Goal: Register for event/course: Register for event/course

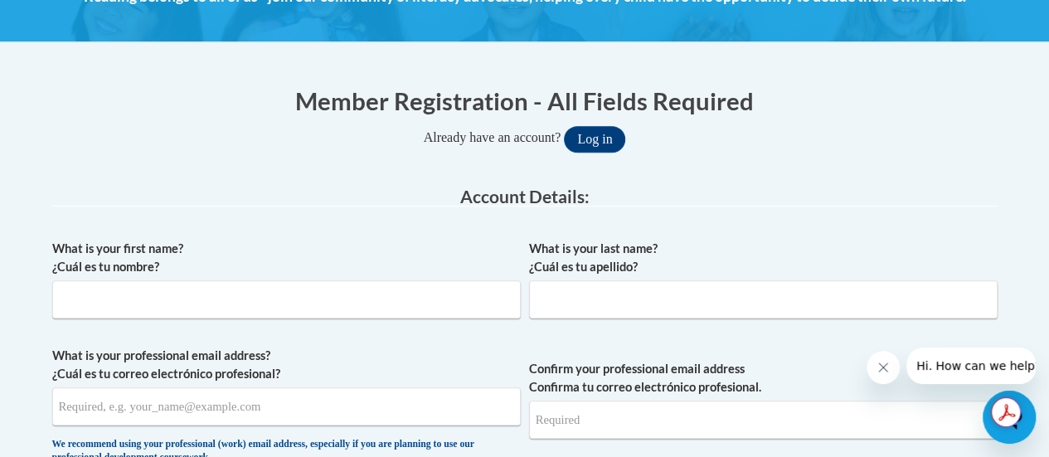
scroll to position [270, 0]
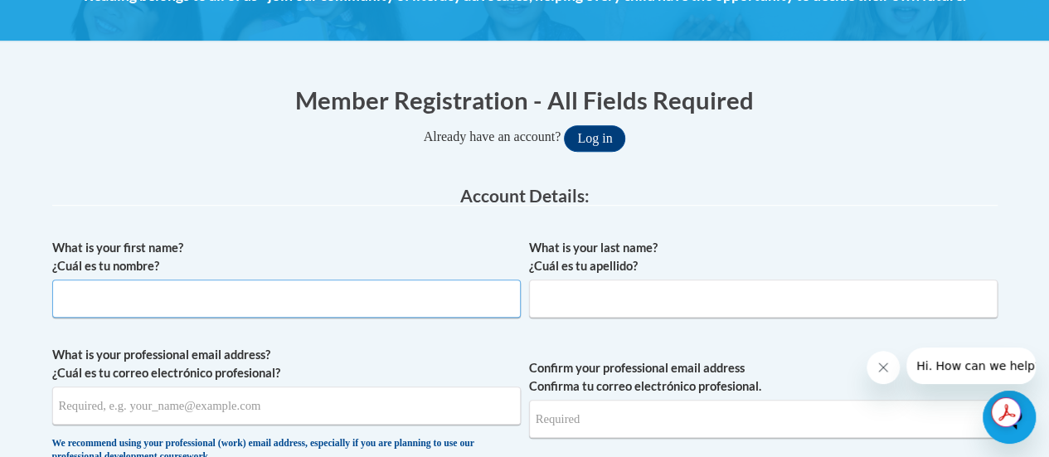
click at [304, 289] on input "What is your first name? ¿Cuál es tu nombre?" at bounding box center [286, 298] width 468 height 38
type input "Stacey"
type input "Kovacik"
type input "stacey.kovacik@rusd.org"
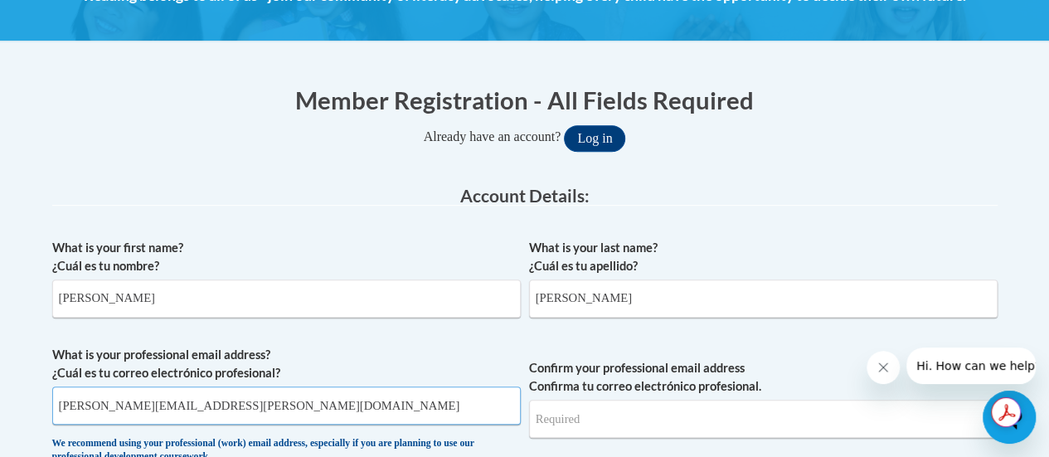
type input "stacey.kovacik@rusd.org"
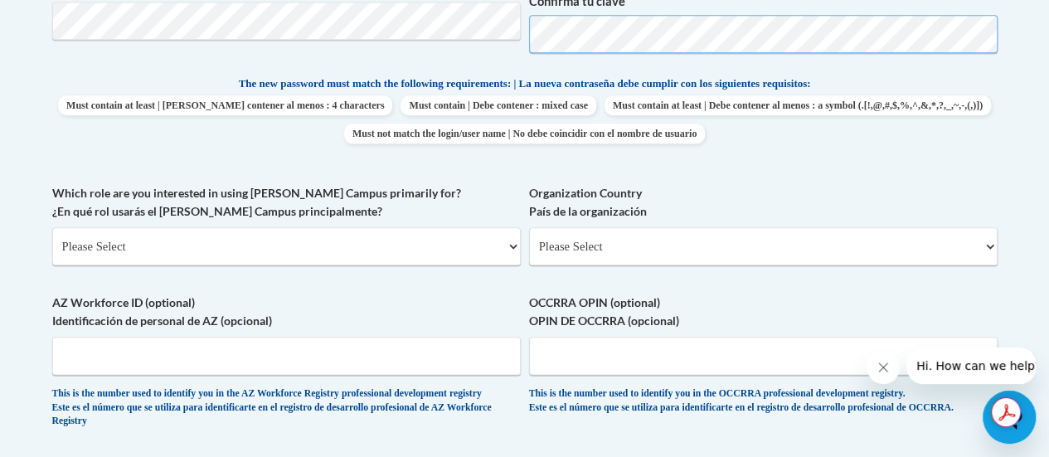
scroll to position [826, 0]
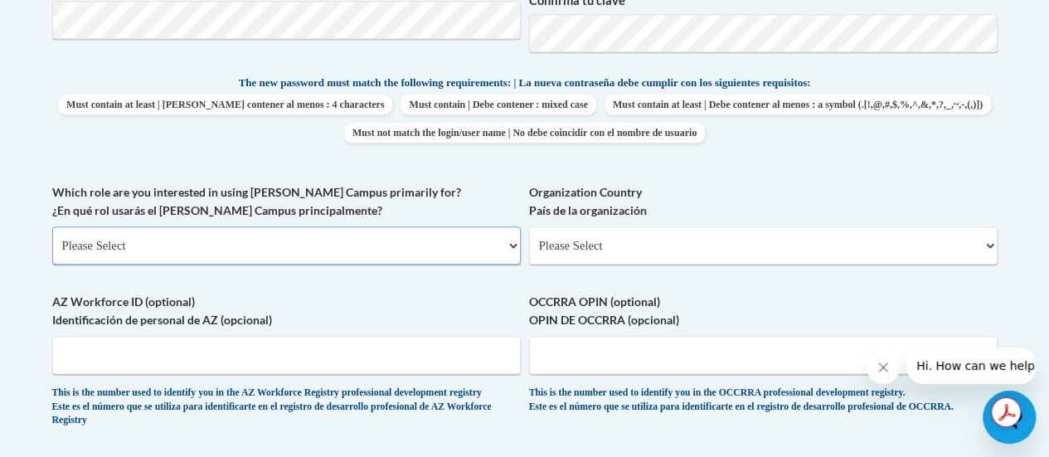
click at [414, 237] on select "Please Select College/University | Colegio/Universidad Community/Nonprofit Part…" at bounding box center [286, 245] width 468 height 38
select select "fbf2d438-af2f-41f8-98f1-81c410e29de3"
click at [52, 226] on select "Please Select College/University | Colegio/Universidad Community/Nonprofit Part…" at bounding box center [286, 245] width 468 height 38
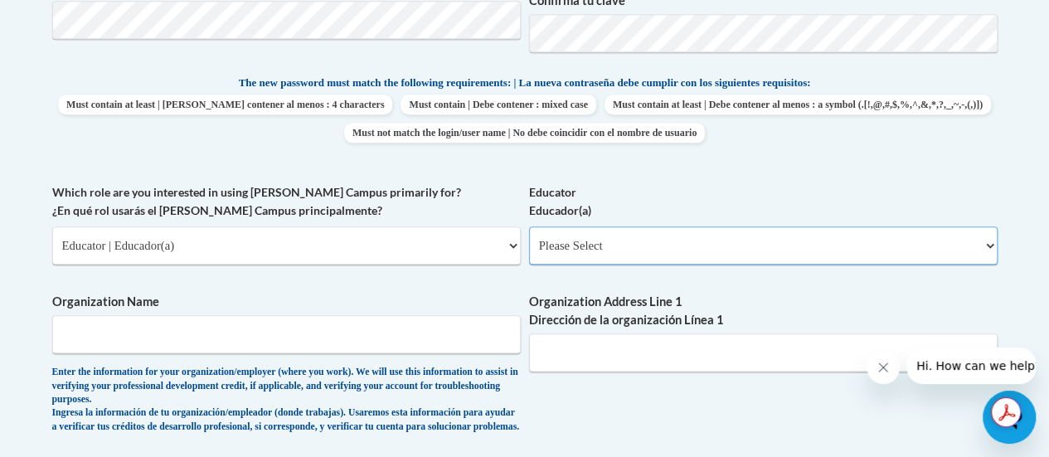
click at [643, 246] on select "Please Select Early Learning/Daycare Teacher/Family Home Care Provider | Maestr…" at bounding box center [763, 245] width 468 height 38
select select "8e40623d-54d0-45cd-9f92-5df65cd3f8cf"
click at [529, 226] on select "Please Select Early Learning/Daycare Teacher/Family Home Care Provider | Maestr…" at bounding box center [763, 245] width 468 height 38
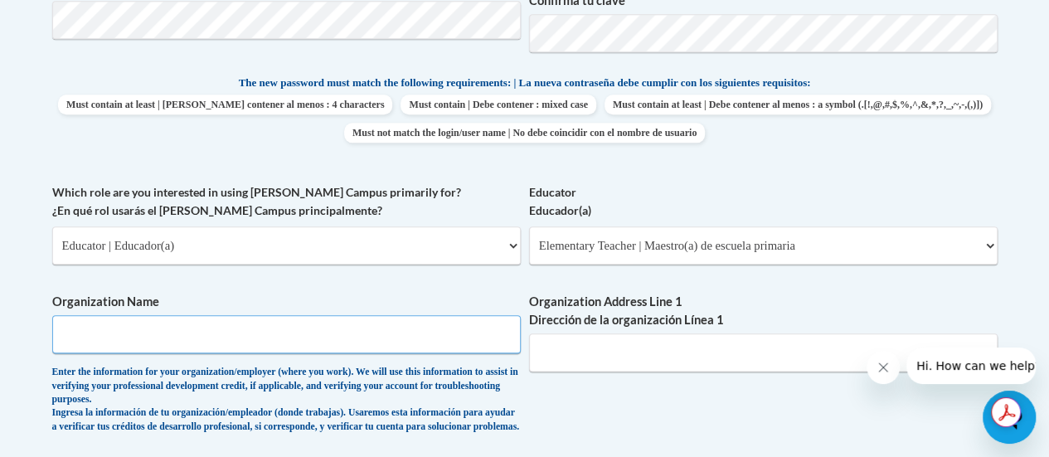
click at [298, 344] on input "Organization Name" at bounding box center [286, 334] width 468 height 38
type input "Racine Unified School District"
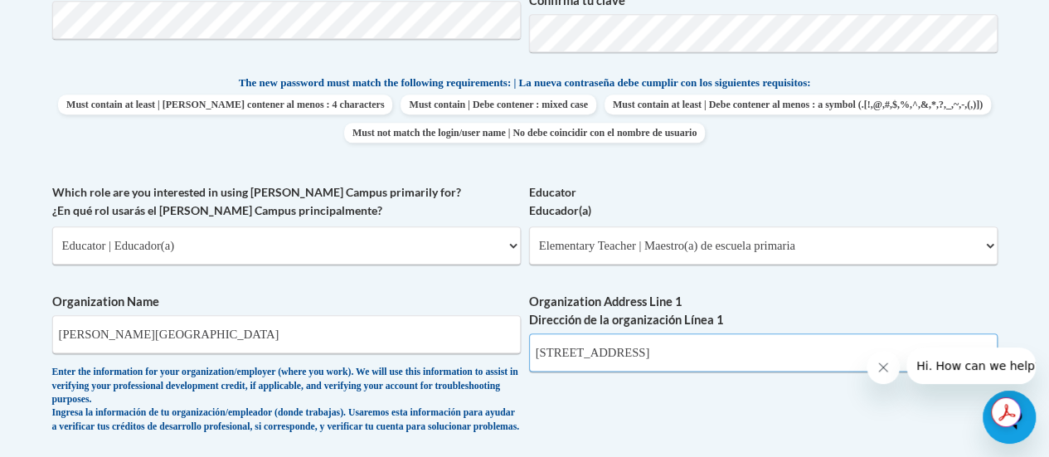
click at [659, 360] on input "7818 105th Ave" at bounding box center [763, 352] width 468 height 38
type input "7"
type input "8332 Northwestern Ave"
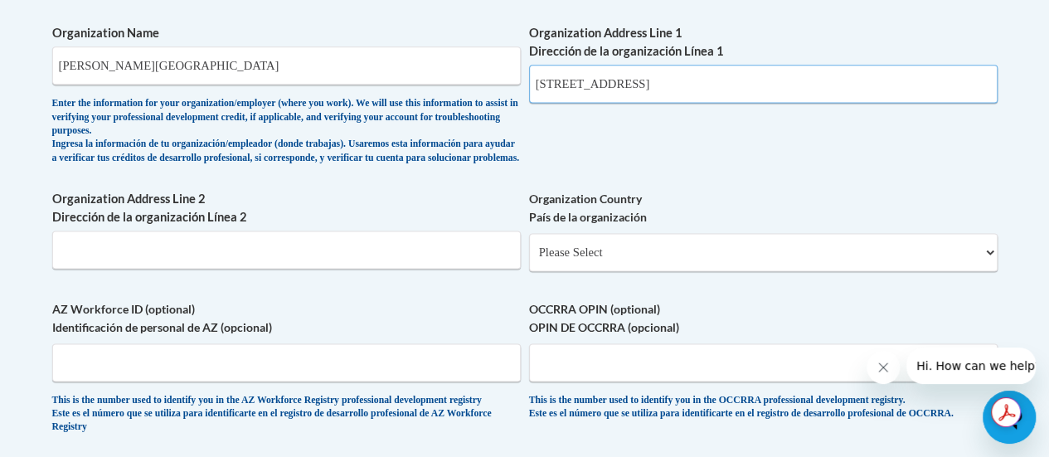
scroll to position [1096, 0]
click at [347, 259] on input "Organization Address Line 2 Dirección de la organización Línea 2" at bounding box center [286, 249] width 468 height 38
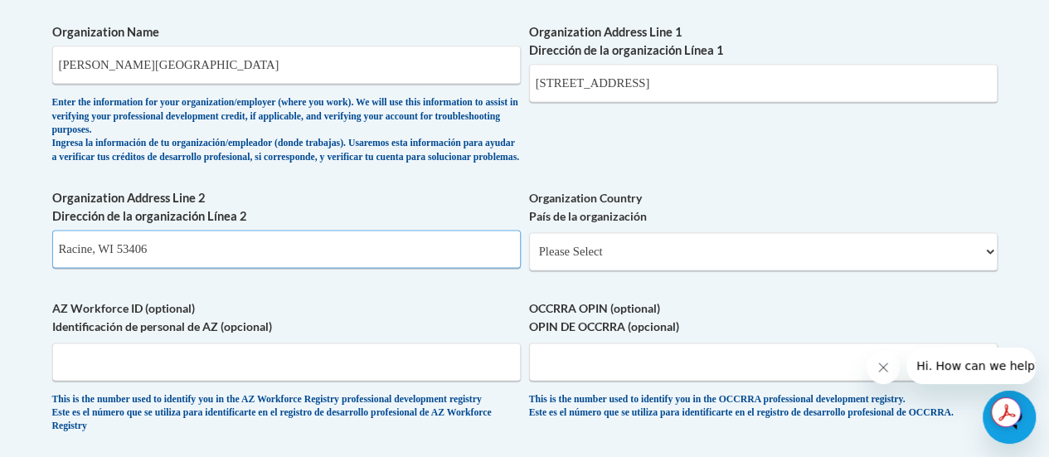
type input "Racine, WI 53406"
click at [665, 262] on select "Please Select United States | Estados Unidos Outside of the United States | Fue…" at bounding box center [763, 251] width 468 height 38
select select "ad49bcad-a171-4b2e-b99c-48b446064914"
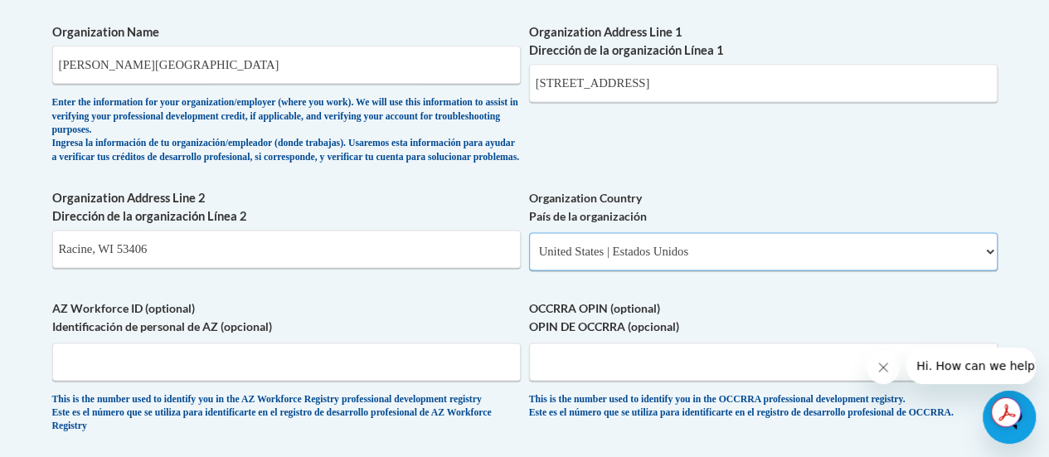
click at [529, 245] on select "Please Select United States | Estados Unidos Outside of the United States | Fue…" at bounding box center [763, 251] width 468 height 38
select select
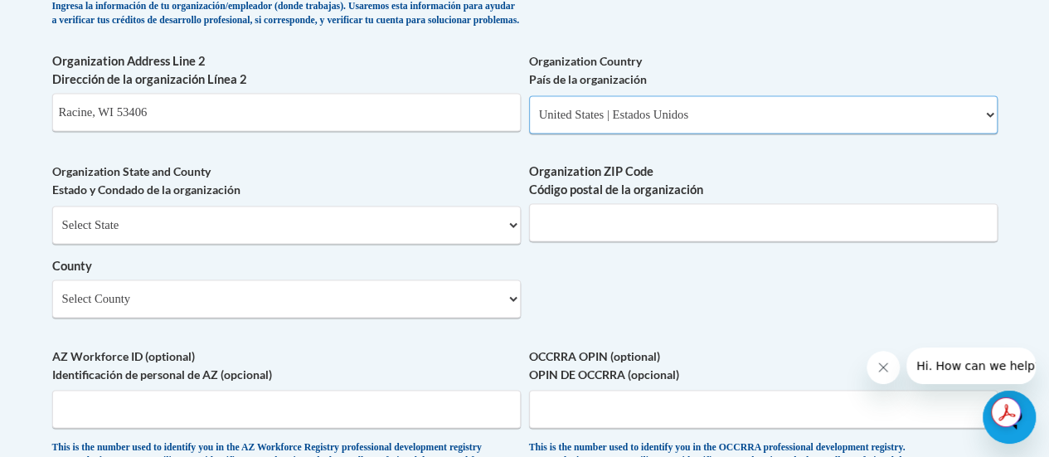
scroll to position [1239, 0]
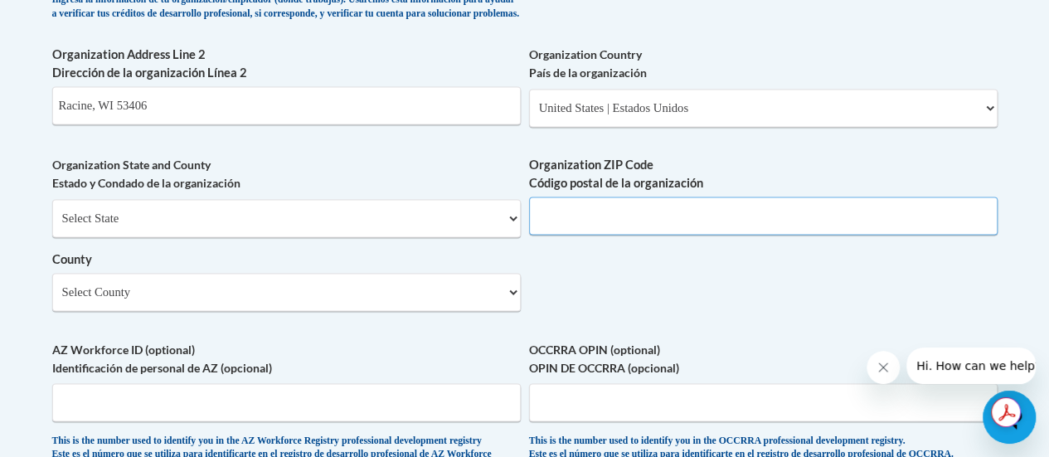
click at [571, 231] on input "Organization ZIP Code Código postal de la organización" at bounding box center [763, 215] width 468 height 38
click at [216, 118] on input "Racine, WI 53406" at bounding box center [286, 105] width 468 height 38
type input "Racine"
click at [560, 235] on input "Organization ZIP Code Código postal de la organización" at bounding box center [763, 215] width 468 height 38
type input "53406"
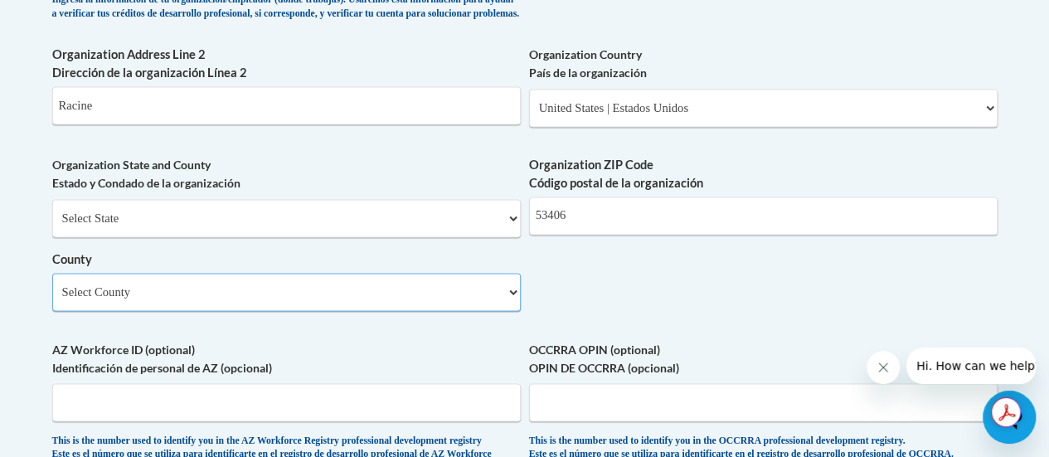
click at [272, 311] on select "Select County Adams Ashland Barron Bayfield Brown Buffalo Burnett Calumet Chipp…" at bounding box center [286, 292] width 468 height 38
select select "Racine"
click at [52, 285] on select "Select County Adams Ashland Barron Bayfield Brown Buffalo Burnett Calumet Chipp…" at bounding box center [286, 292] width 468 height 38
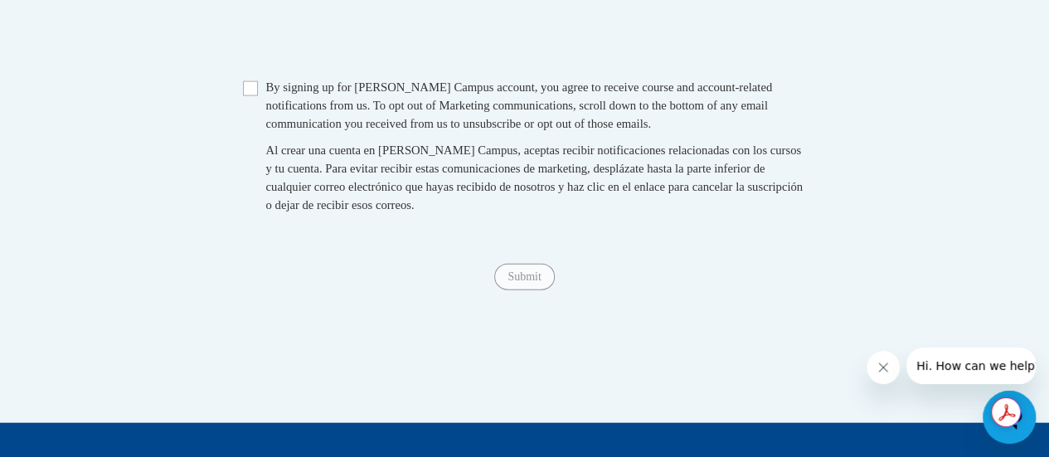
scroll to position [1782, 0]
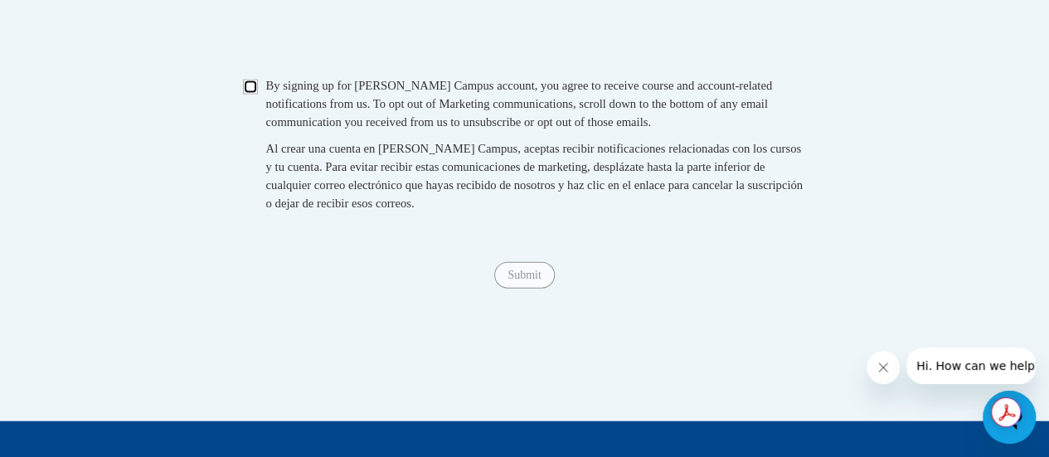
click at [249, 94] on input "Checkbox" at bounding box center [250, 87] width 15 height 15
checkbox input "true"
click at [534, 288] on input "Submit" at bounding box center [524, 275] width 60 height 27
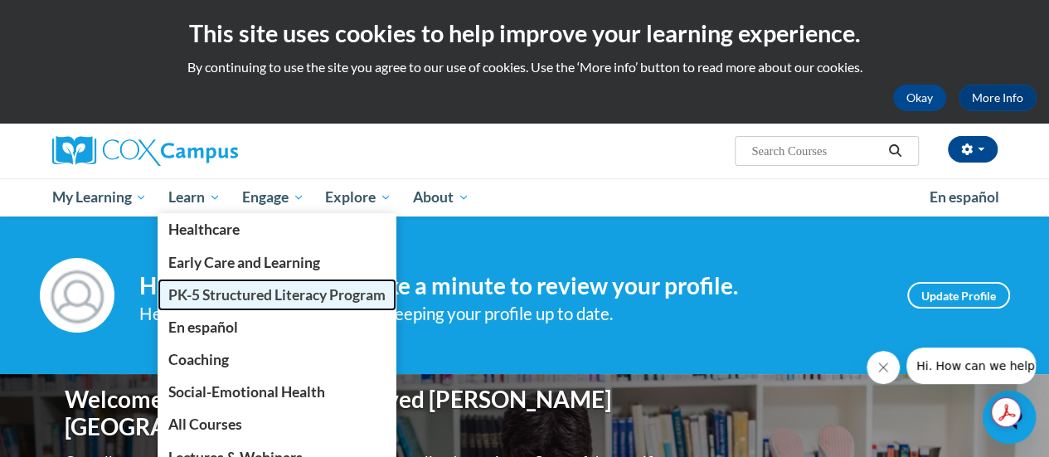
click at [209, 289] on span "PK-5 Structured Literacy Program" at bounding box center [276, 294] width 217 height 17
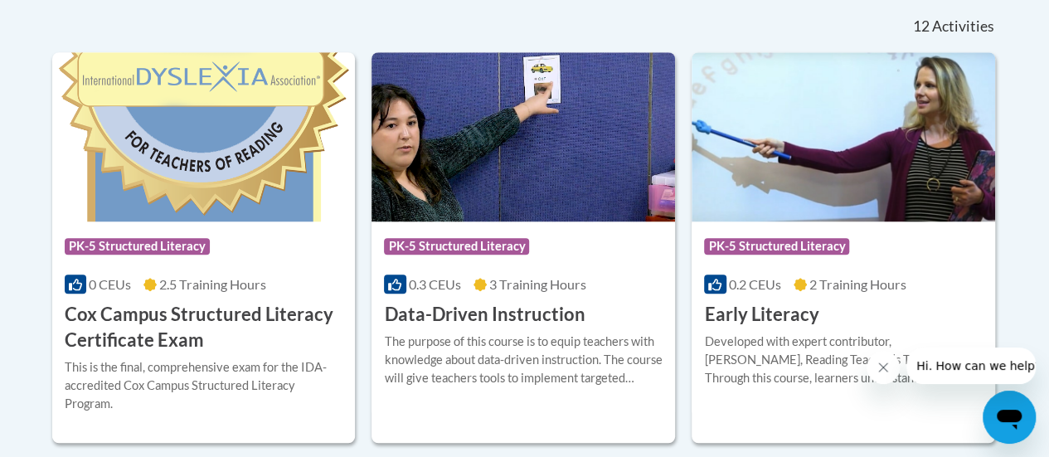
scroll to position [705, 0]
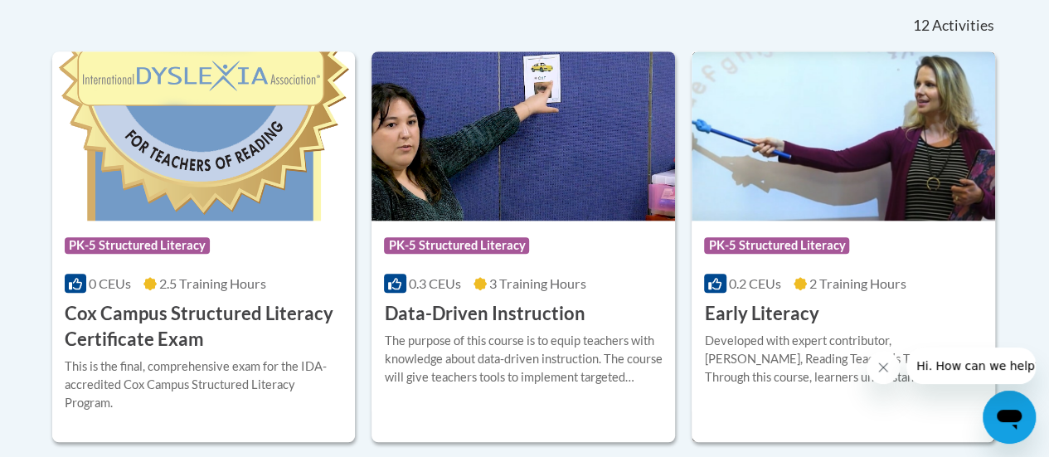
click at [741, 314] on h3 "Early Literacy" at bounding box center [761, 314] width 114 height 26
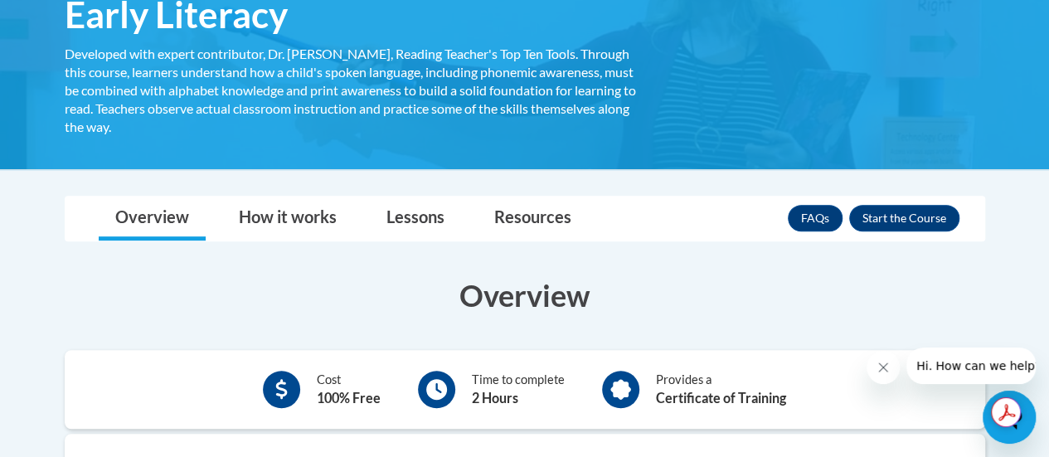
scroll to position [303, 0]
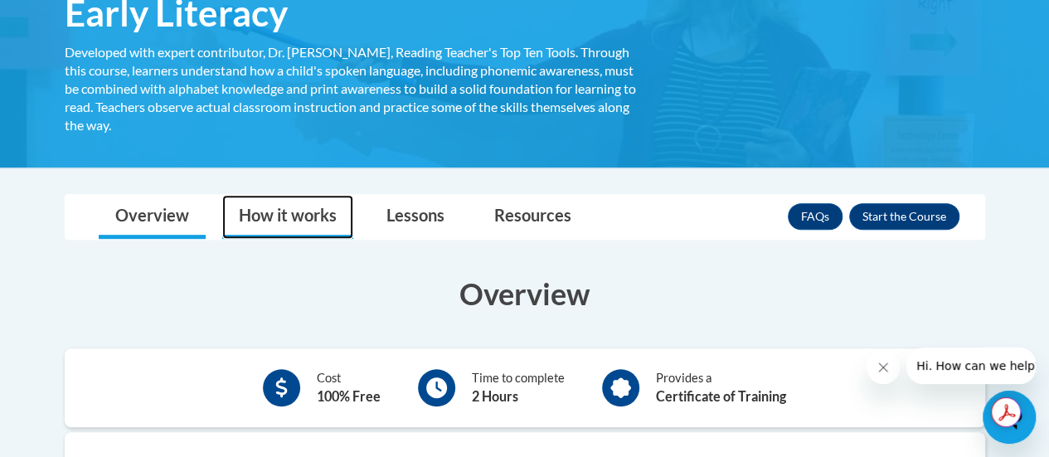
click at [279, 215] on link "How it works" at bounding box center [287, 217] width 131 height 44
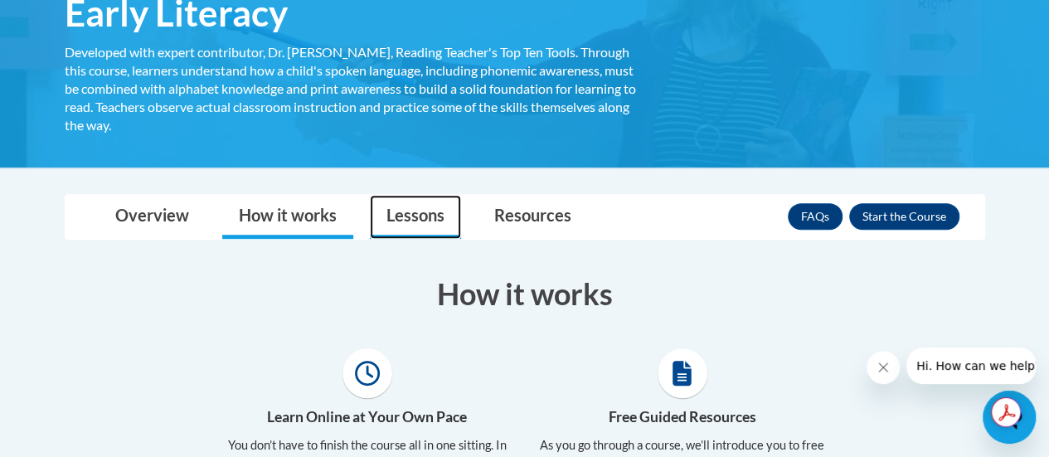
click at [392, 227] on link "Lessons" at bounding box center [415, 217] width 91 height 44
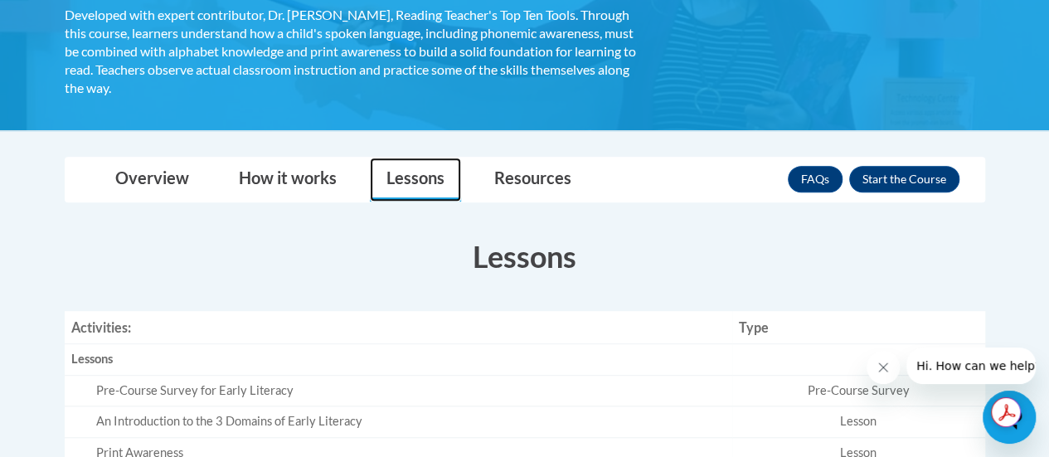
scroll to position [336, 0]
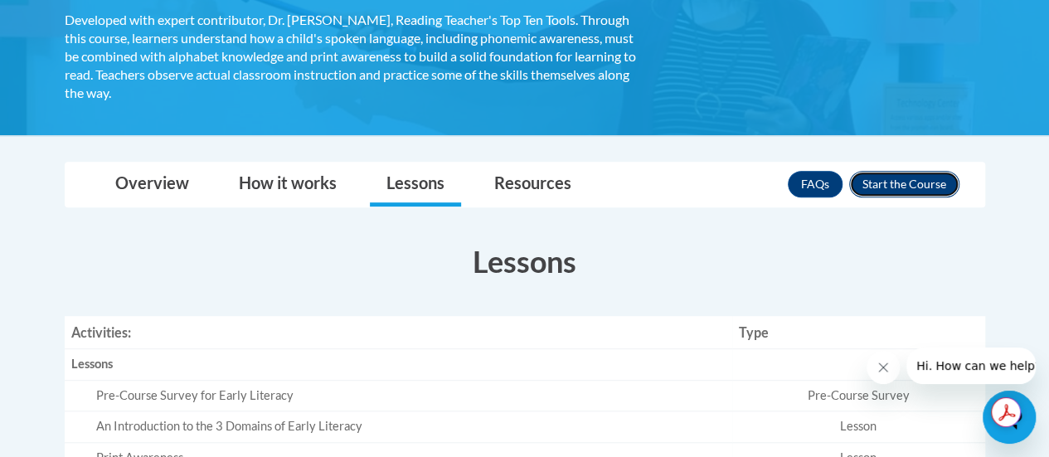
click at [905, 178] on button "Enroll" at bounding box center [904, 184] width 110 height 27
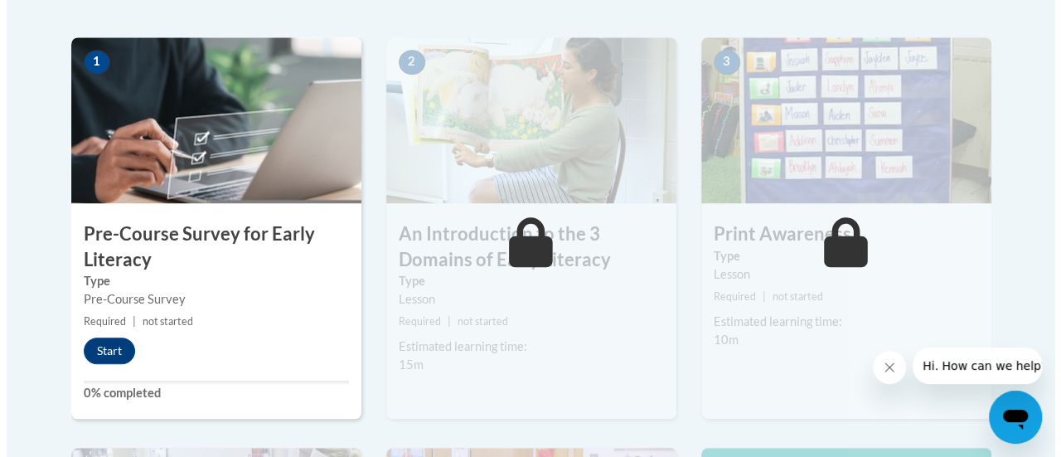
scroll to position [521, 0]
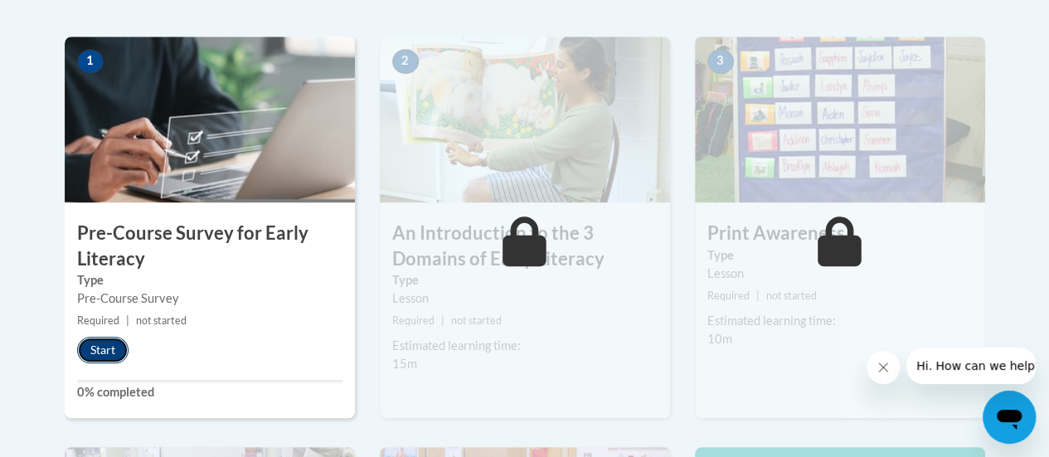
click at [103, 349] on button "Start" at bounding box center [102, 350] width 51 height 27
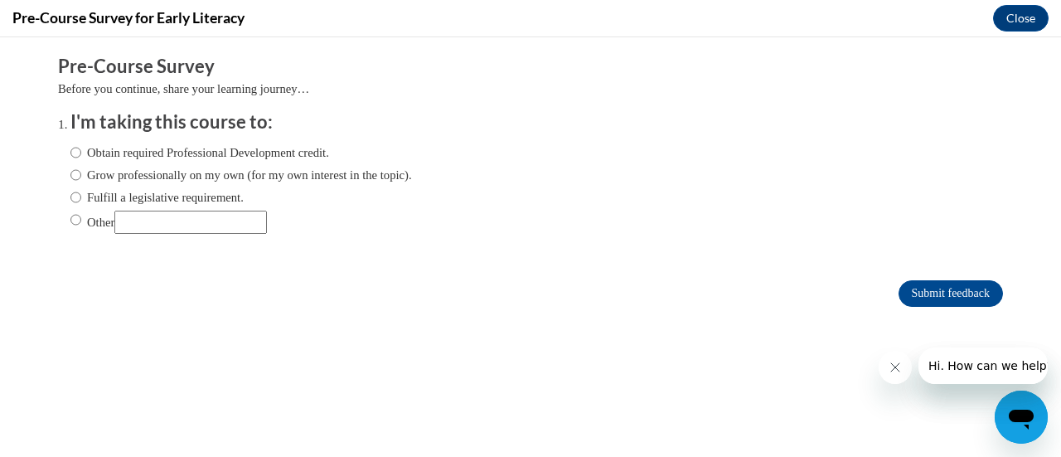
scroll to position [0, 0]
click at [70, 154] on input "Obtain required Professional Development credit." at bounding box center [75, 152] width 11 height 18
radio input "true"
click at [935, 286] on input "Submit feedback" at bounding box center [951, 293] width 104 height 27
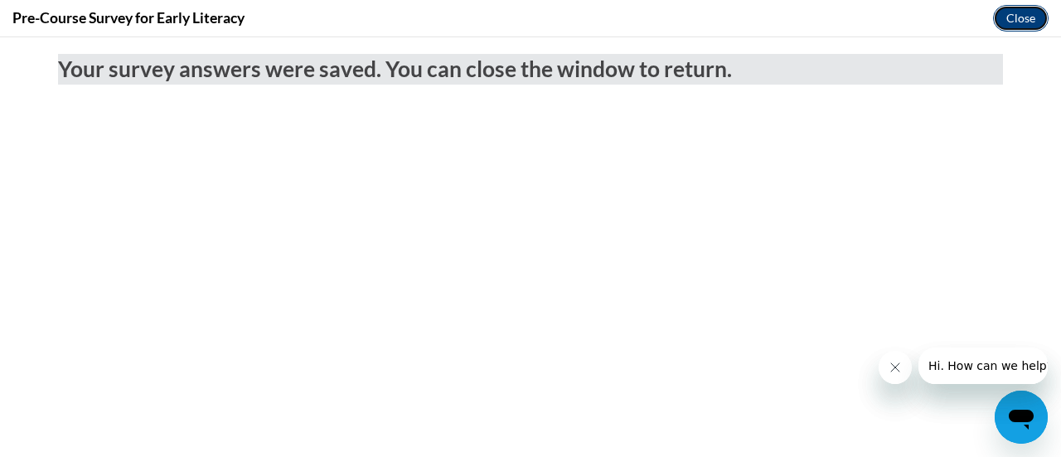
click at [1020, 22] on button "Close" at bounding box center [1021, 18] width 56 height 27
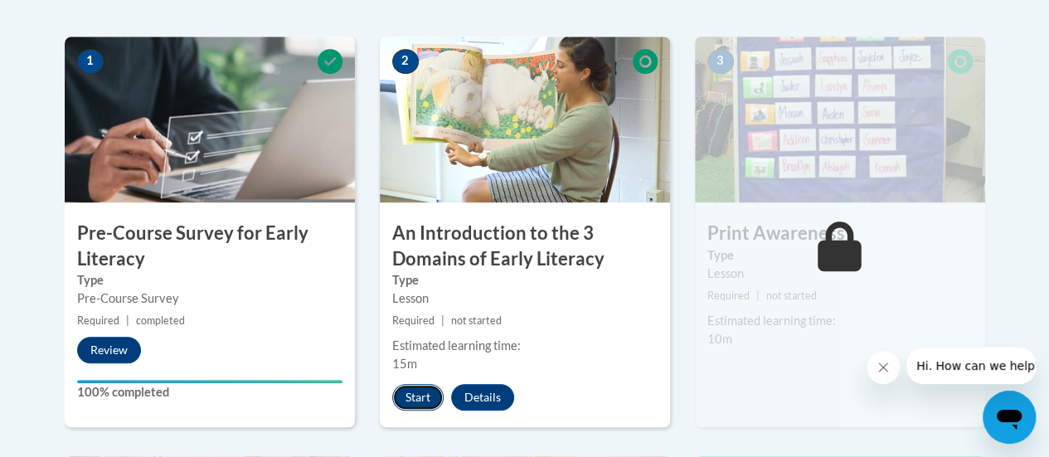
click at [419, 392] on button "Start" at bounding box center [417, 397] width 51 height 27
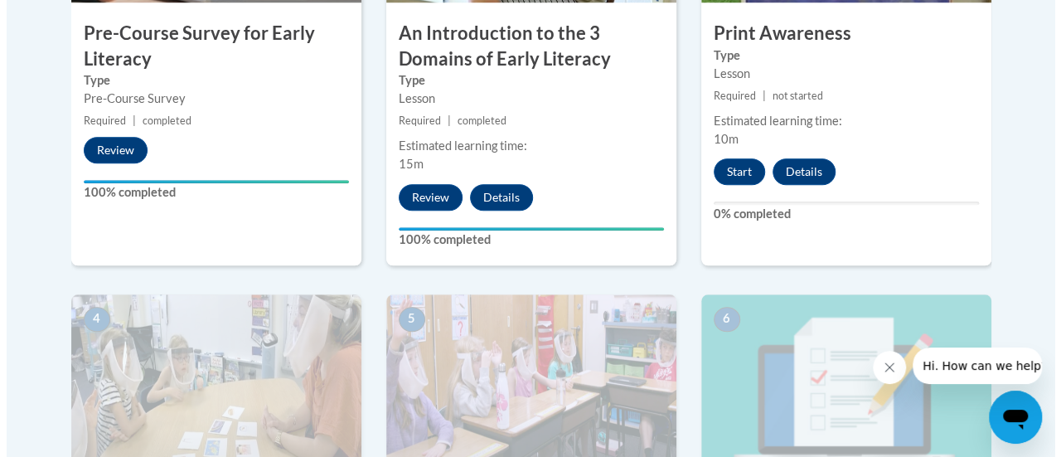
scroll to position [717, 0]
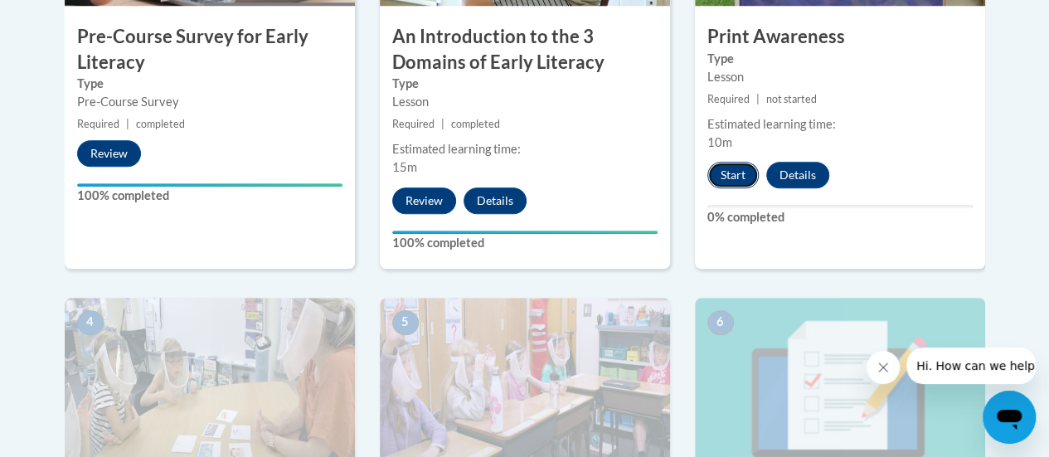
click at [733, 172] on button "Start" at bounding box center [732, 175] width 51 height 27
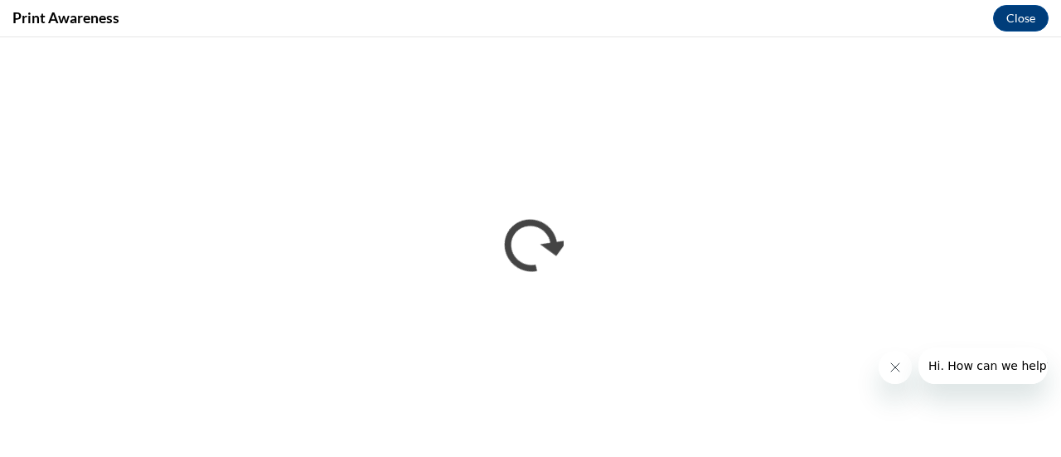
scroll to position [0, 0]
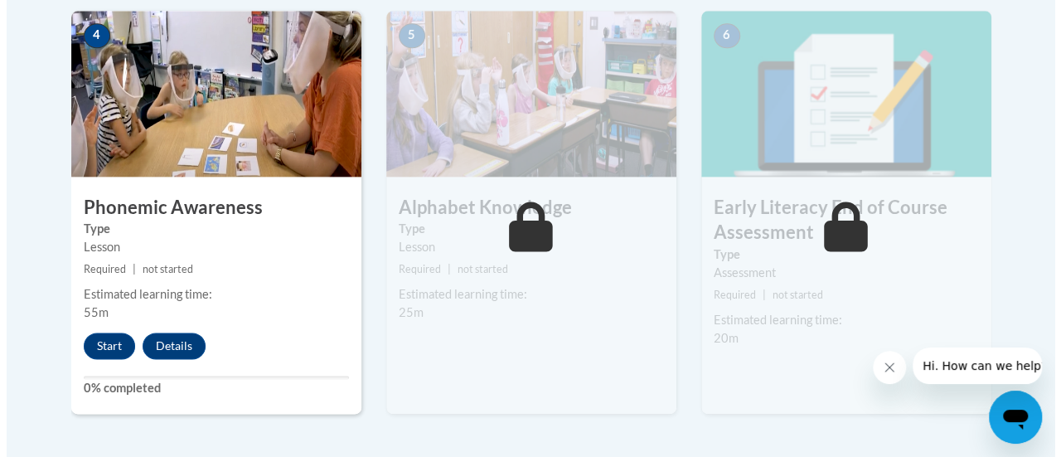
scroll to position [1005, 0]
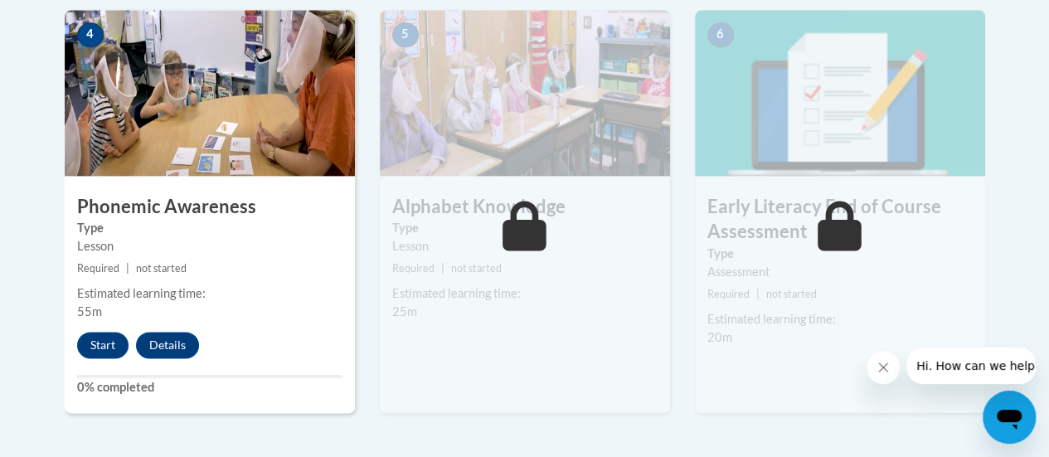
click at [99, 359] on div "4 Phonemic Awareness Type Lesson Required | not started Estimated learning time…" at bounding box center [210, 211] width 290 height 403
click at [99, 357] on div "4 Phonemic Awareness Type Lesson Required | not started Estimated learning time…" at bounding box center [210, 211] width 290 height 403
click at [101, 342] on button "Start" at bounding box center [102, 345] width 51 height 27
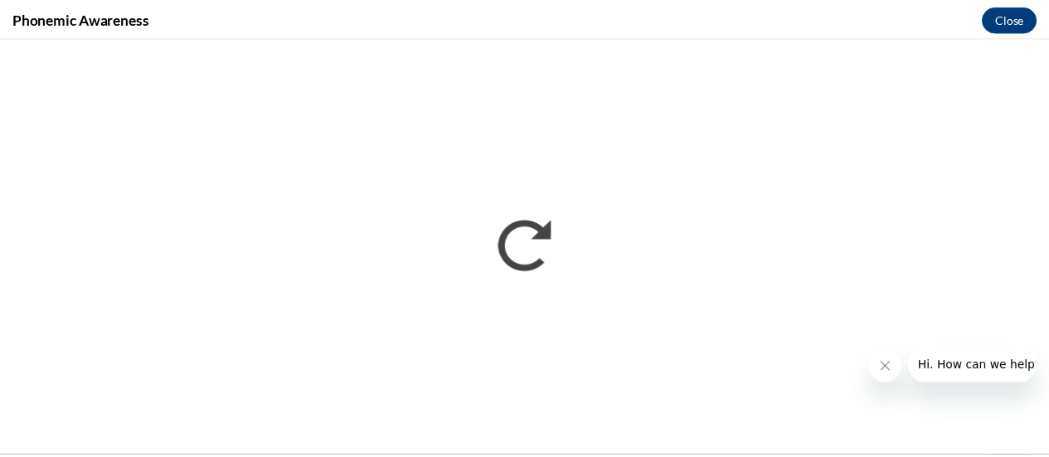
scroll to position [0, 0]
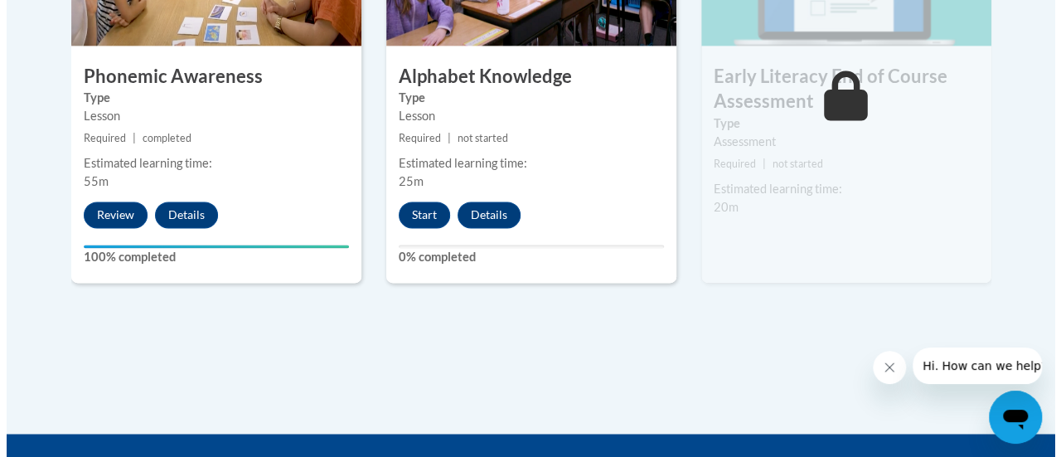
scroll to position [1140, 0]
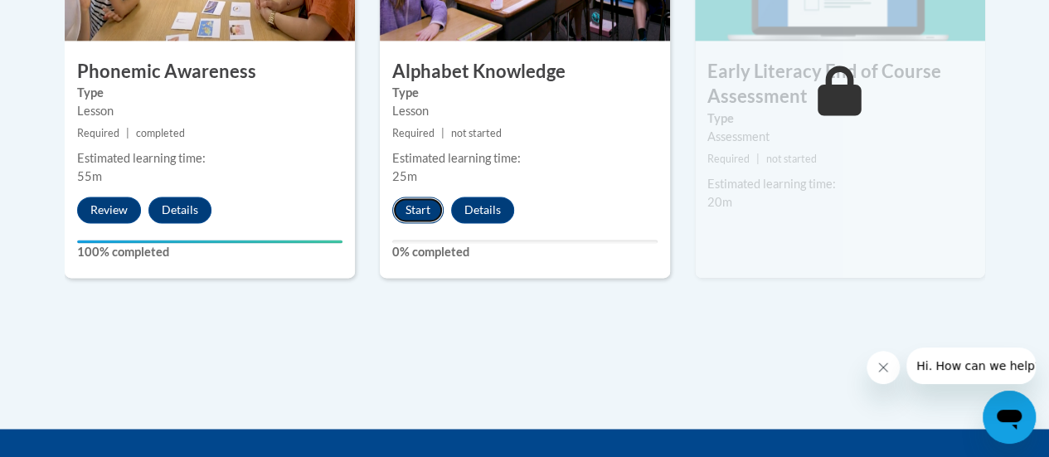
click at [413, 203] on button "Start" at bounding box center [417, 209] width 51 height 27
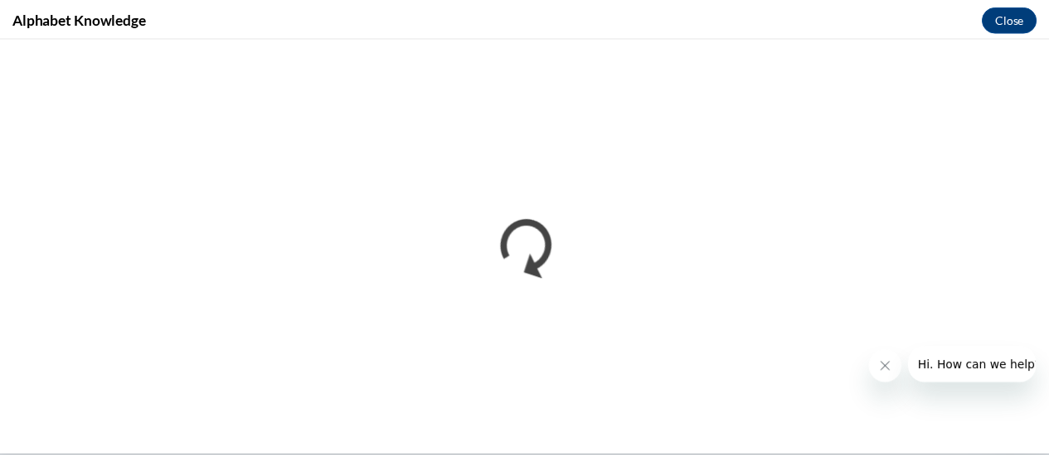
scroll to position [0, 0]
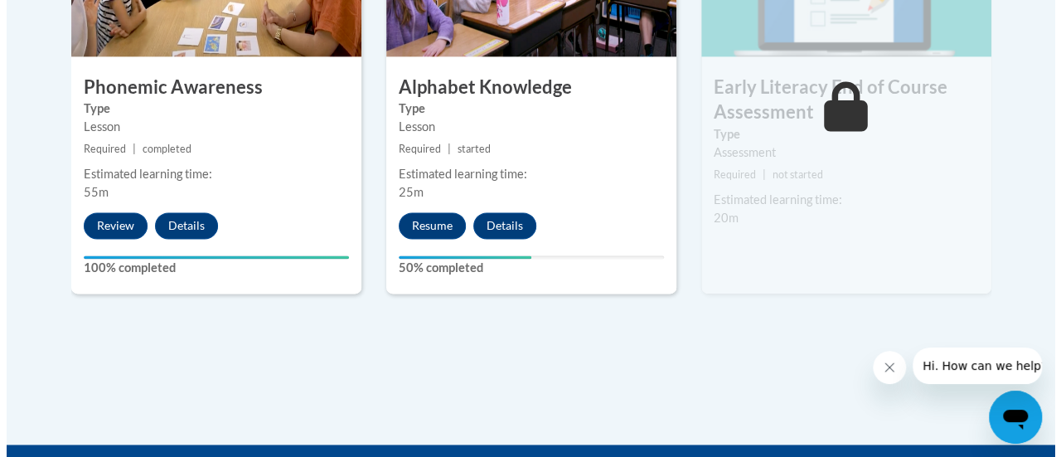
scroll to position [1125, 0]
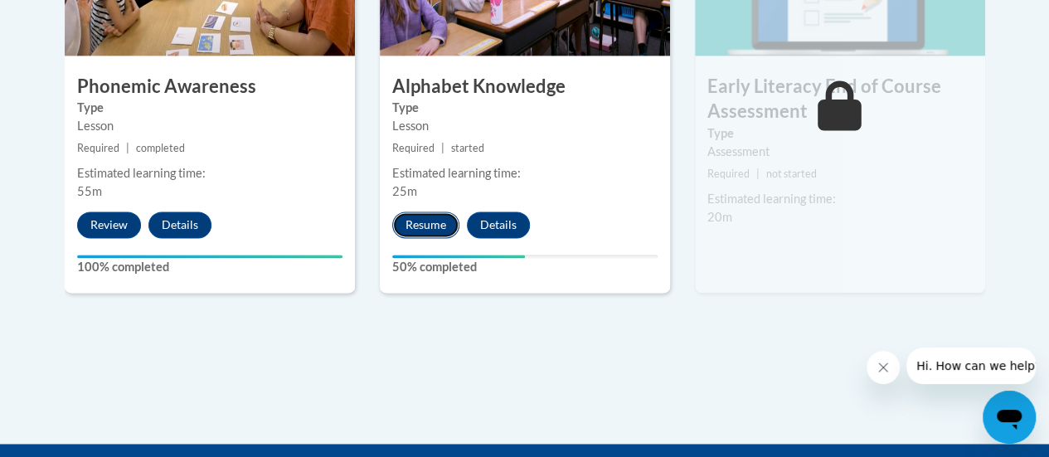
click at [429, 236] on button "Resume" at bounding box center [425, 224] width 67 height 27
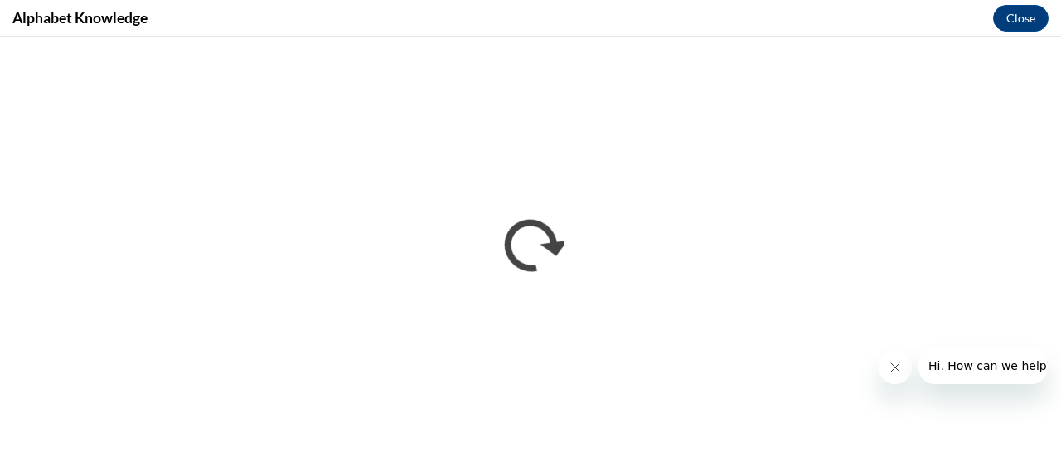
scroll to position [0, 0]
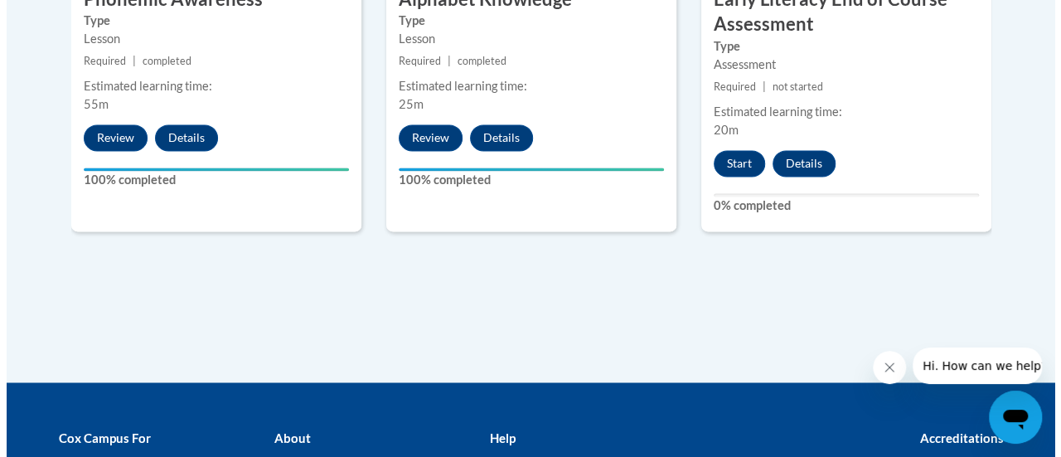
scroll to position [1209, 0]
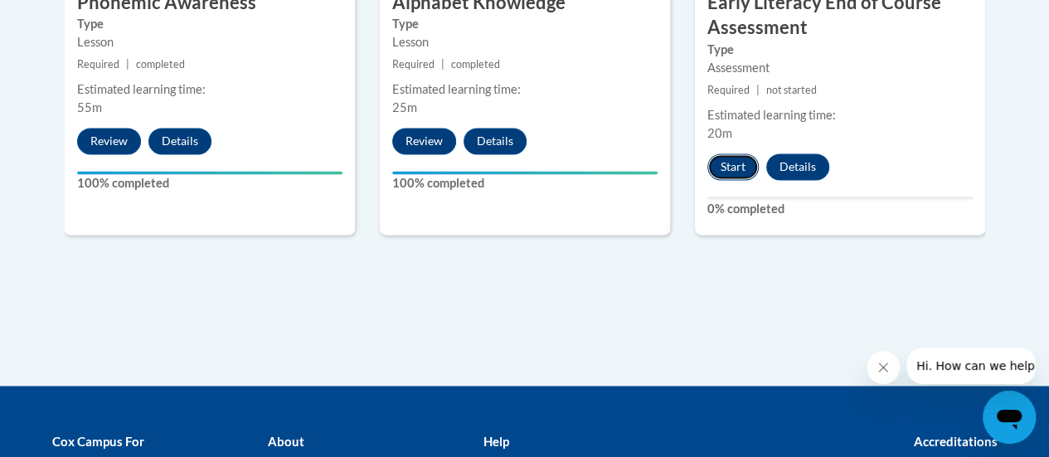
click at [733, 167] on button "Start" at bounding box center [732, 166] width 51 height 27
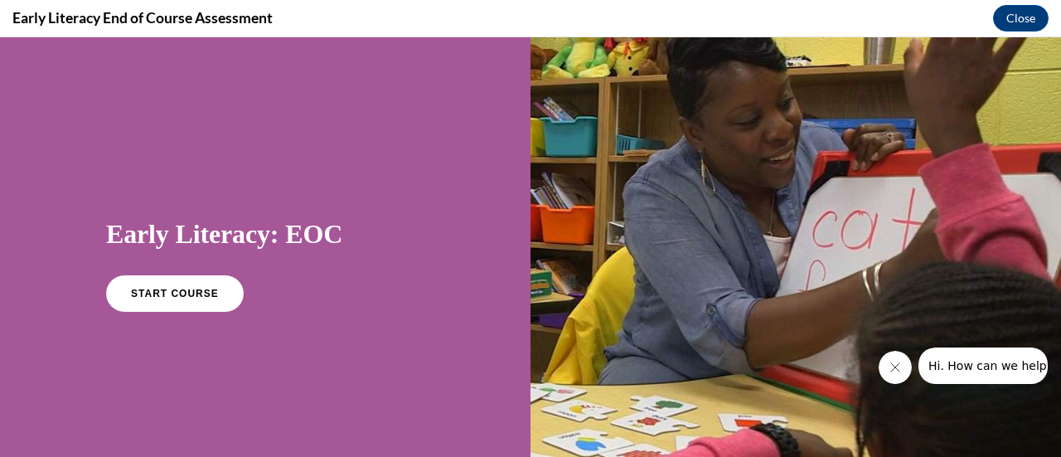
scroll to position [196, 0]
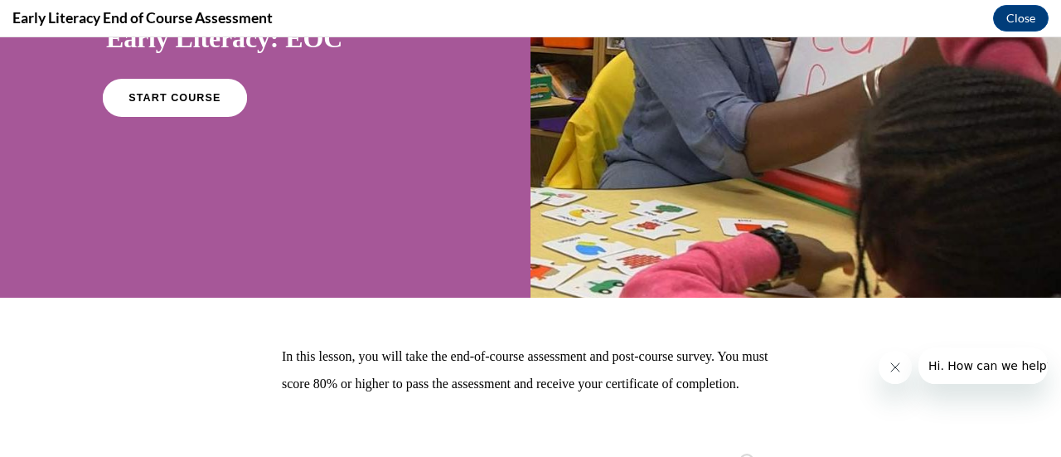
click at [179, 96] on span "START COURSE" at bounding box center [174, 98] width 92 height 12
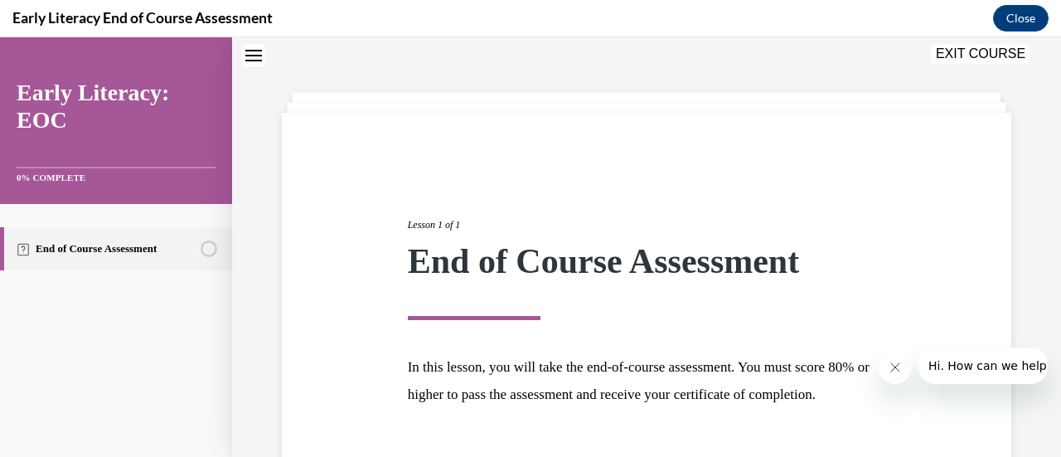
scroll to position [194, 0]
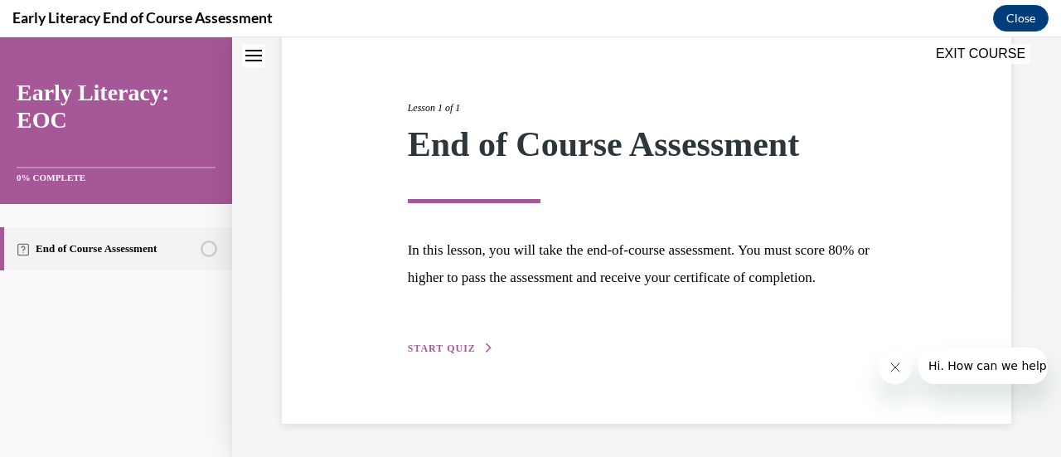
click at [441, 356] on button "START QUIZ" at bounding box center [451, 348] width 86 height 15
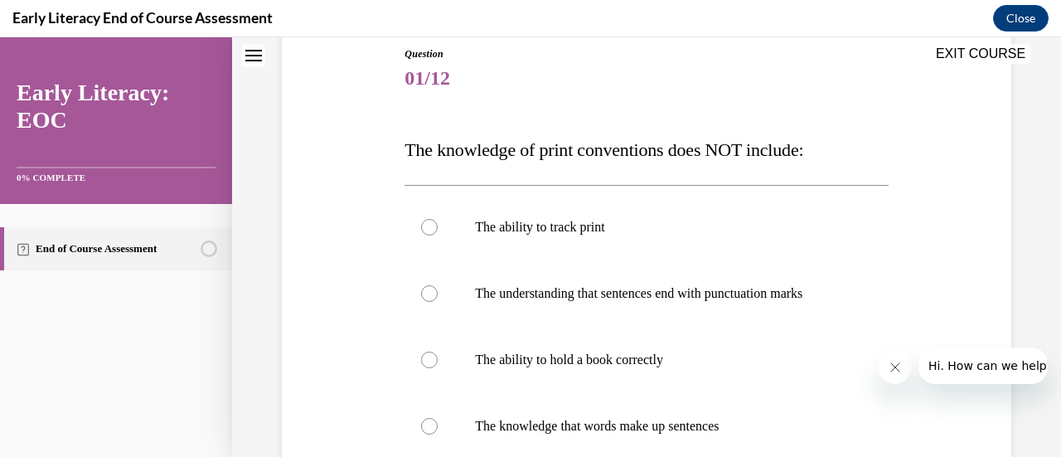
scroll to position [237, 0]
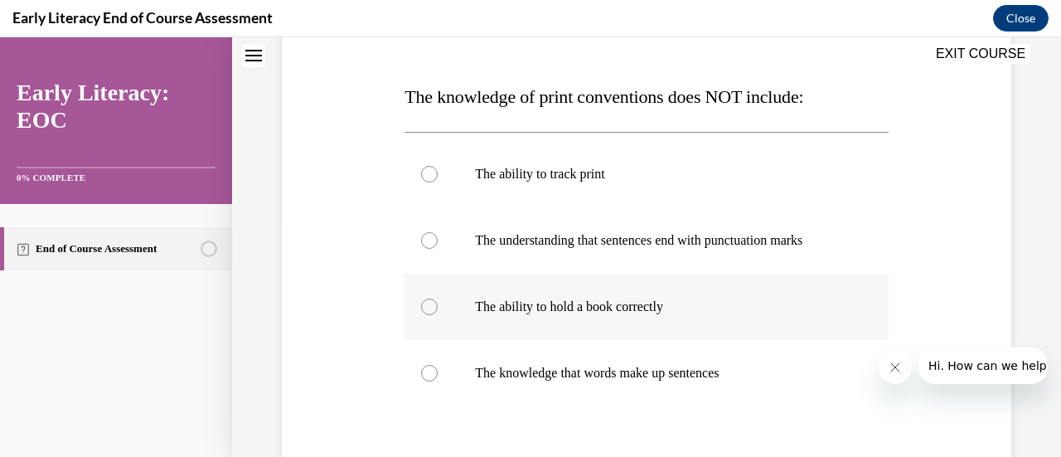
click at [426, 307] on div at bounding box center [429, 306] width 17 height 17
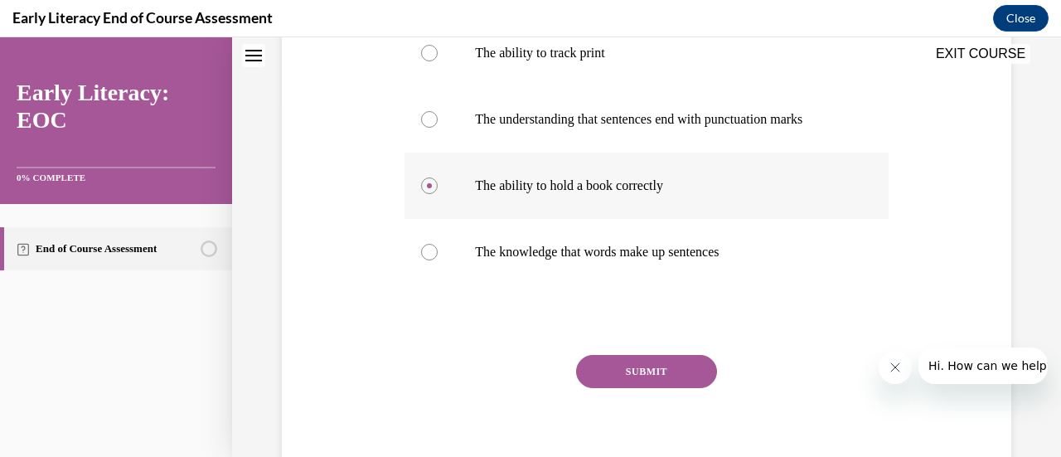
scroll to position [424, 0]
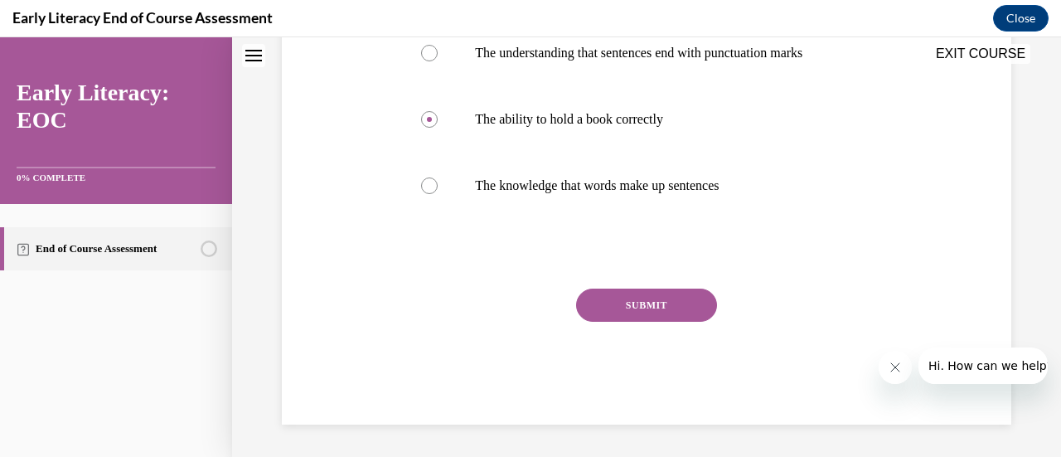
click at [632, 303] on button "SUBMIT" at bounding box center [646, 304] width 141 height 33
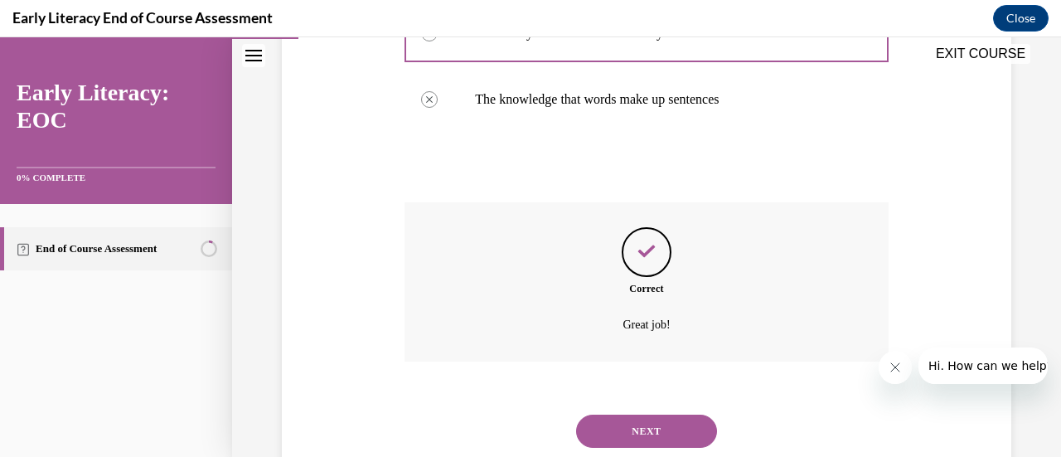
scroll to position [559, 0]
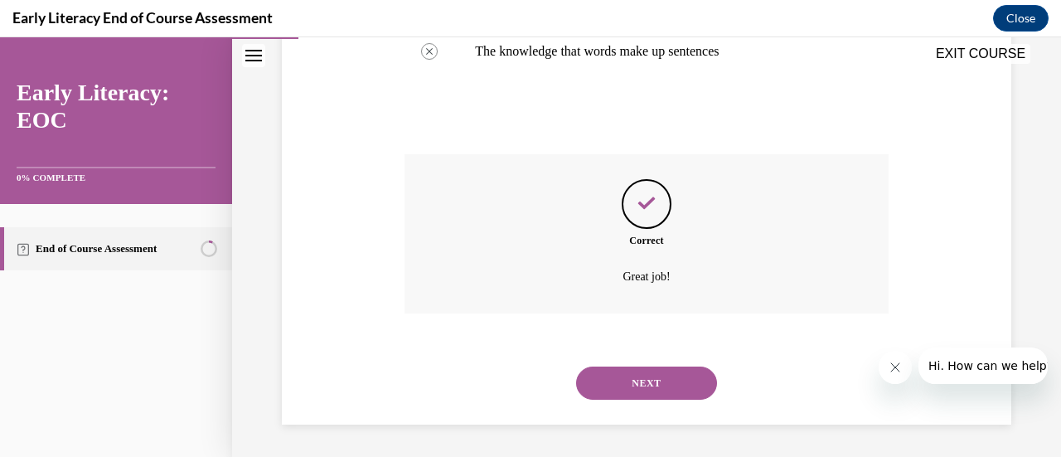
click at [618, 375] on button "NEXT" at bounding box center [646, 382] width 141 height 33
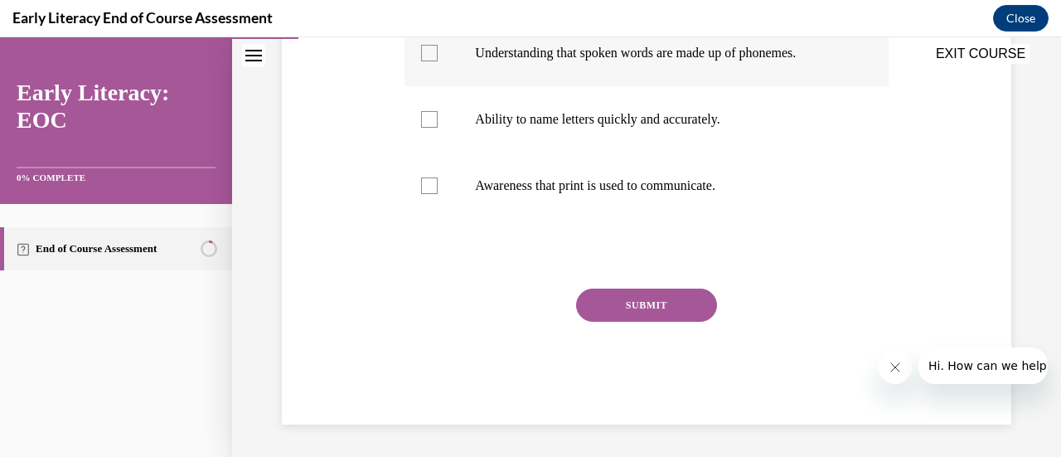
scroll to position [331, 0]
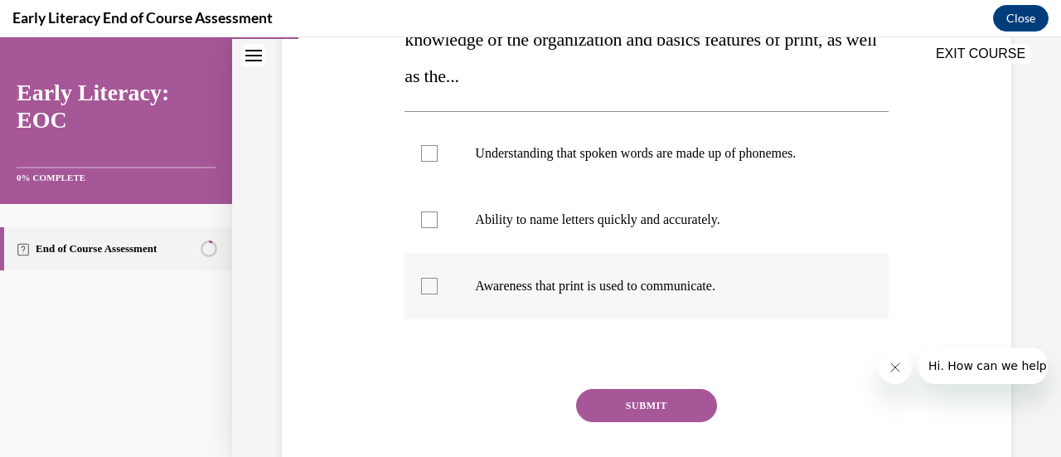
click at [429, 283] on div at bounding box center [429, 286] width 17 height 17
click at [638, 404] on button "SUBMIT" at bounding box center [646, 405] width 141 height 33
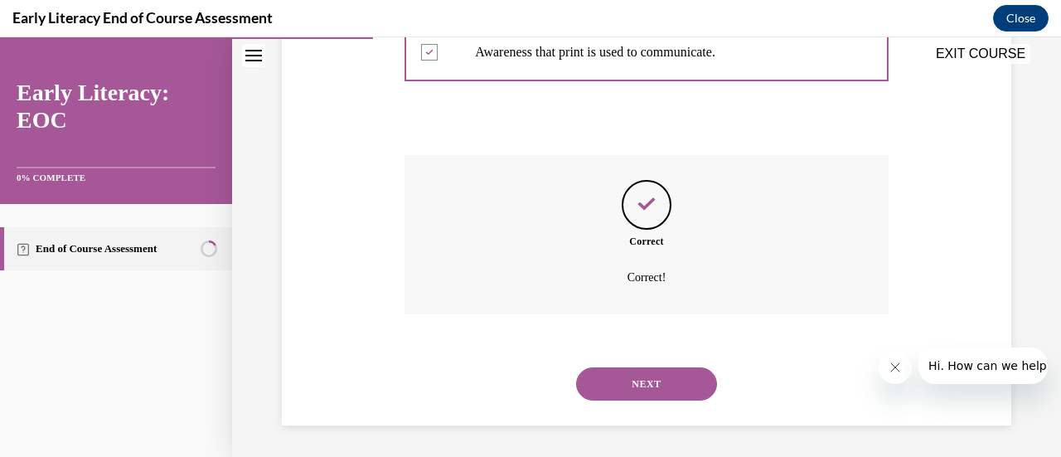
scroll to position [565, 0]
click at [638, 379] on button "NEXT" at bounding box center [646, 382] width 141 height 33
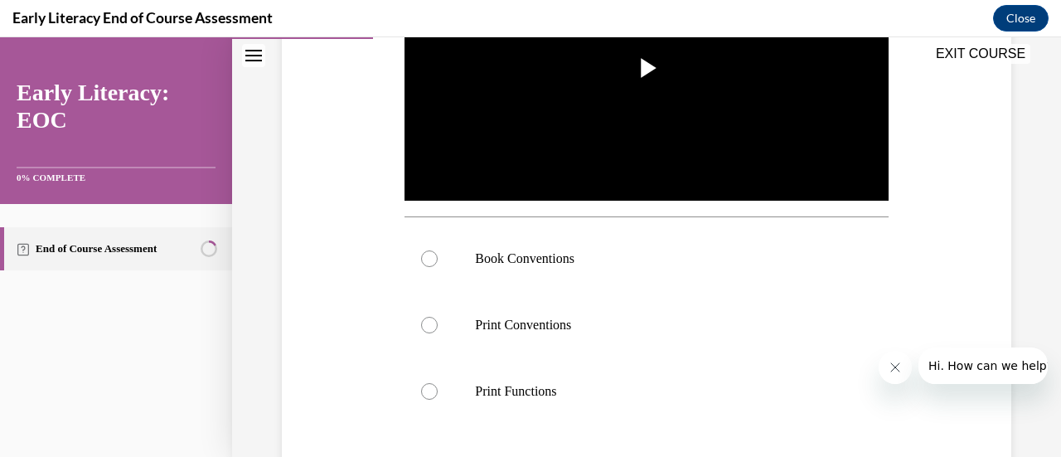
scroll to position [449, 0]
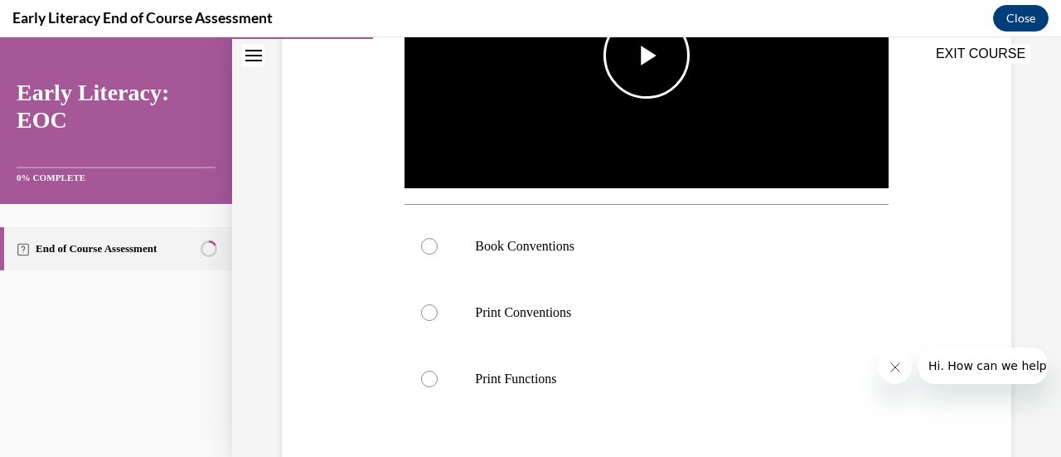
click at [632, 104] on img "Video player" at bounding box center [645, 56] width 483 height 272
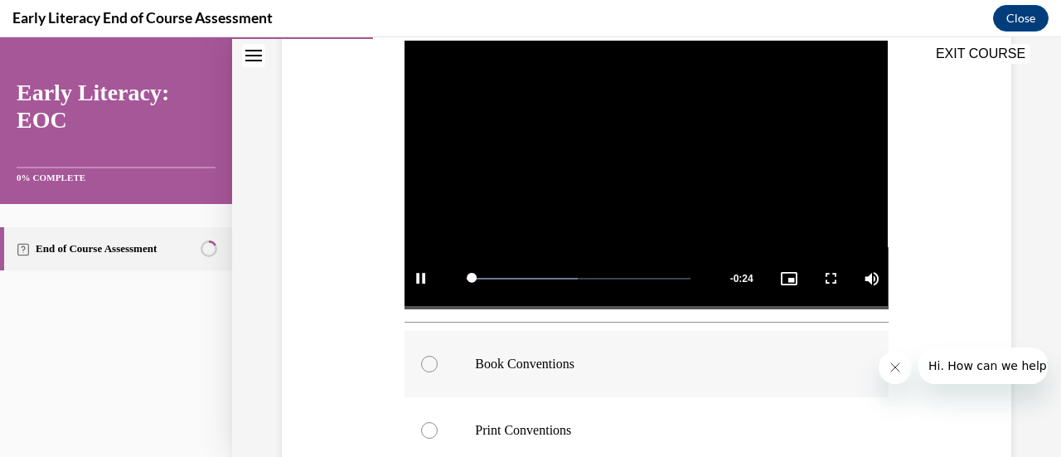
click at [431, 361] on div at bounding box center [429, 364] width 17 height 17
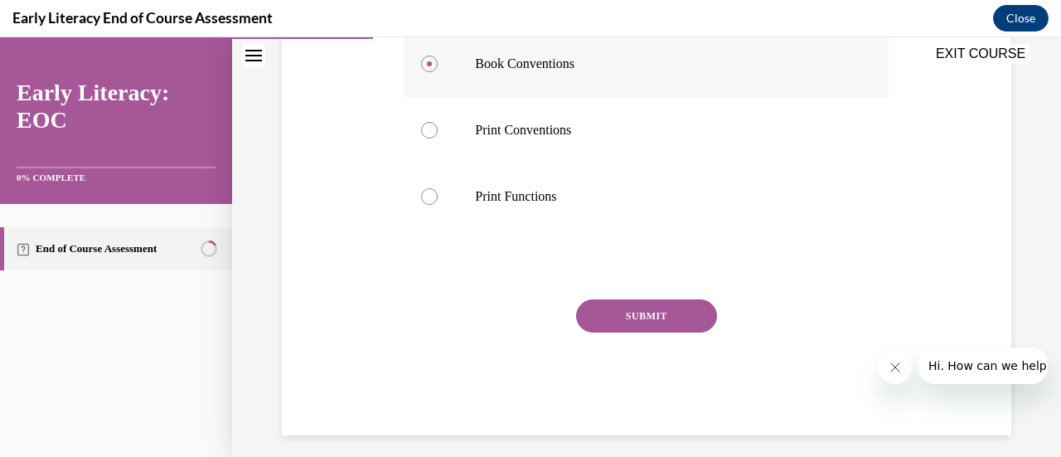
scroll to position [637, 0]
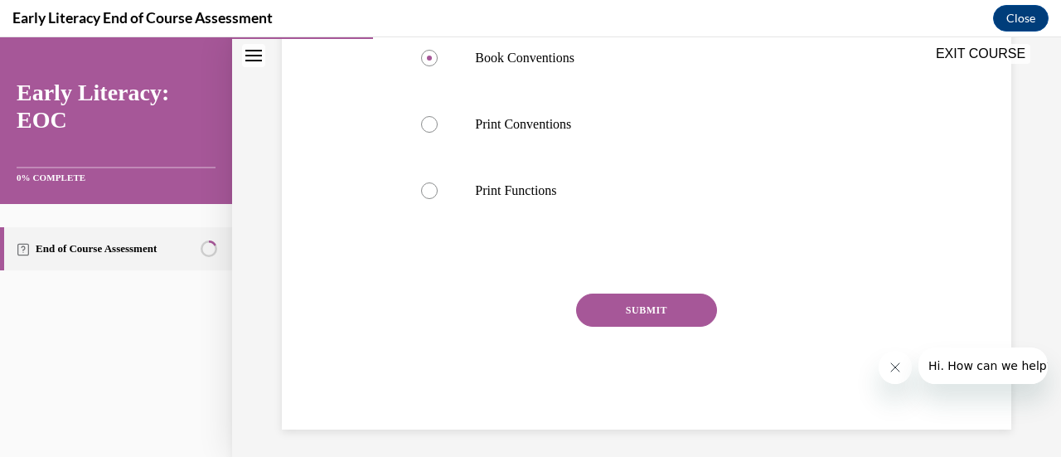
click at [642, 315] on button "SUBMIT" at bounding box center [646, 309] width 141 height 33
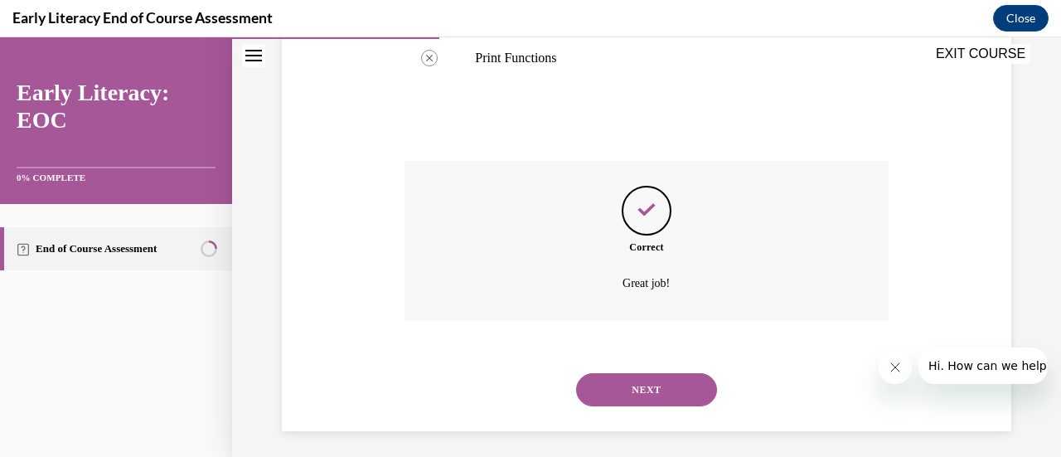
scroll to position [772, 0]
click at [628, 392] on button "NEXT" at bounding box center [646, 387] width 141 height 33
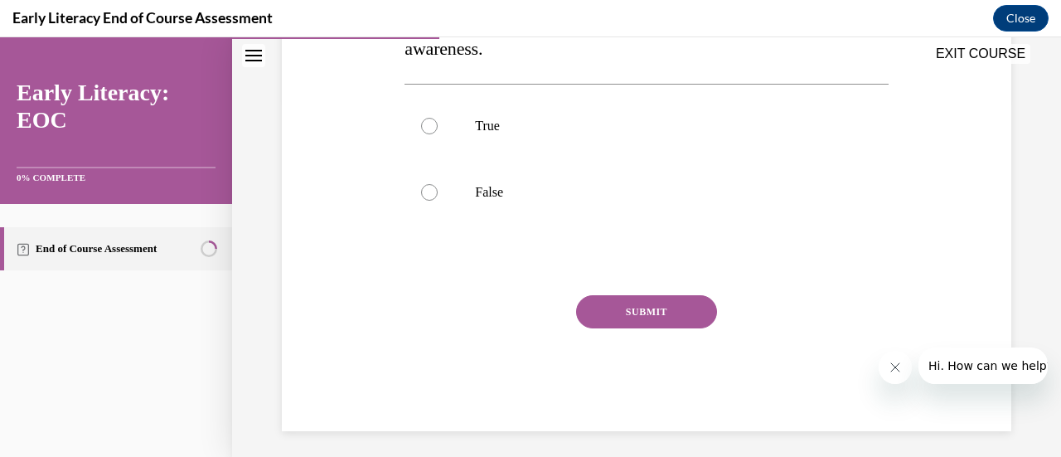
scroll to position [365, 0]
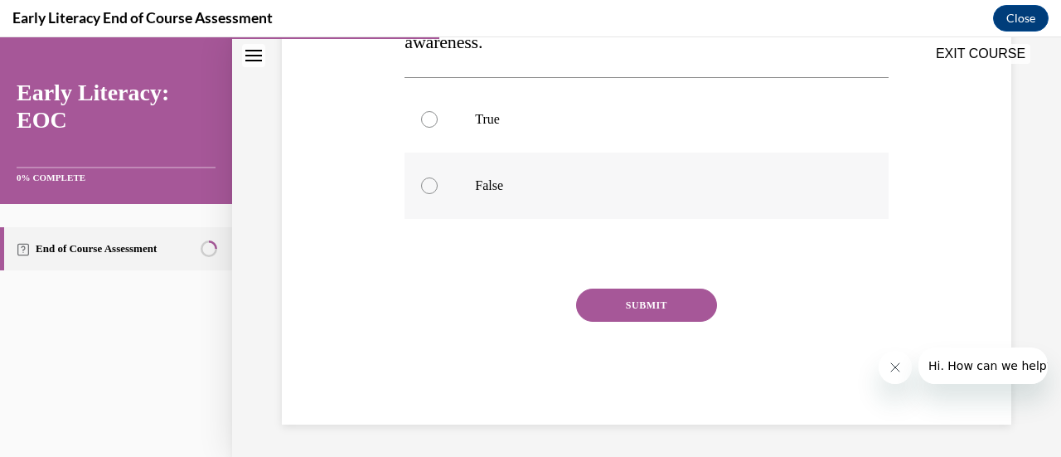
click at [475, 187] on p "False" at bounding box center [660, 185] width 371 height 17
click at [599, 295] on button "SUBMIT" at bounding box center [646, 304] width 141 height 33
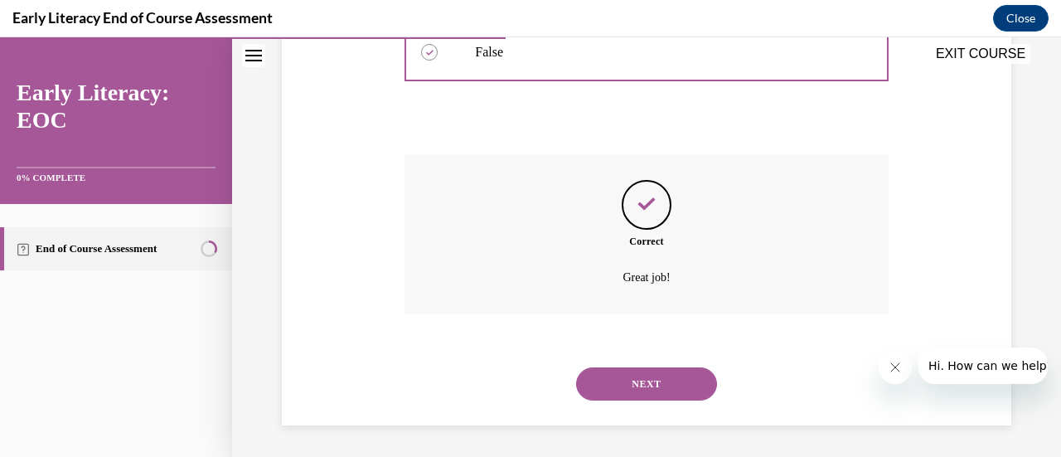
scroll to position [499, 0]
click at [632, 380] on button "NEXT" at bounding box center [646, 382] width 141 height 33
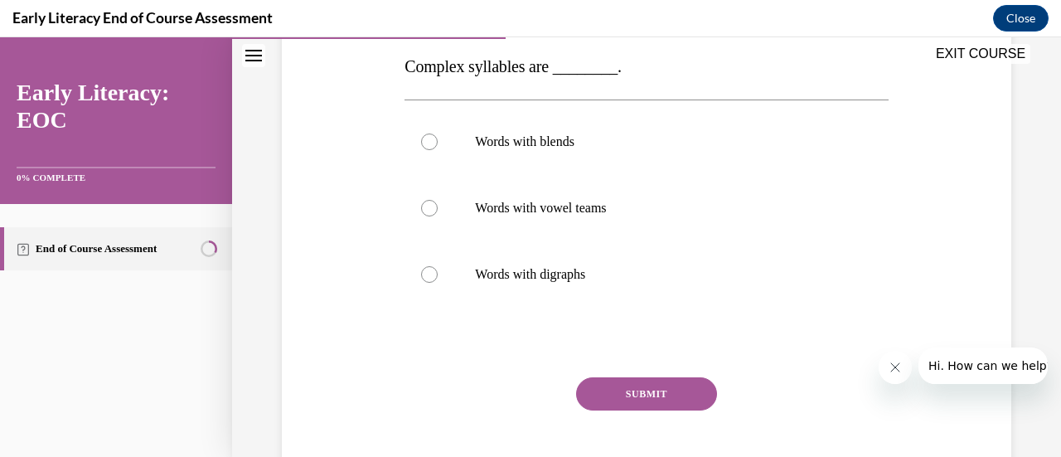
scroll to position [270, 0]
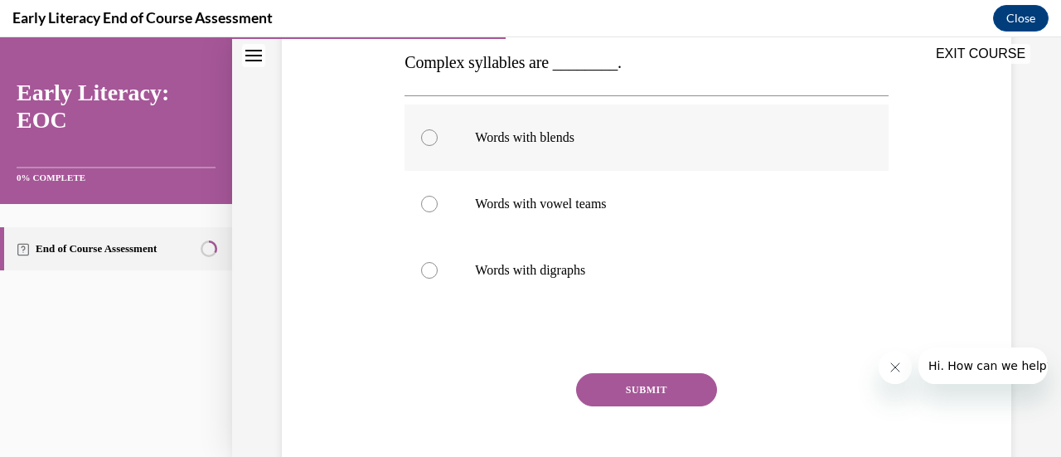
click at [430, 135] on div at bounding box center [429, 137] width 17 height 17
click at [634, 401] on button "SUBMIT" at bounding box center [646, 389] width 141 height 33
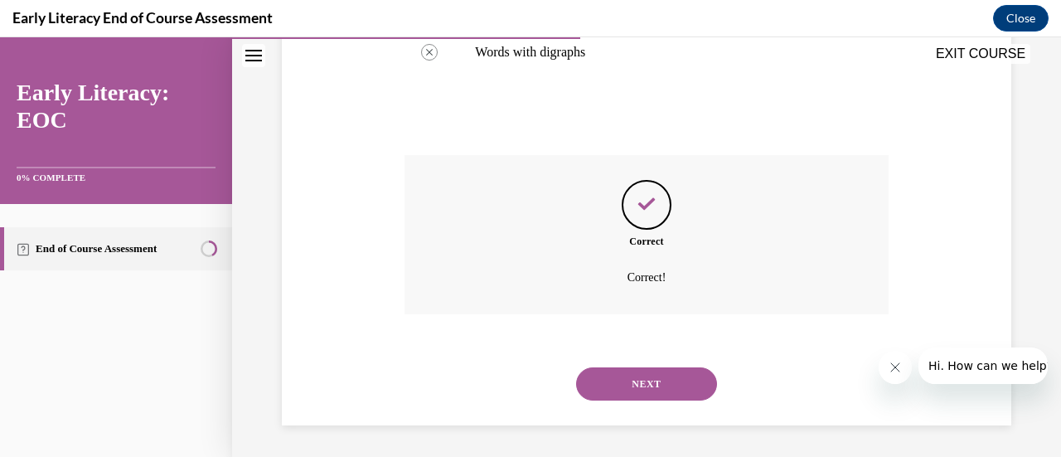
scroll to position [489, 0]
click at [653, 390] on button "NEXT" at bounding box center [646, 382] width 141 height 33
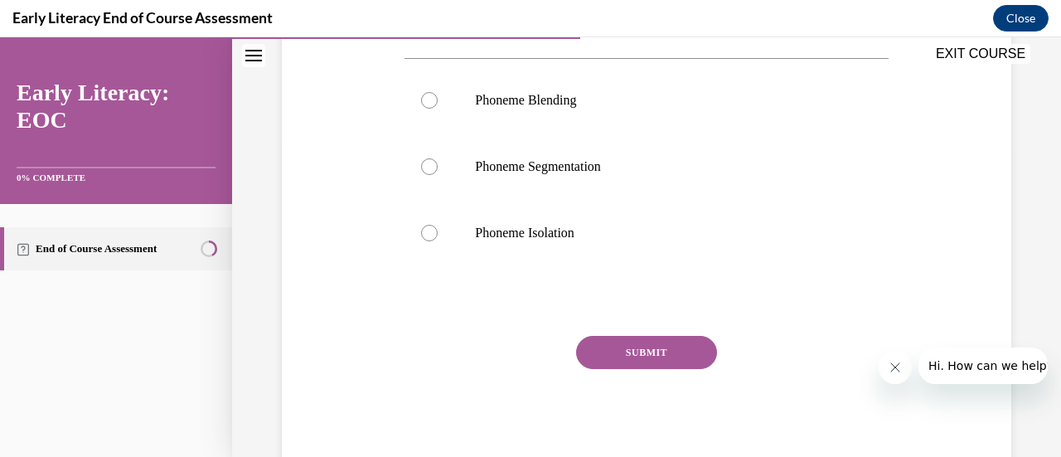
scroll to position [358, 0]
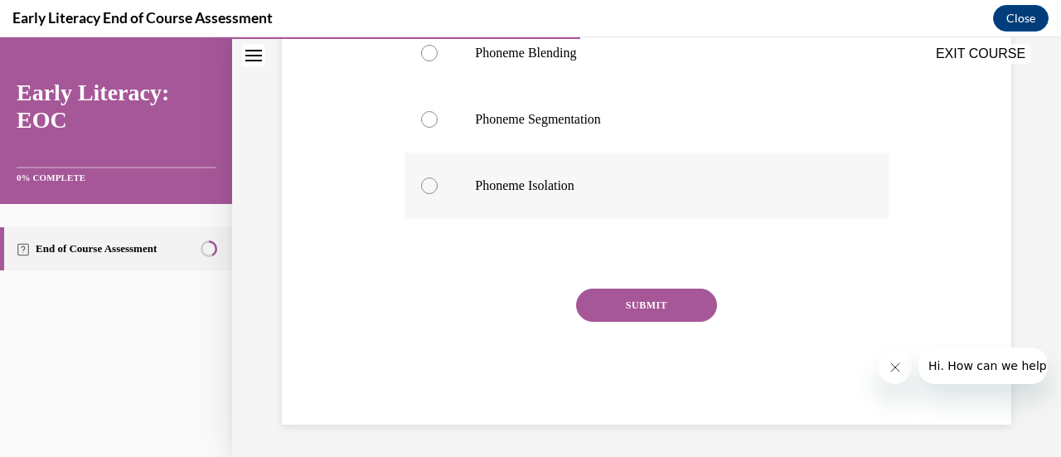
click at [432, 184] on div at bounding box center [429, 185] width 17 height 17
click at [619, 297] on button "SUBMIT" at bounding box center [646, 304] width 141 height 33
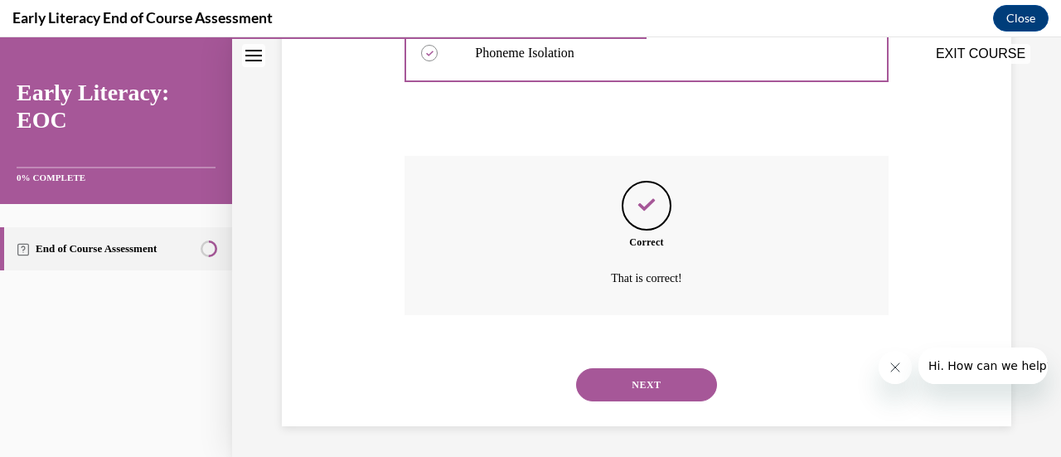
scroll to position [492, 0]
click at [631, 380] on button "NEXT" at bounding box center [646, 382] width 141 height 33
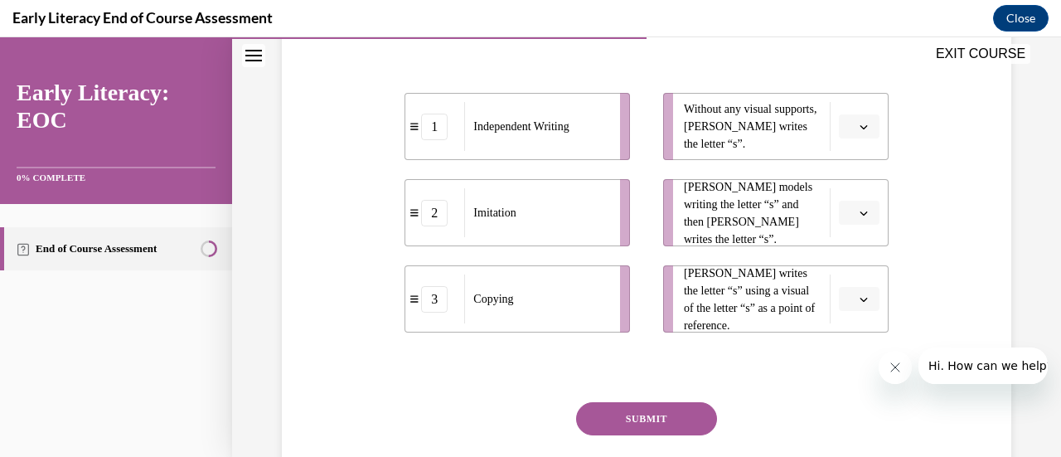
scroll to position [355, 0]
click at [858, 123] on span "button" at bounding box center [864, 126] width 12 height 12
click at [842, 196] on span "1" at bounding box center [842, 195] width 6 height 13
click at [860, 213] on icon "button" at bounding box center [864, 212] width 8 height 8
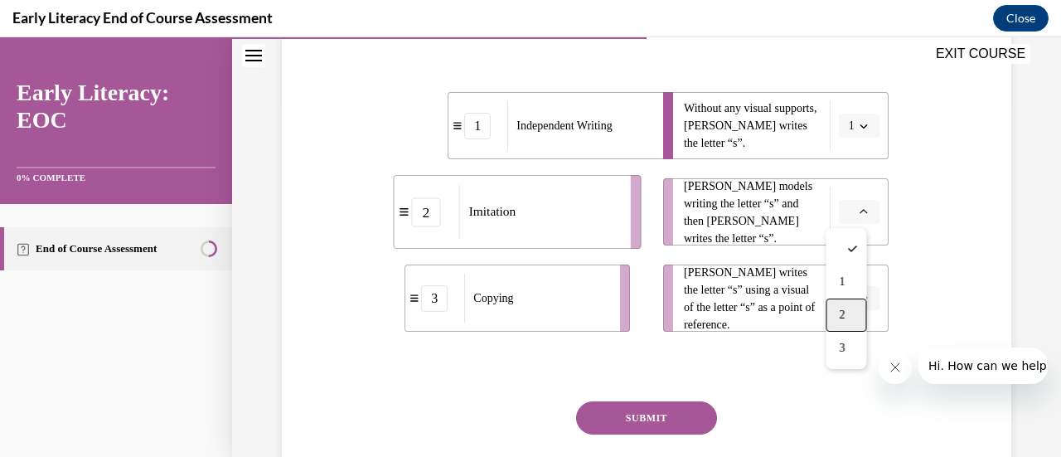
click at [851, 308] on div "2" at bounding box center [846, 314] width 41 height 33
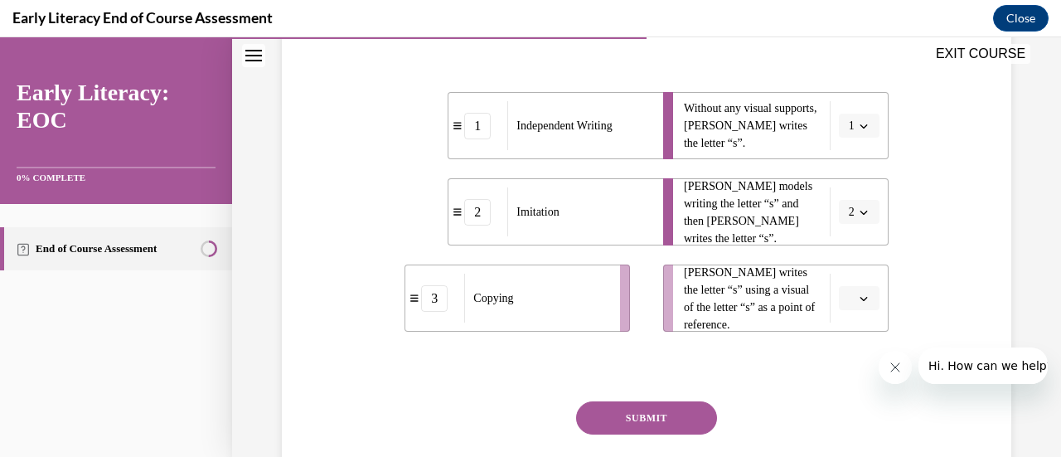
click at [851, 308] on button "button" at bounding box center [859, 298] width 41 height 25
click at [847, 437] on div "3" at bounding box center [846, 434] width 41 height 33
click at [648, 421] on button "SUBMIT" at bounding box center [646, 417] width 141 height 33
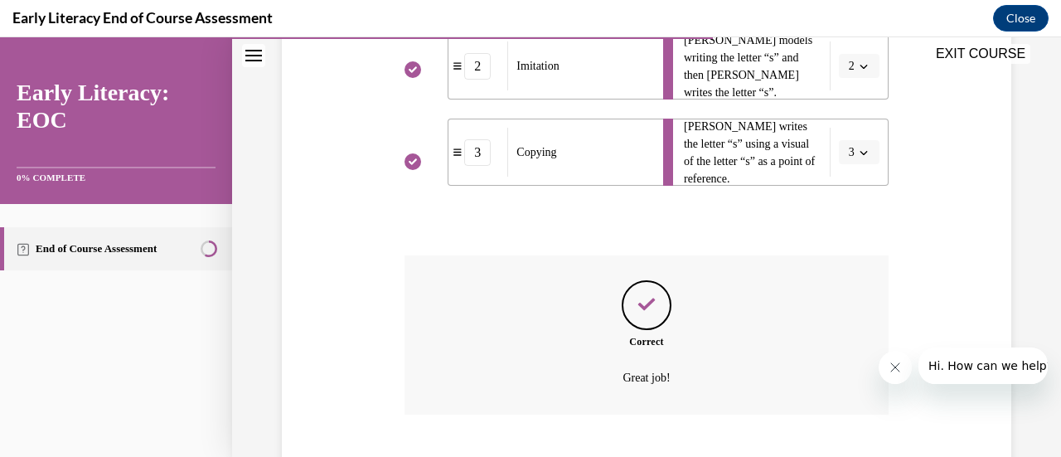
scroll to position [602, 0]
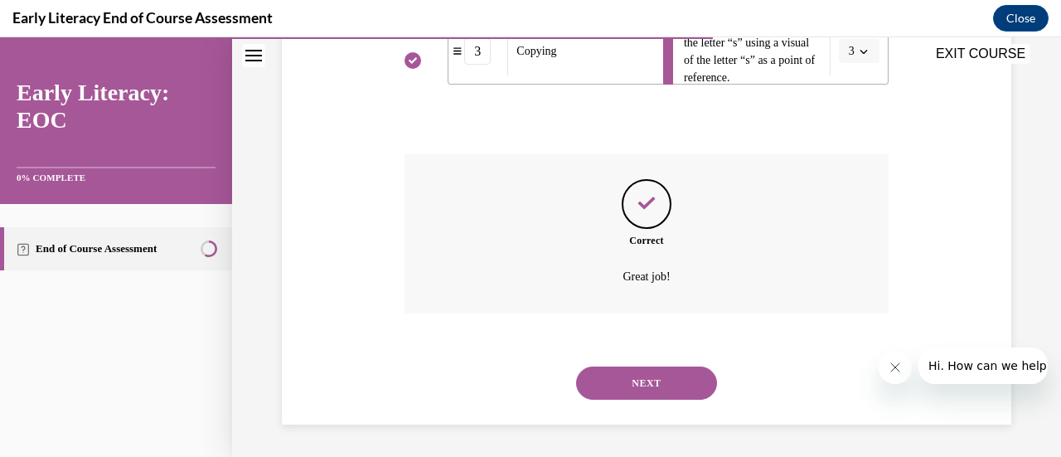
click at [635, 387] on button "NEXT" at bounding box center [646, 382] width 141 height 33
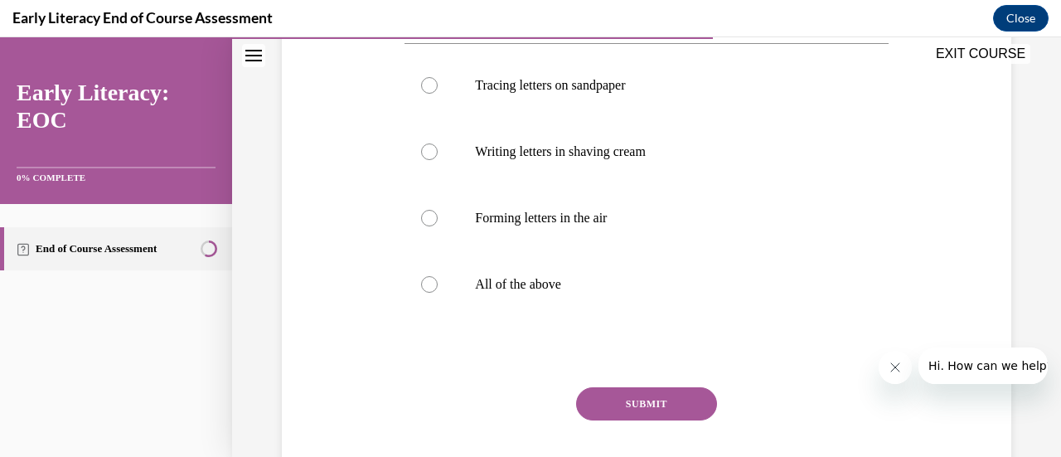
scroll to position [327, 0]
click at [434, 276] on div at bounding box center [429, 282] width 17 height 17
click at [619, 395] on button "SUBMIT" at bounding box center [646, 401] width 141 height 33
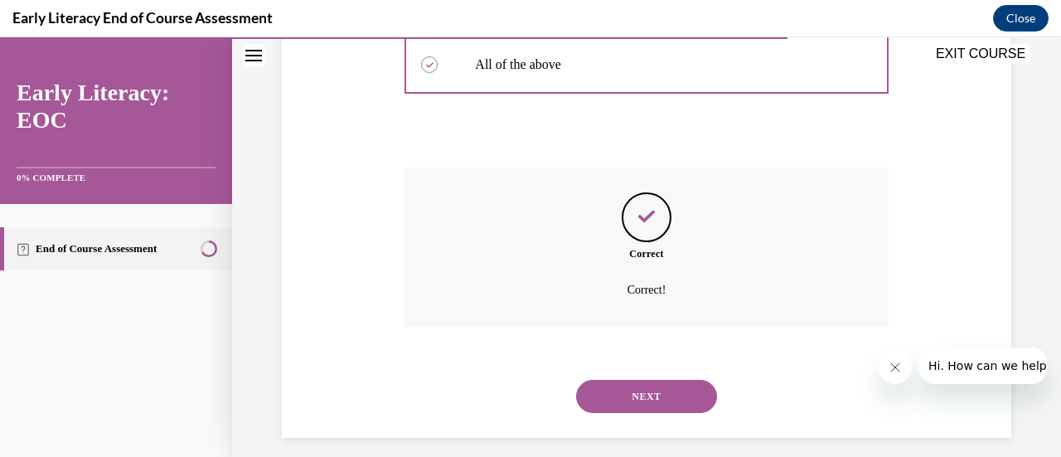
scroll to position [559, 0]
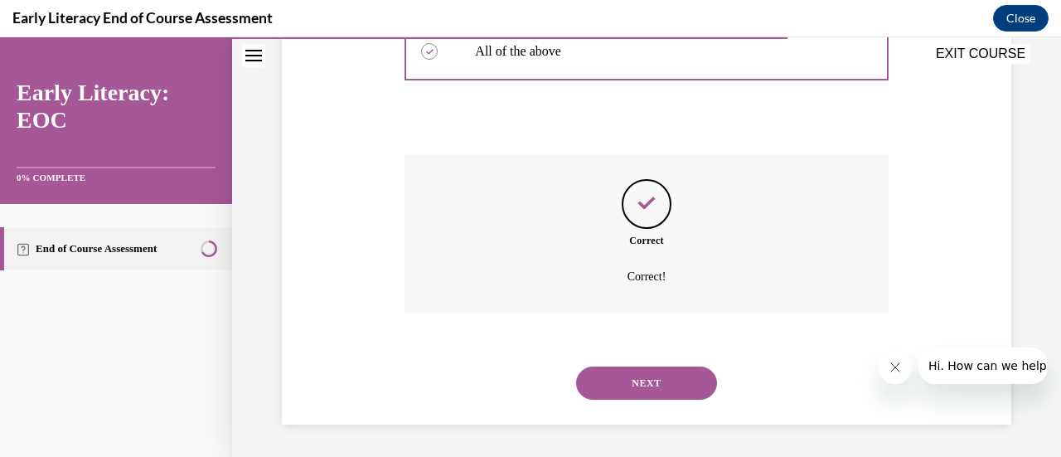
click at [640, 377] on button "NEXT" at bounding box center [646, 382] width 141 height 33
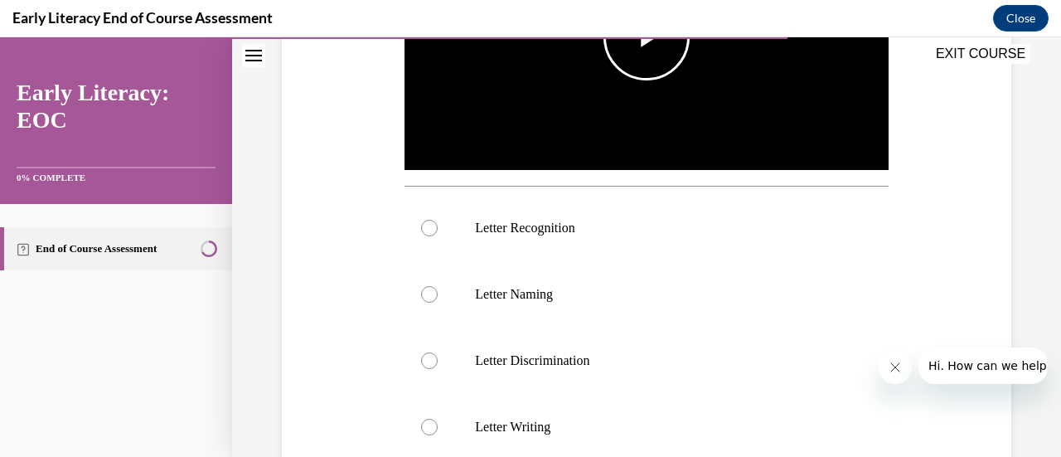
click at [617, 75] on img "Video player" at bounding box center [645, 37] width 483 height 272
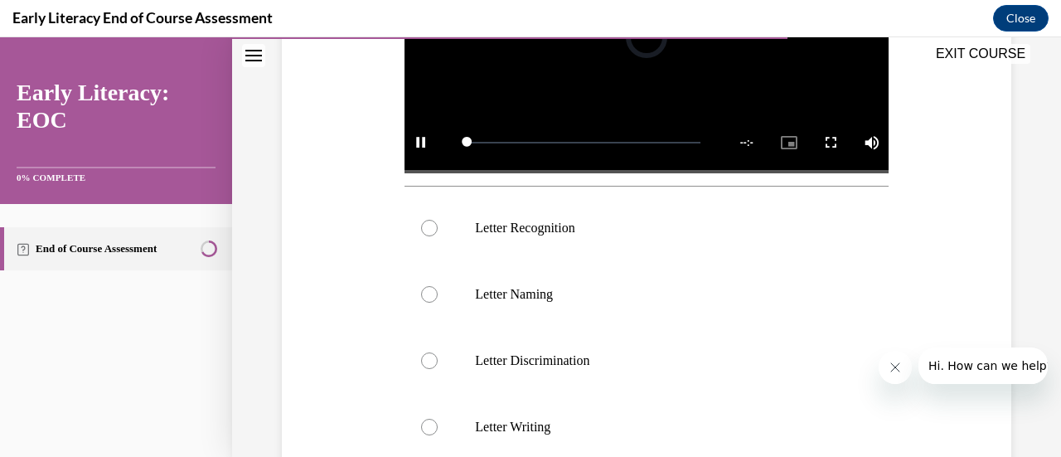
scroll to position [332, 0]
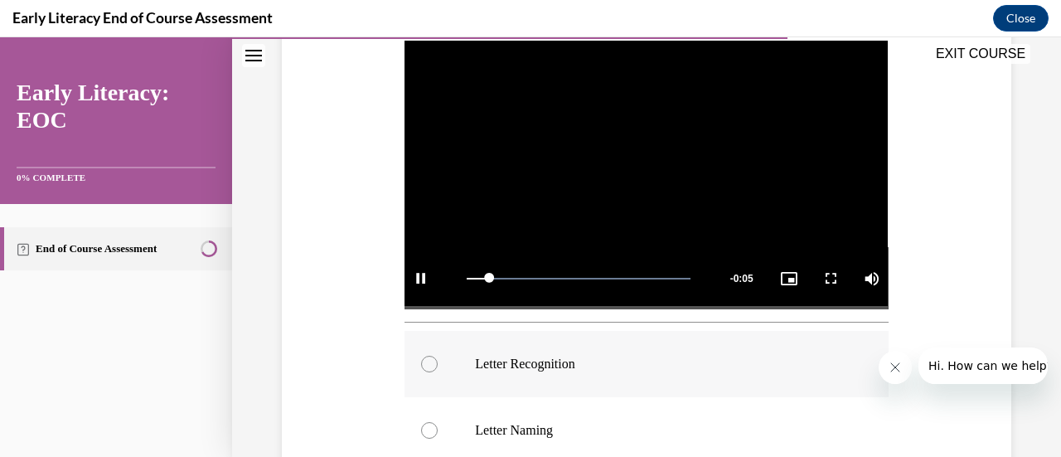
click at [424, 356] on div at bounding box center [429, 364] width 17 height 17
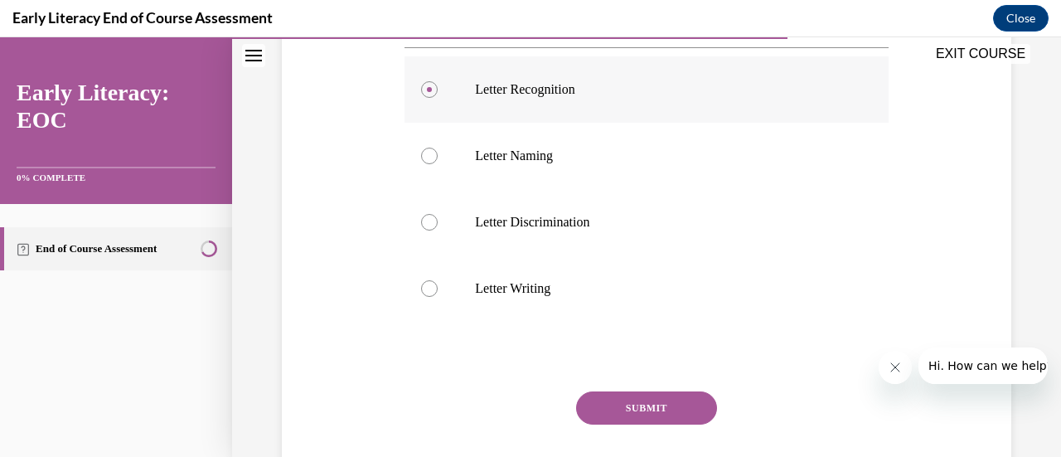
scroll to position [704, 0]
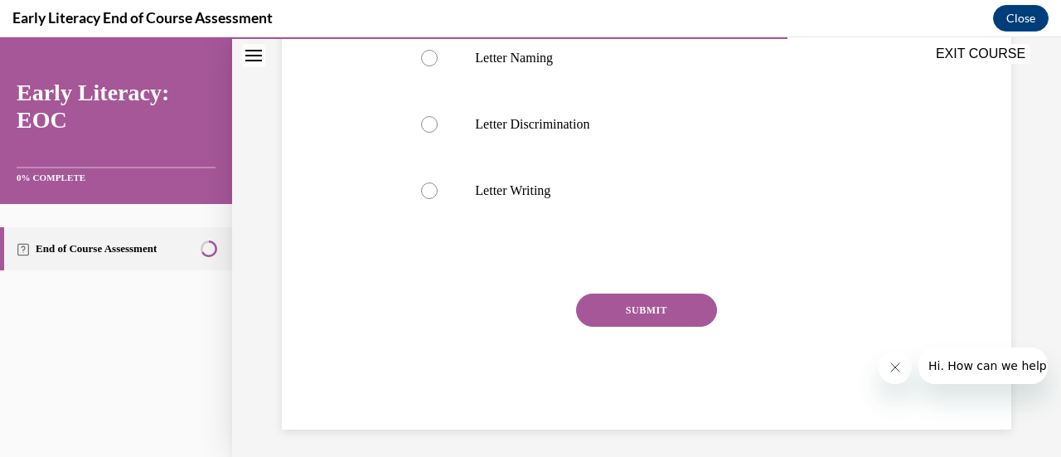
click at [672, 306] on button "SUBMIT" at bounding box center [646, 309] width 141 height 33
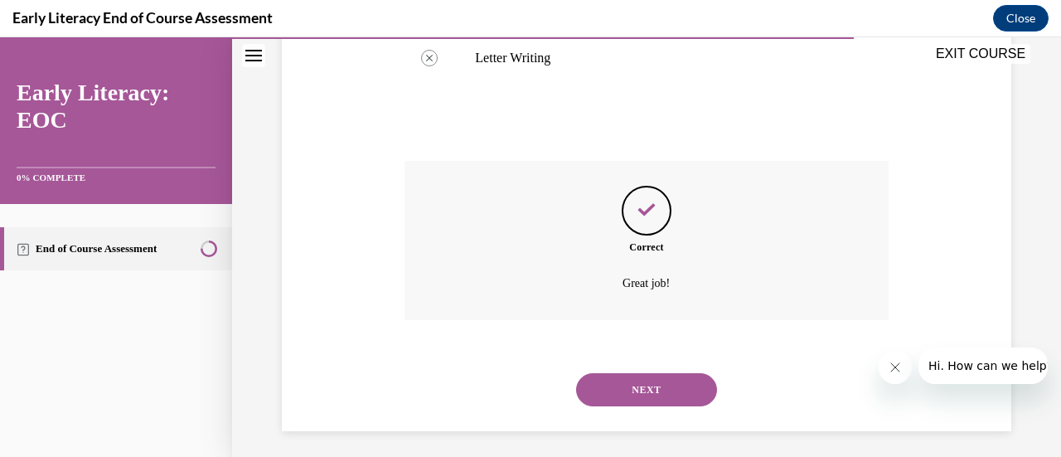
scroll to position [838, 0]
click at [647, 382] on button "NEXT" at bounding box center [646, 387] width 141 height 33
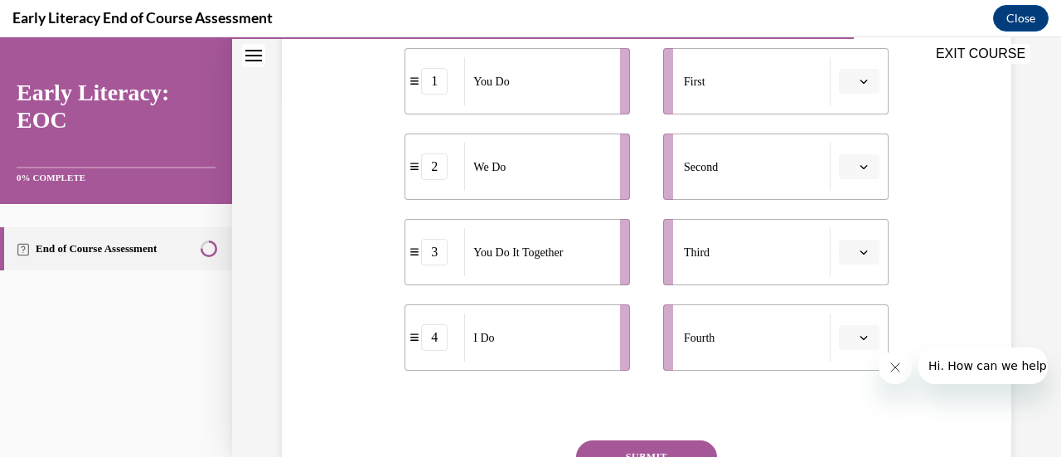
scroll to position [311, 0]
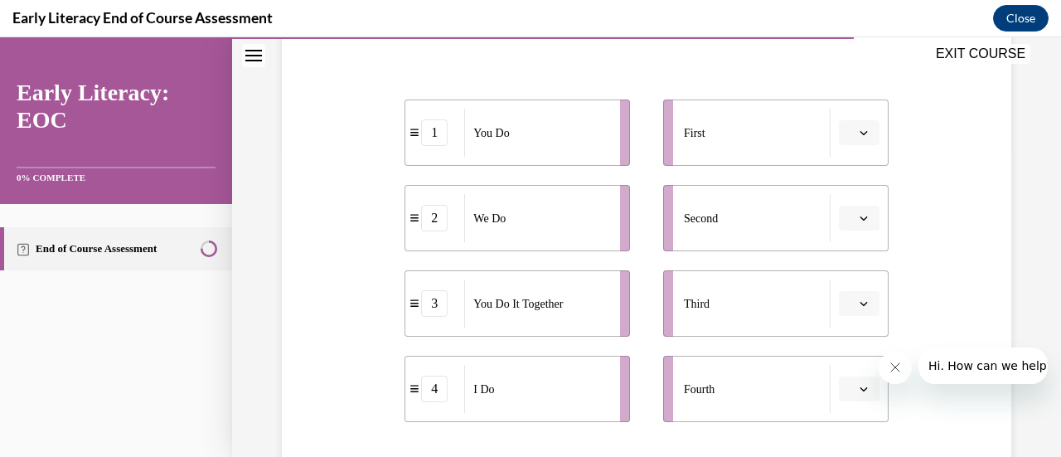
click at [860, 128] on icon "button" at bounding box center [864, 132] width 8 height 8
click at [847, 303] on div "4" at bounding box center [846, 301] width 41 height 33
click at [850, 223] on button "button" at bounding box center [859, 218] width 41 height 25
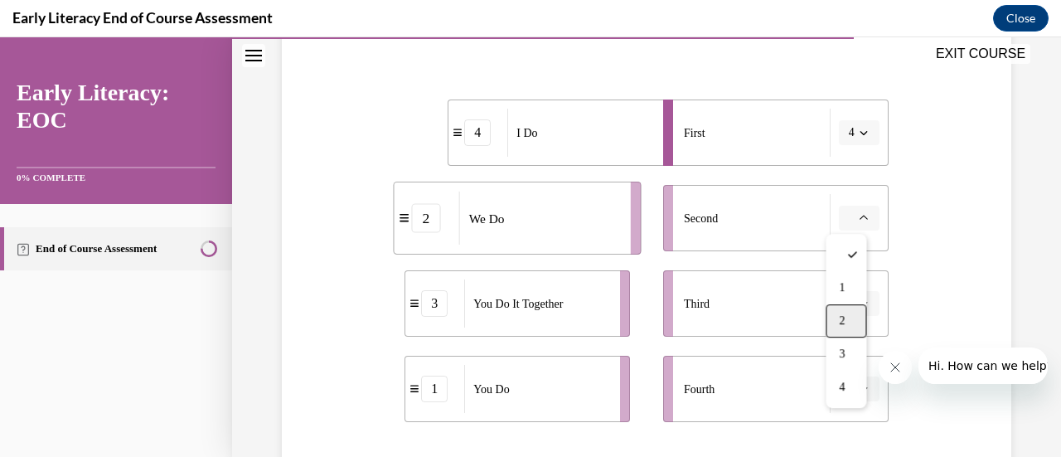
click at [850, 317] on div "2" at bounding box center [846, 320] width 41 height 33
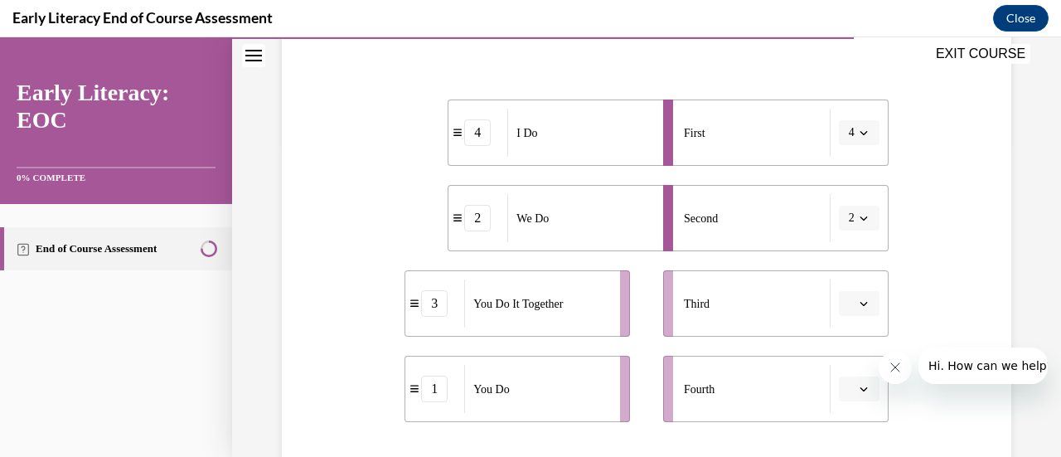
click at [860, 306] on icon "button" at bounding box center [864, 303] width 8 height 8
click at [845, 230] on div "3" at bounding box center [846, 232] width 41 height 33
click at [860, 385] on icon "button" at bounding box center [864, 389] width 8 height 8
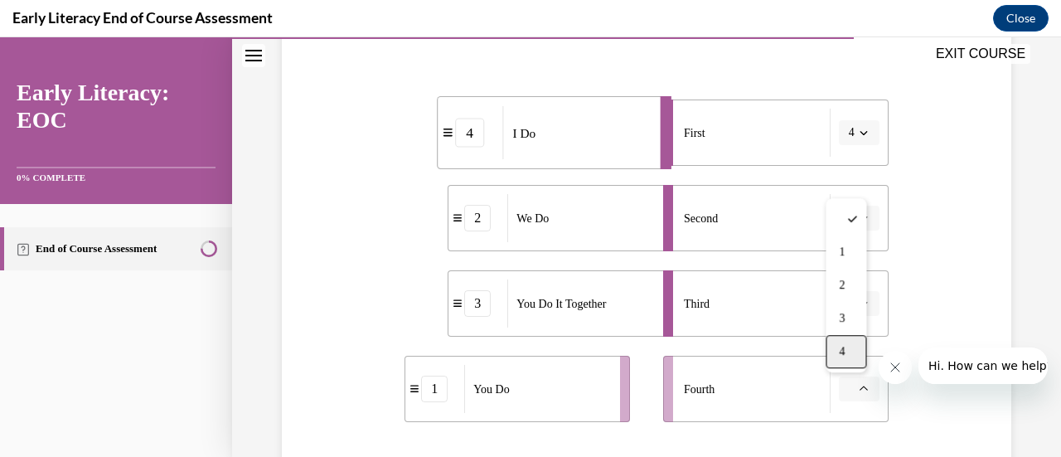
click at [848, 352] on div "4" at bounding box center [846, 351] width 41 height 33
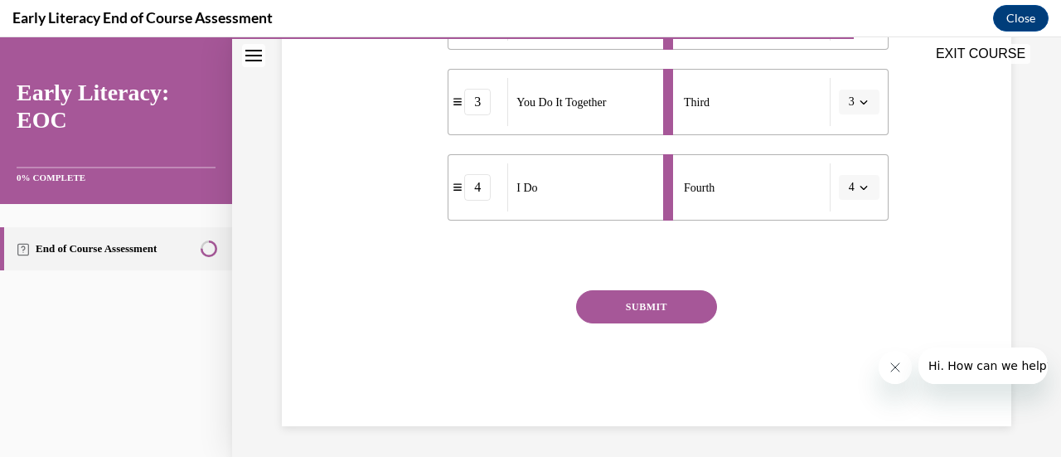
scroll to position [514, 0]
click at [659, 310] on button "SUBMIT" at bounding box center [646, 304] width 141 height 33
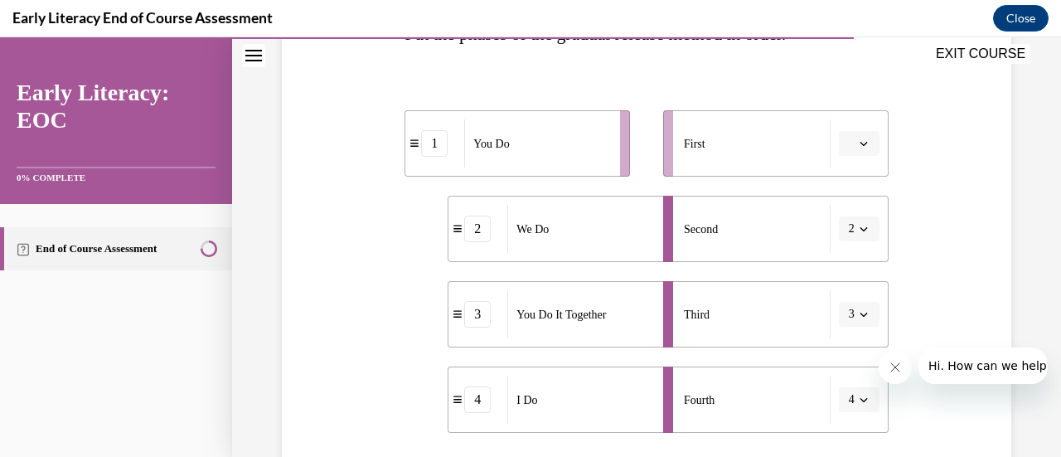
scroll to position [298, 0]
click at [860, 146] on icon "button" at bounding box center [864, 145] width 8 height 8
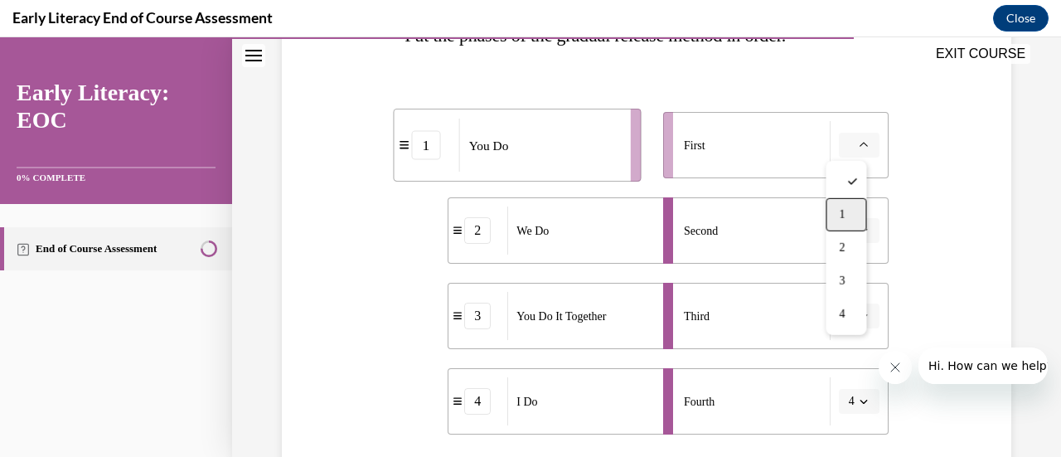
click at [842, 225] on div "1" at bounding box center [846, 214] width 41 height 33
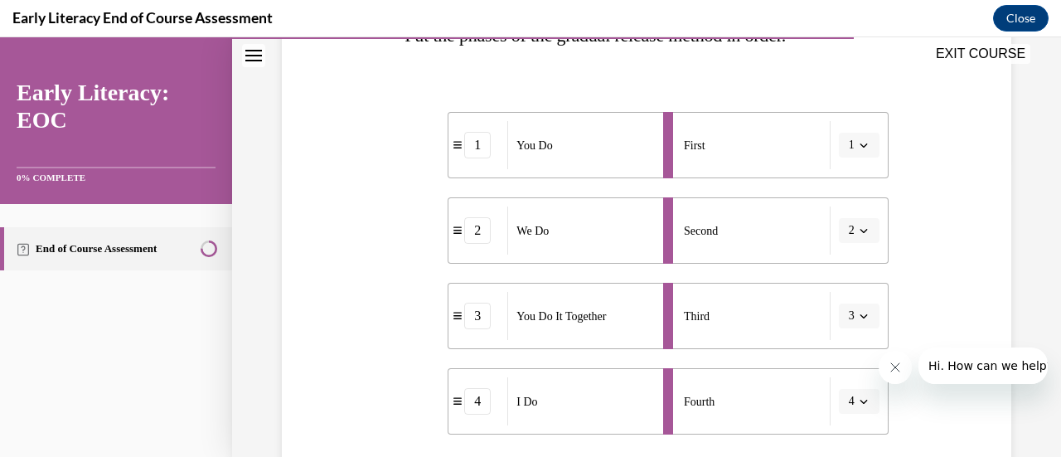
scroll to position [514, 0]
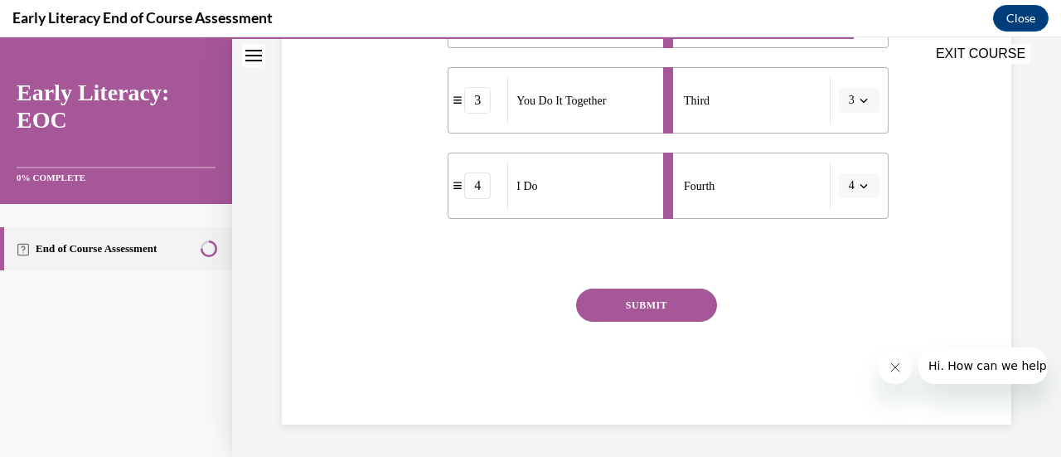
click at [661, 302] on button "SUBMIT" at bounding box center [646, 304] width 141 height 33
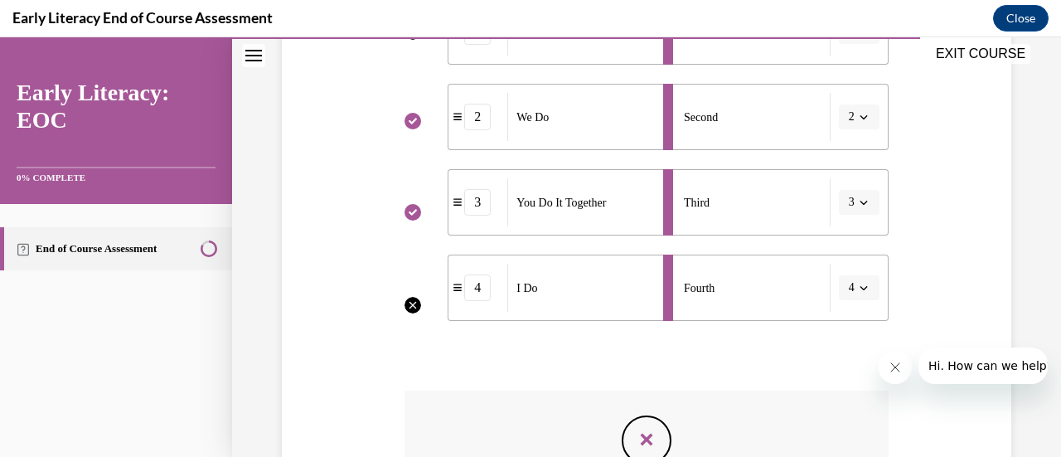
scroll to position [414, 0]
click at [860, 288] on li "Fourth 4" at bounding box center [775, 285] width 225 height 66
click at [850, 279] on li "Fourth 4" at bounding box center [775, 285] width 225 height 66
click at [839, 287] on li "Fourth 4" at bounding box center [775, 285] width 225 height 66
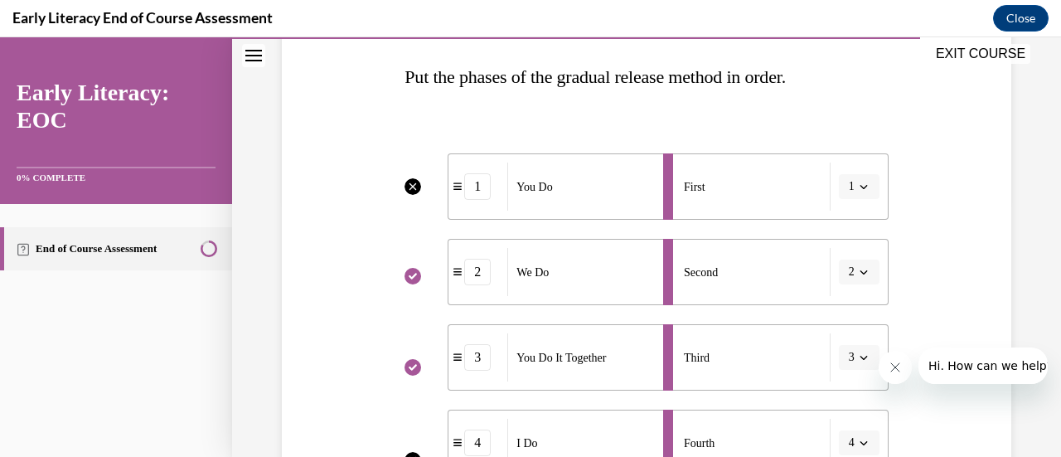
scroll to position [245, 0]
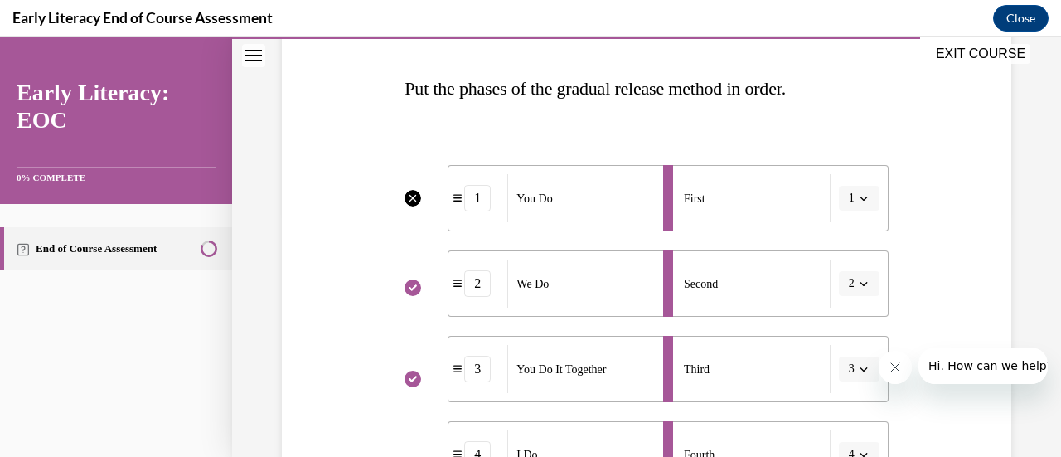
click at [481, 198] on div "1" at bounding box center [477, 198] width 27 height 27
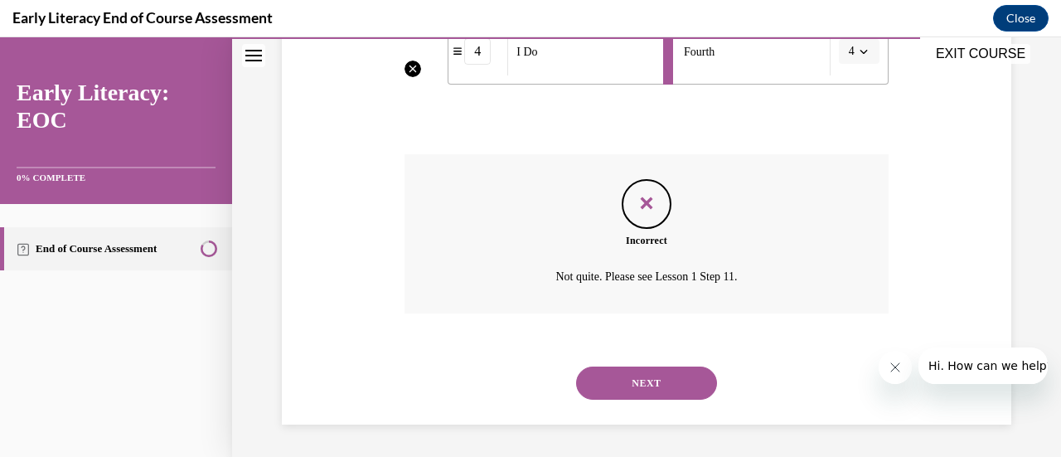
click at [653, 375] on button "NEXT" at bounding box center [646, 382] width 141 height 33
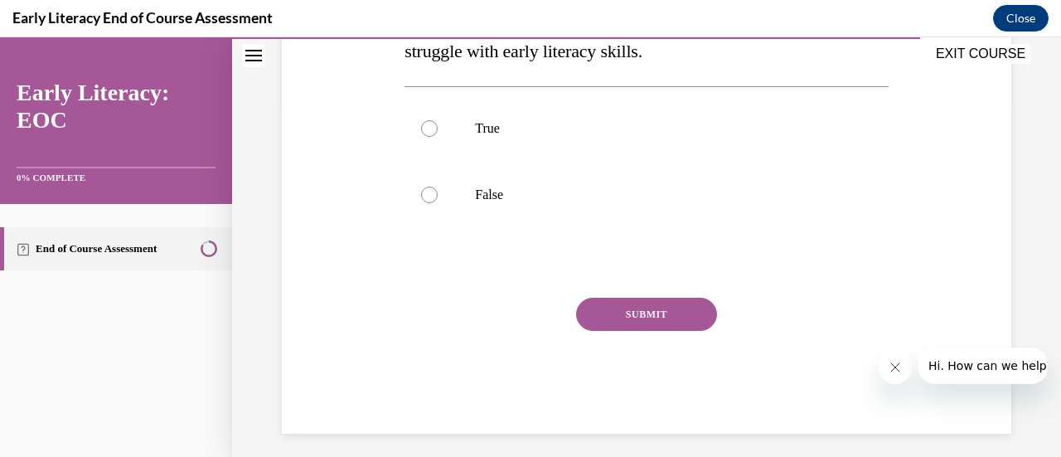
scroll to position [360, 0]
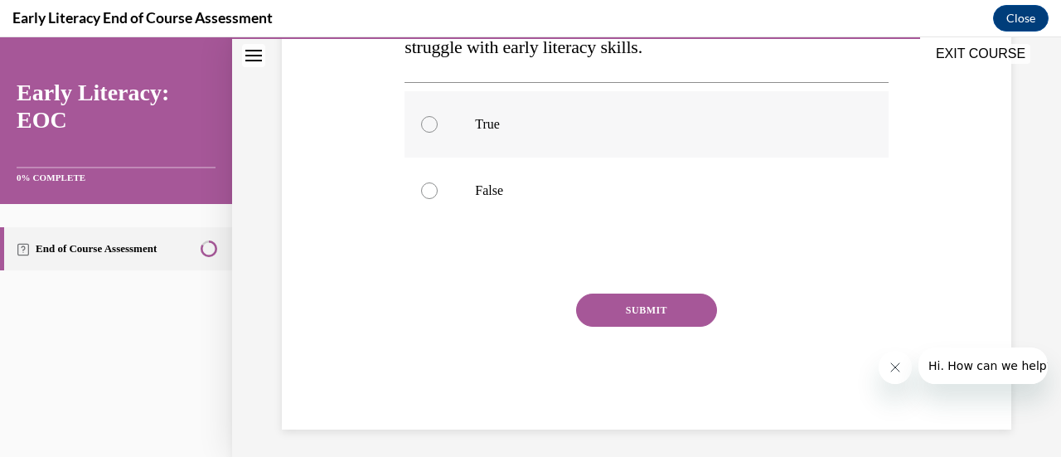
click at [485, 114] on div at bounding box center [645, 124] width 483 height 66
click at [625, 311] on button "SUBMIT" at bounding box center [646, 309] width 141 height 33
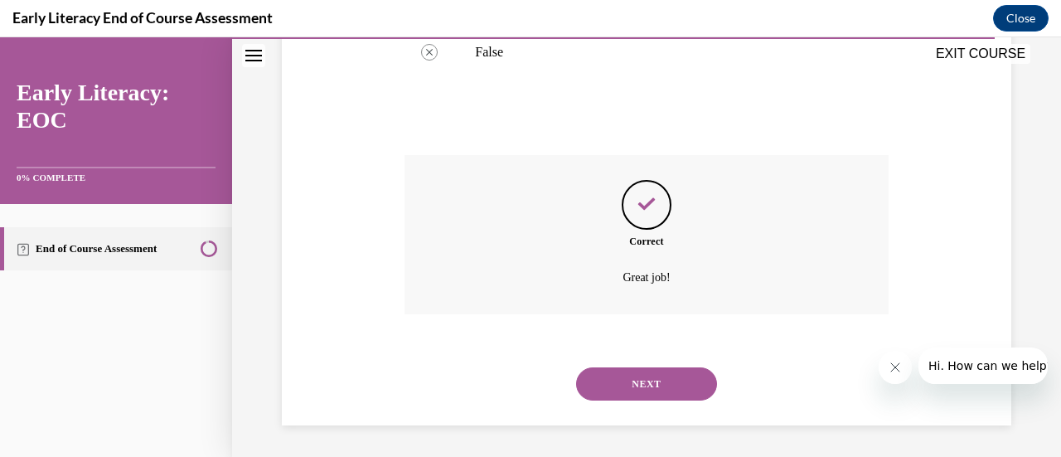
scroll to position [499, 0]
click at [618, 380] on button "NEXT" at bounding box center [646, 382] width 141 height 33
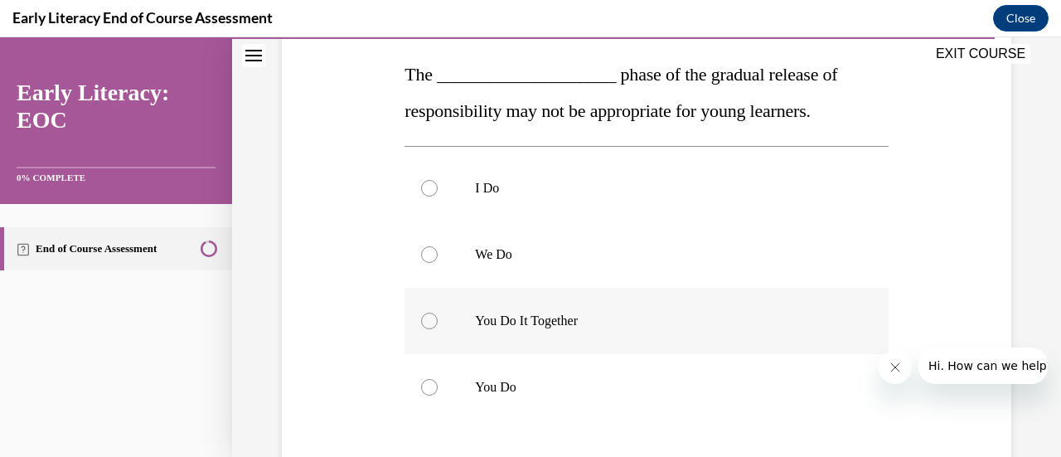
scroll to position [262, 0]
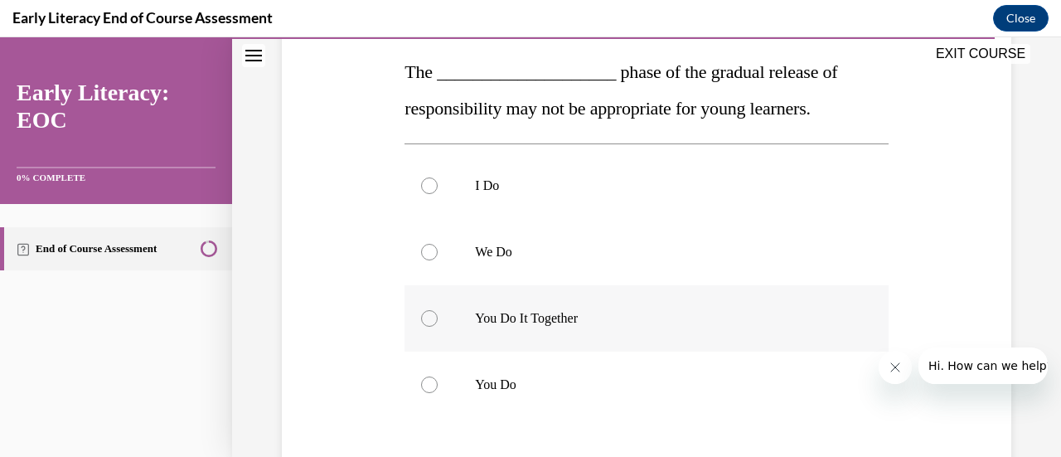
click at [560, 319] on p "You Do It Together" at bounding box center [660, 318] width 371 height 17
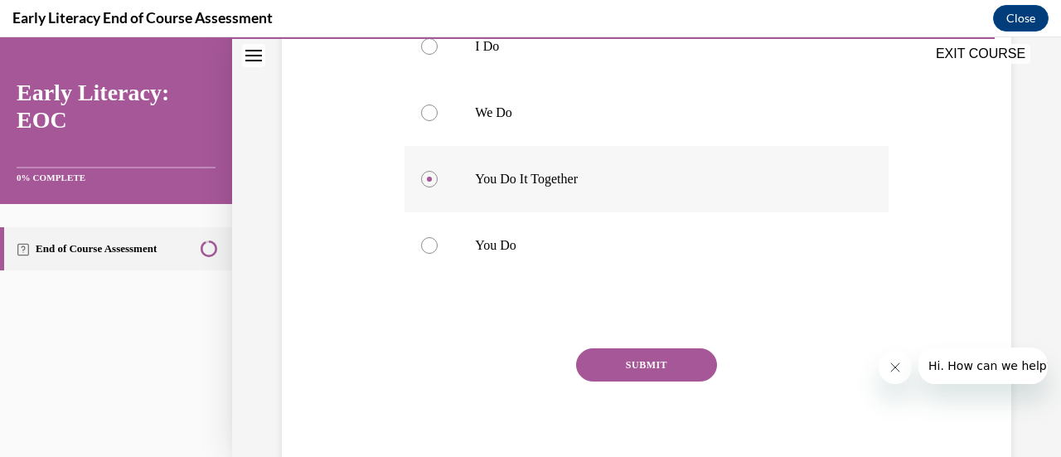
scroll to position [408, 0]
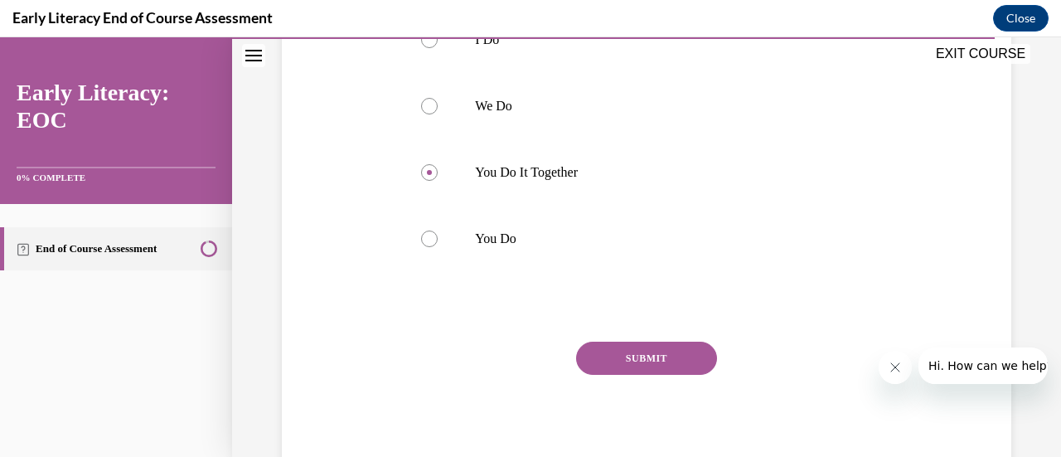
click at [642, 360] on button "SUBMIT" at bounding box center [646, 358] width 141 height 33
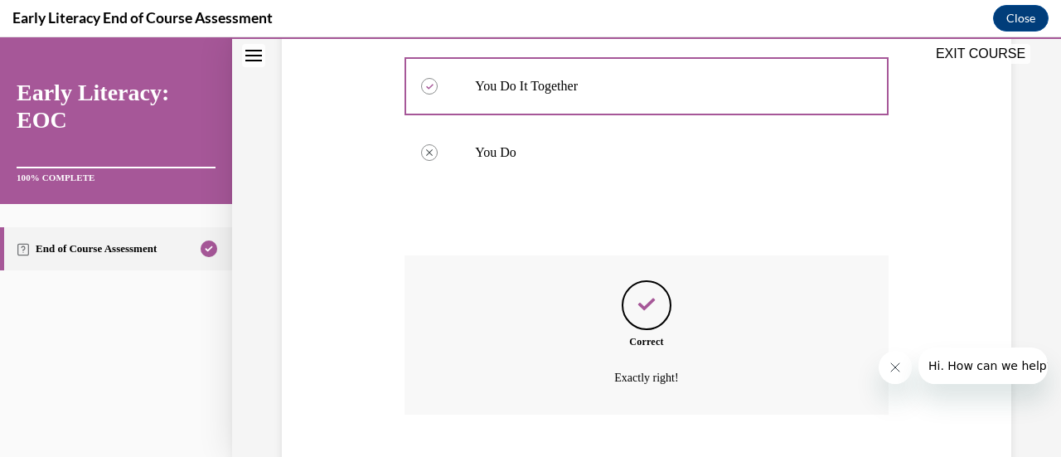
scroll to position [595, 0]
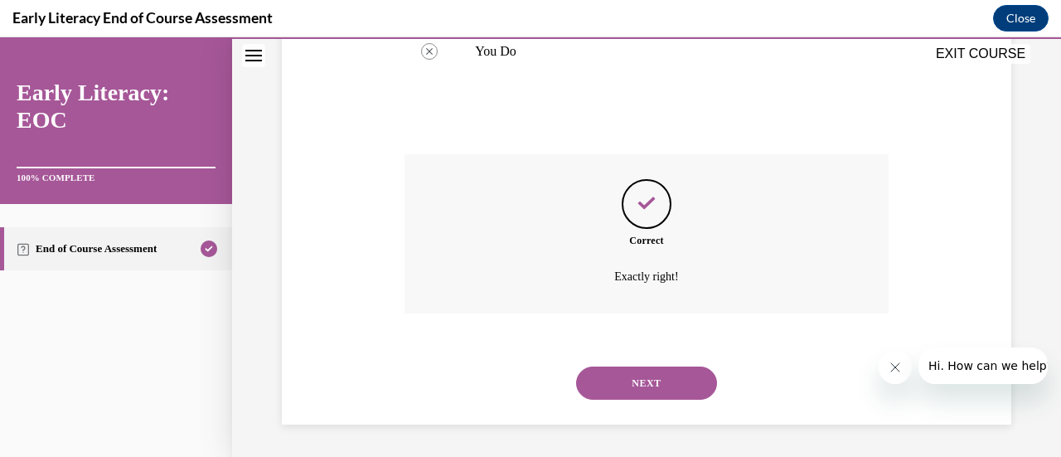
click at [642, 383] on button "NEXT" at bounding box center [646, 382] width 141 height 33
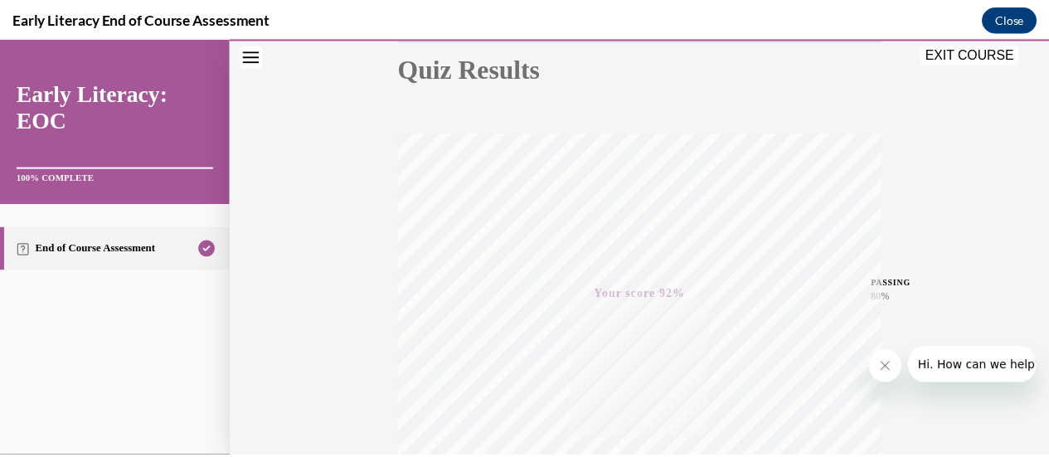
scroll to position [429, 0]
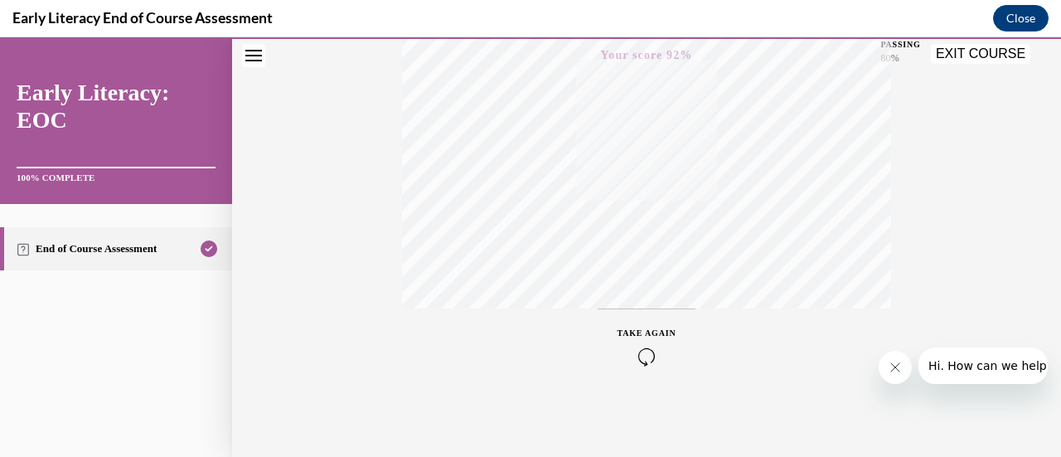
click at [998, 54] on button "EXIT COURSE" at bounding box center [980, 54] width 99 height 20
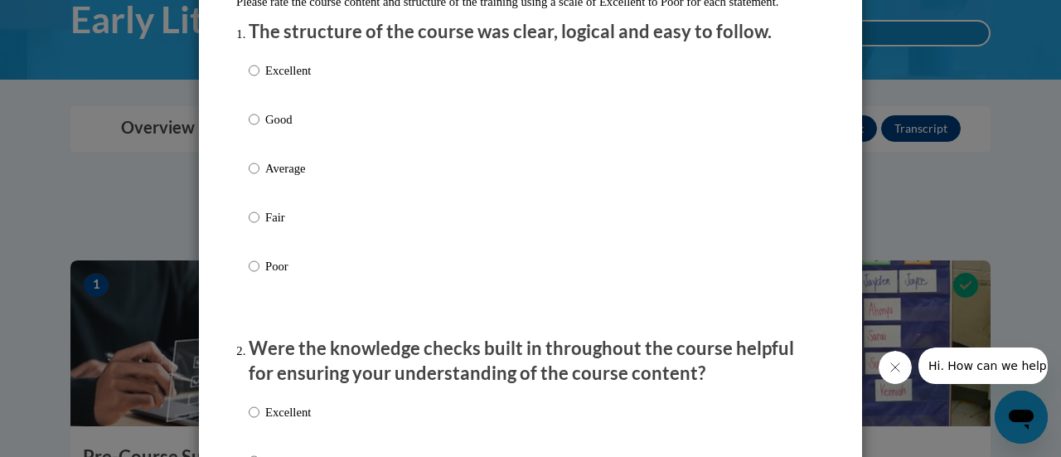
scroll to position [213, 0]
click at [271, 128] on p "Good" at bounding box center [288, 118] width 46 height 18
click at [259, 128] on input "Good" at bounding box center [254, 118] width 11 height 18
radio input "true"
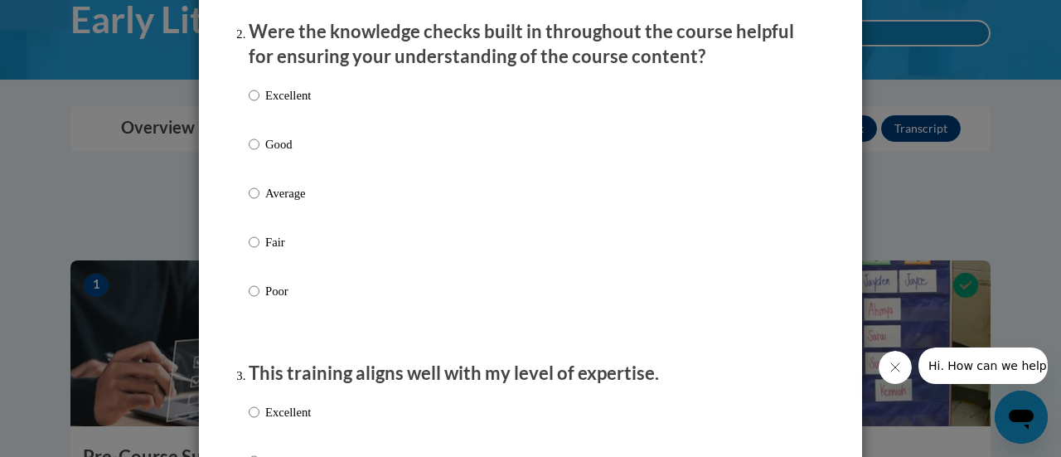
scroll to position [543, 0]
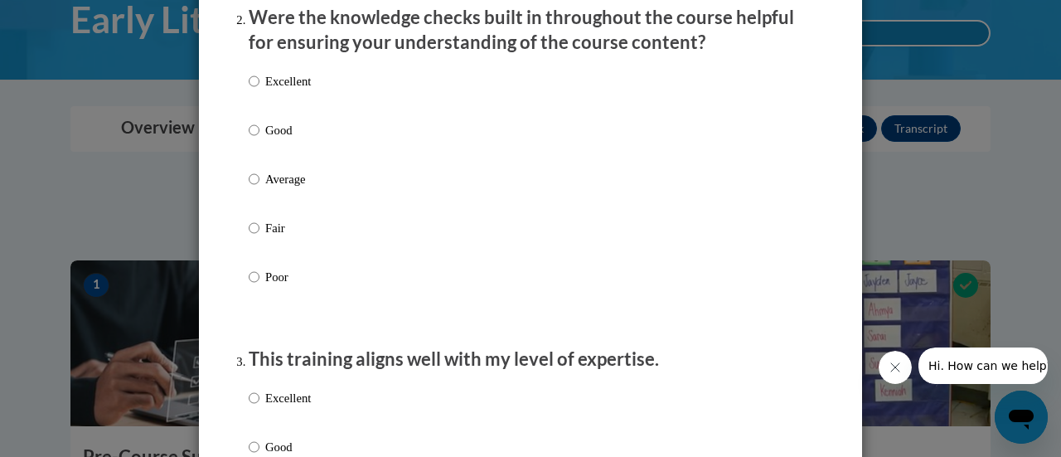
click at [274, 139] on p "Good" at bounding box center [288, 130] width 46 height 18
click at [259, 139] on input "Good" at bounding box center [254, 130] width 11 height 18
radio input "true"
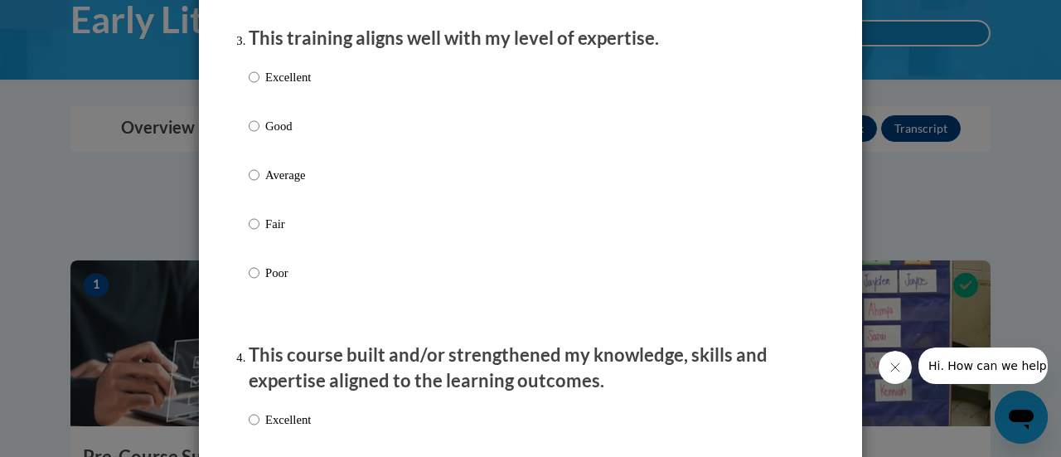
scroll to position [865, 0]
click at [274, 134] on p "Good" at bounding box center [288, 125] width 46 height 18
click at [259, 134] on input "Good" at bounding box center [254, 125] width 11 height 18
radio input "true"
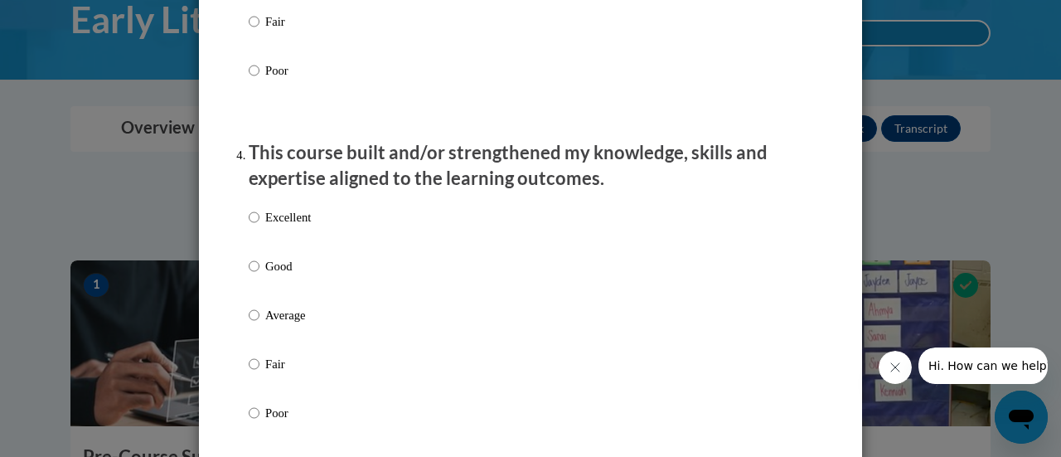
scroll to position [1131, 0]
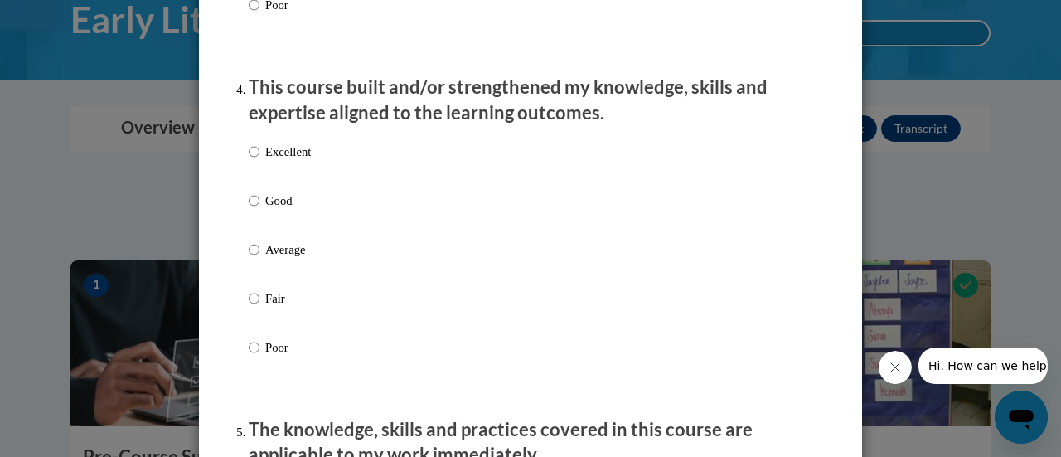
click at [280, 210] on p "Good" at bounding box center [288, 200] width 46 height 18
click at [259, 210] on input "Good" at bounding box center [254, 200] width 11 height 18
radio input "true"
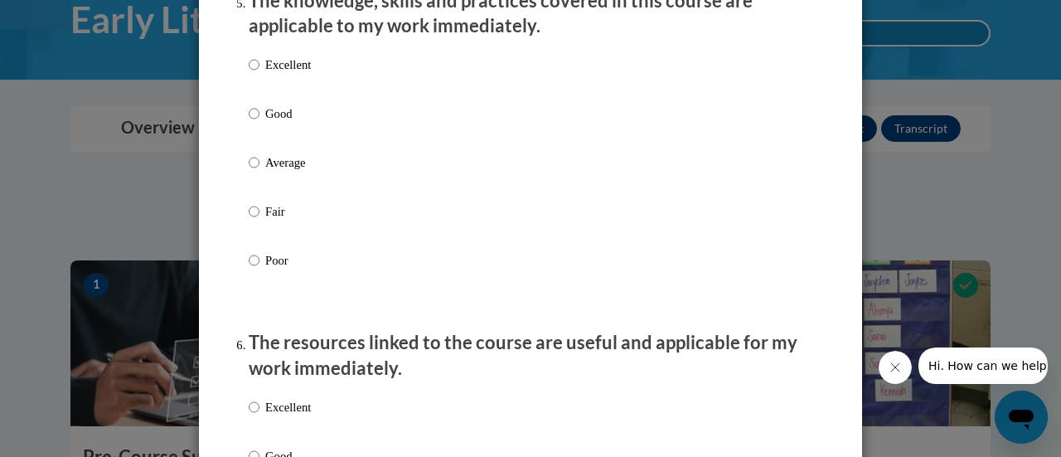
scroll to position [1567, 0]
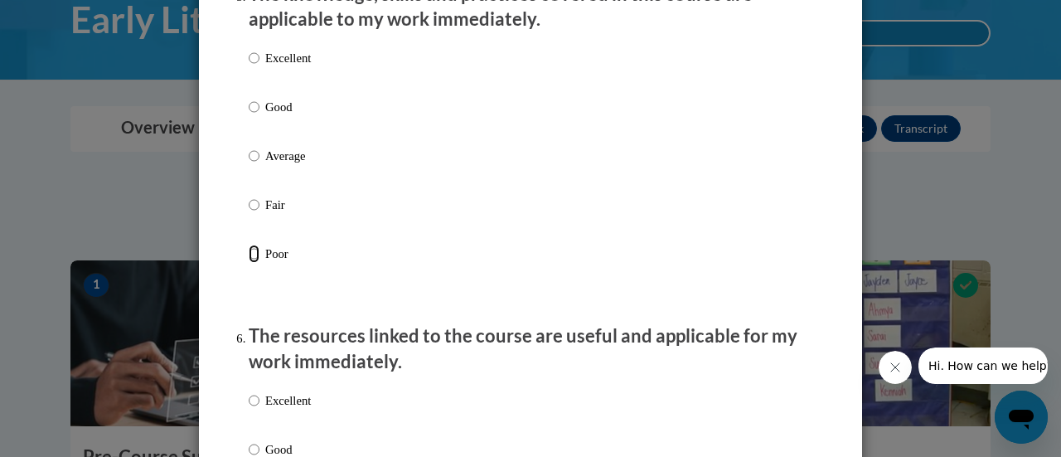
click at [249, 263] on input "Poor" at bounding box center [254, 254] width 11 height 18
radio input "true"
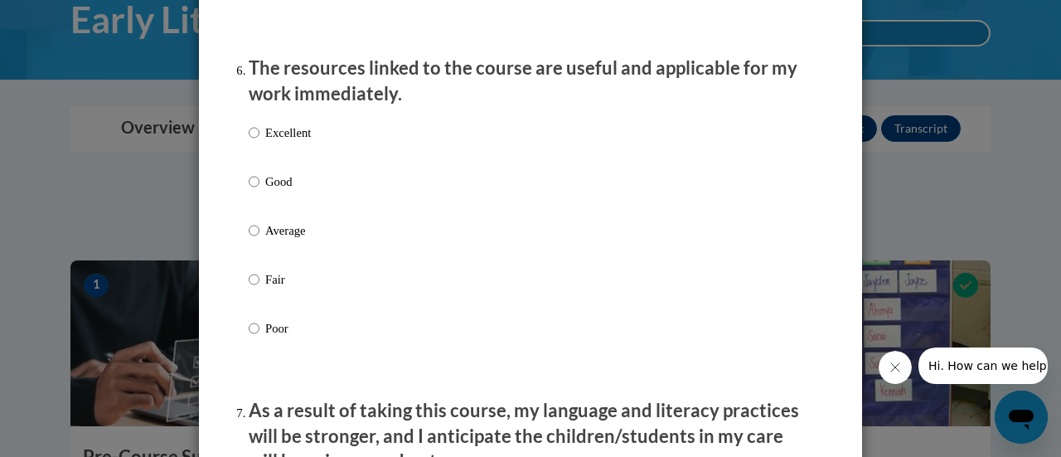
scroll to position [1838, 0]
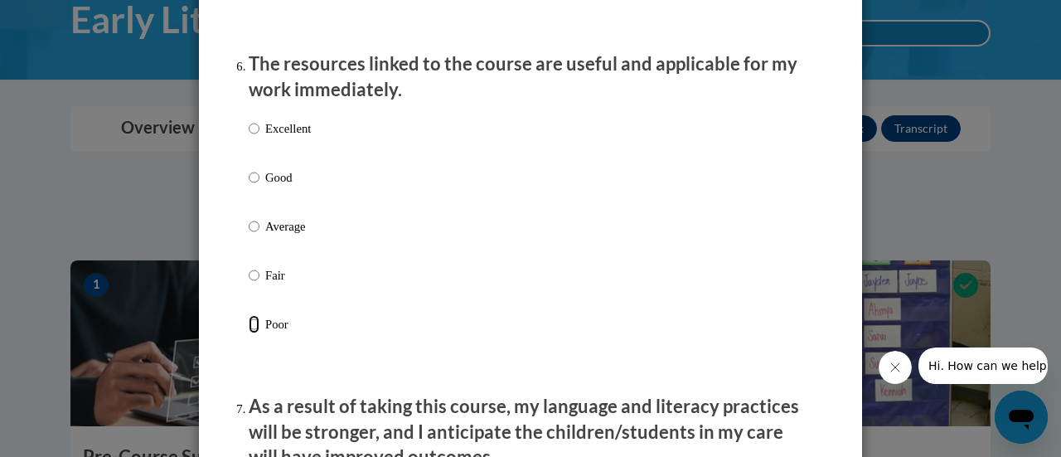
click at [249, 333] on input "Poor" at bounding box center [254, 324] width 11 height 18
radio input "true"
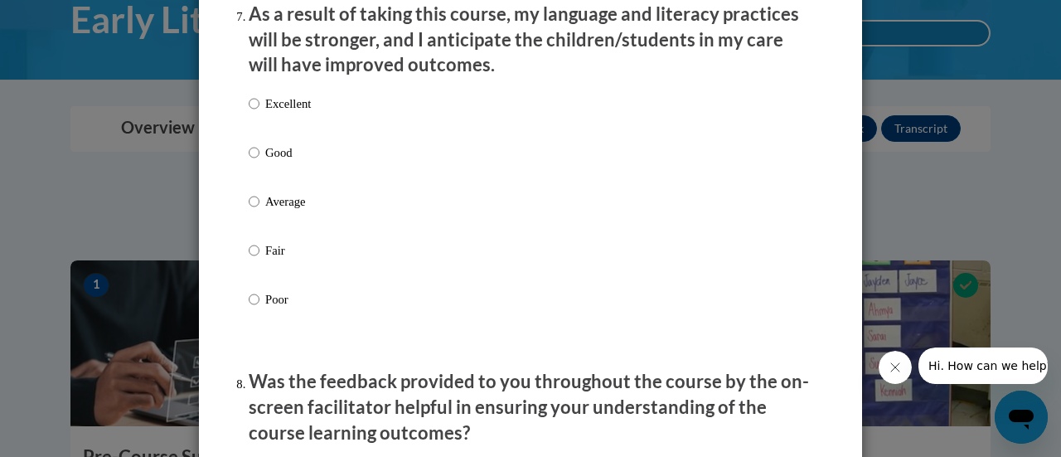
scroll to position [2234, 0]
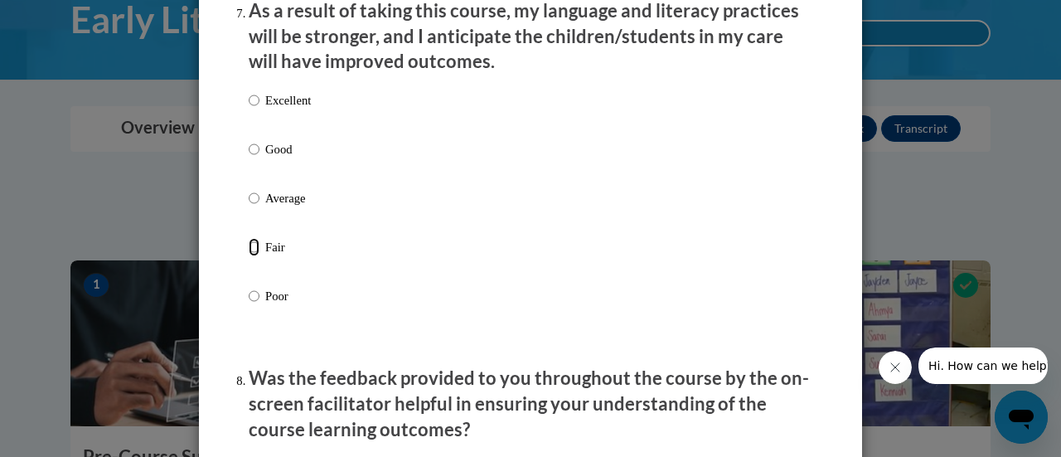
click at [249, 256] on input "Fair" at bounding box center [254, 247] width 11 height 18
radio input "true"
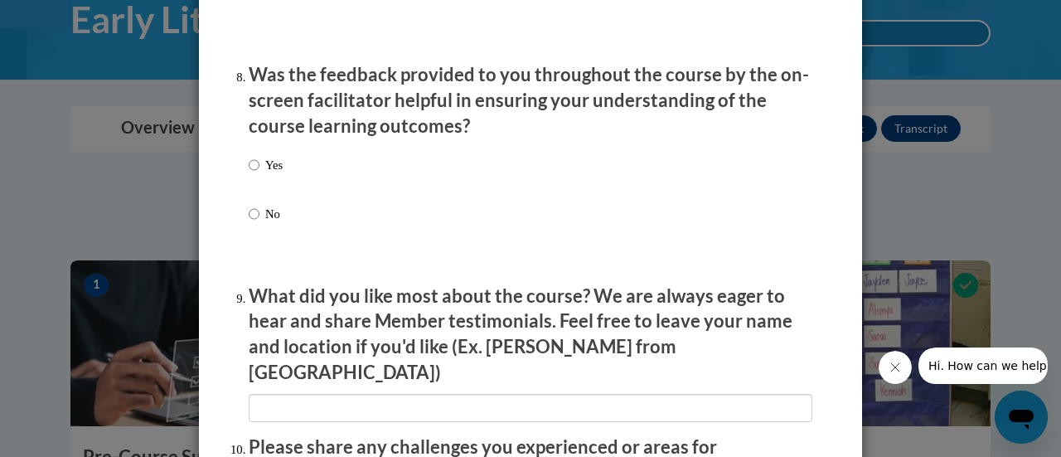
scroll to position [2552, 0]
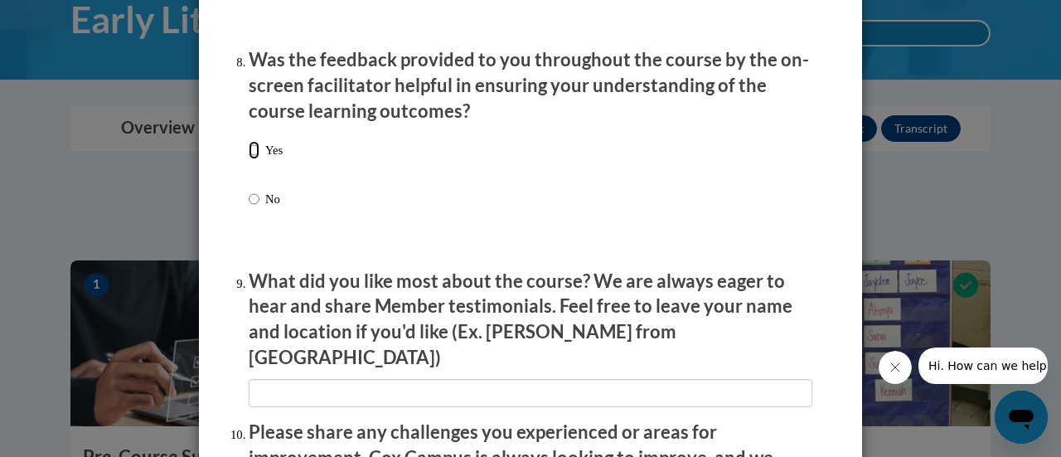
click at [249, 159] on input "Yes" at bounding box center [254, 150] width 11 height 18
radio input "true"
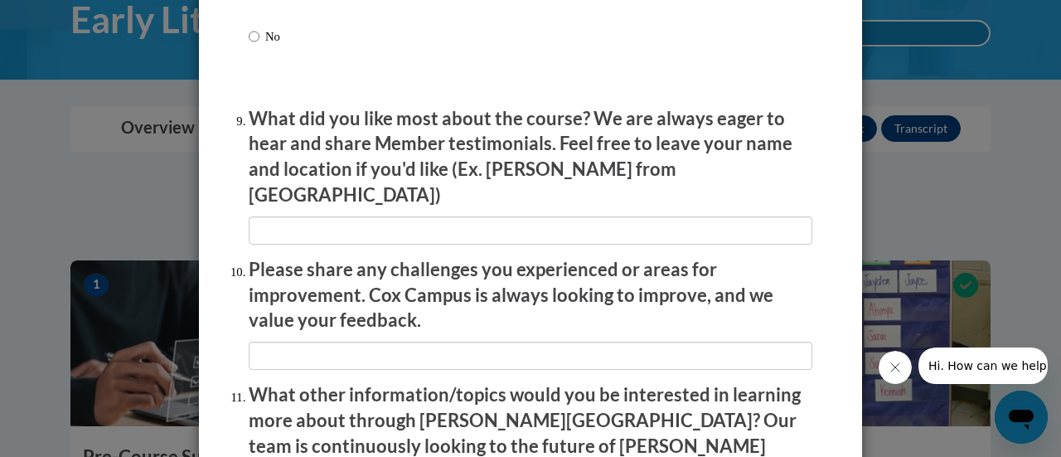
scroll to position [2718, 0]
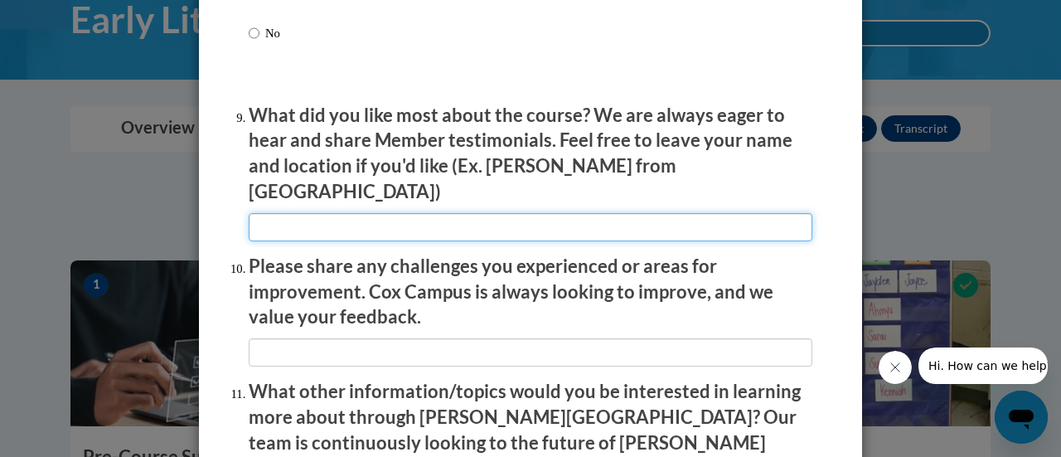
click at [337, 224] on input "textbox" at bounding box center [531, 227] width 564 height 28
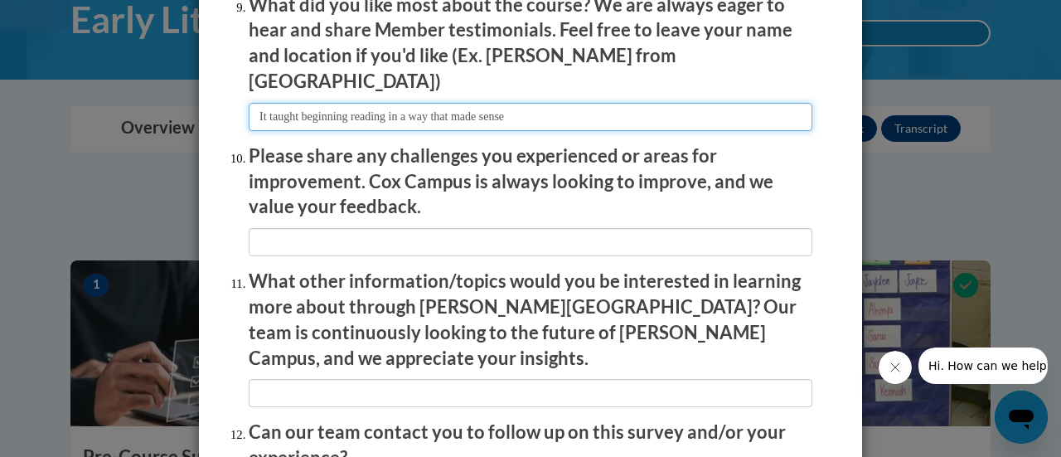
scroll to position [2829, 0]
type input "It taught beginning reading in a way that made sense"
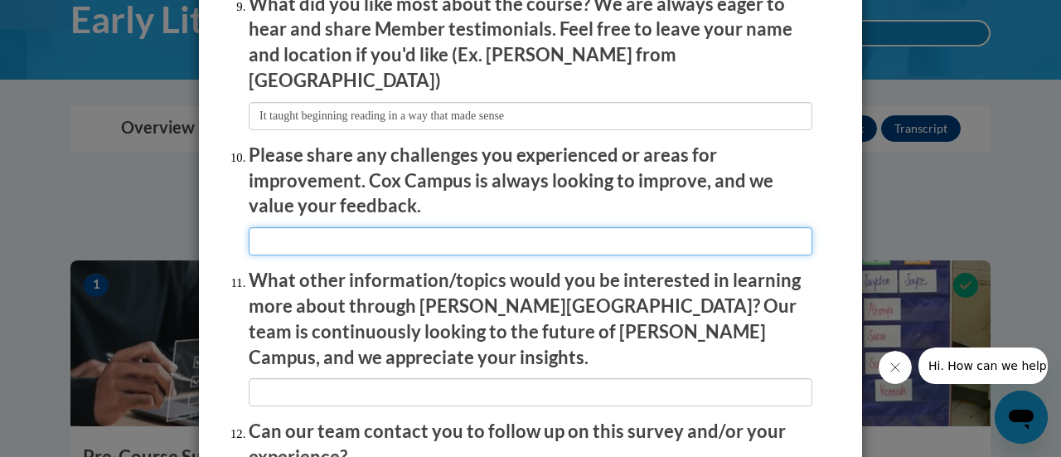
click at [348, 227] on input "textbox" at bounding box center [531, 241] width 564 height 28
type input "none"
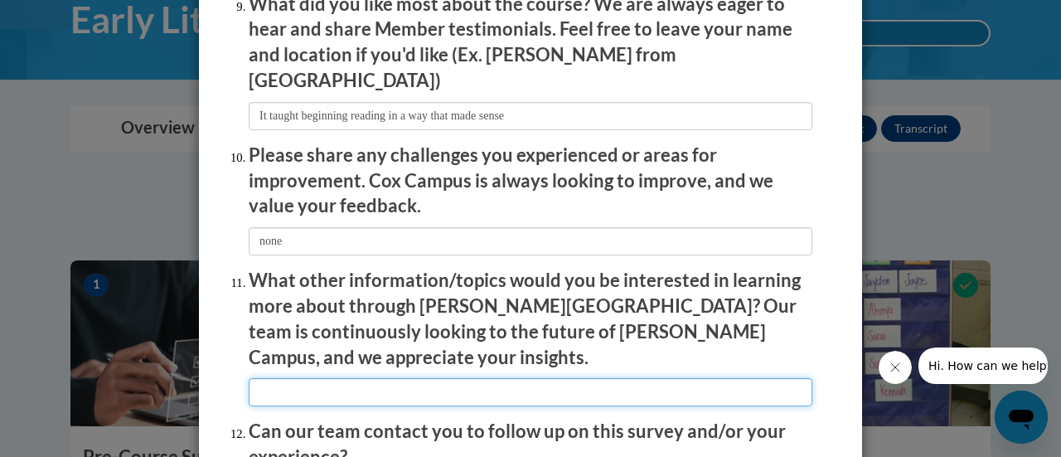
click at [309, 378] on input "textbox" at bounding box center [531, 392] width 564 height 28
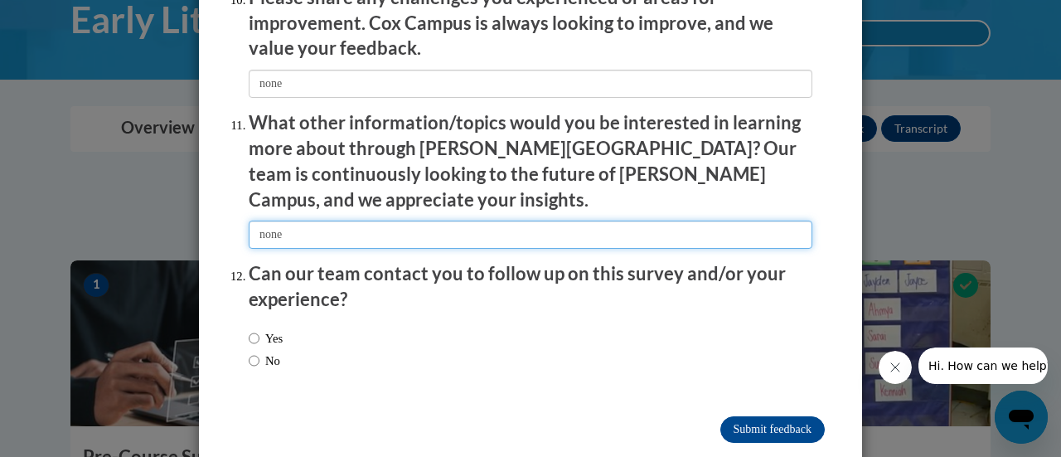
type input "none"
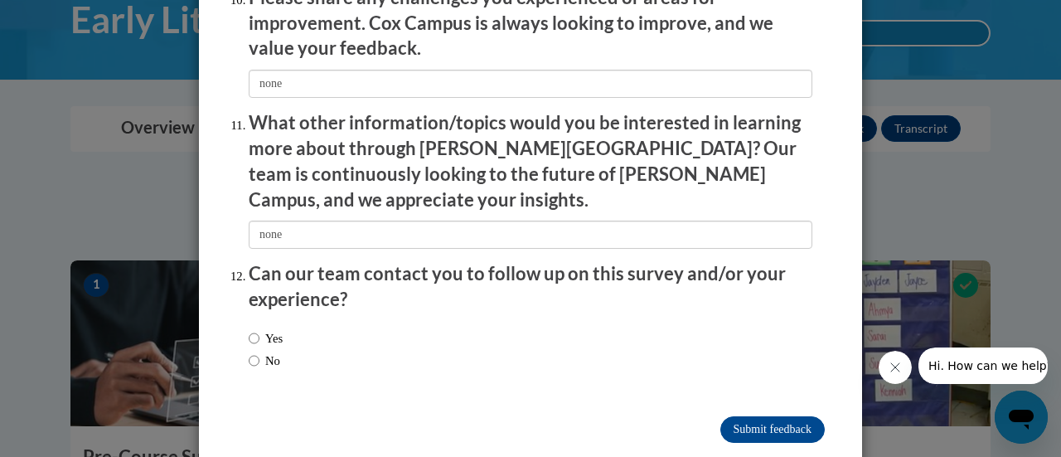
click at [262, 351] on label "No" at bounding box center [264, 360] width 31 height 18
click at [259, 351] on input "No" at bounding box center [254, 360] width 11 height 18
radio input "true"
click at [755, 416] on input "Submit feedback" at bounding box center [772, 429] width 104 height 27
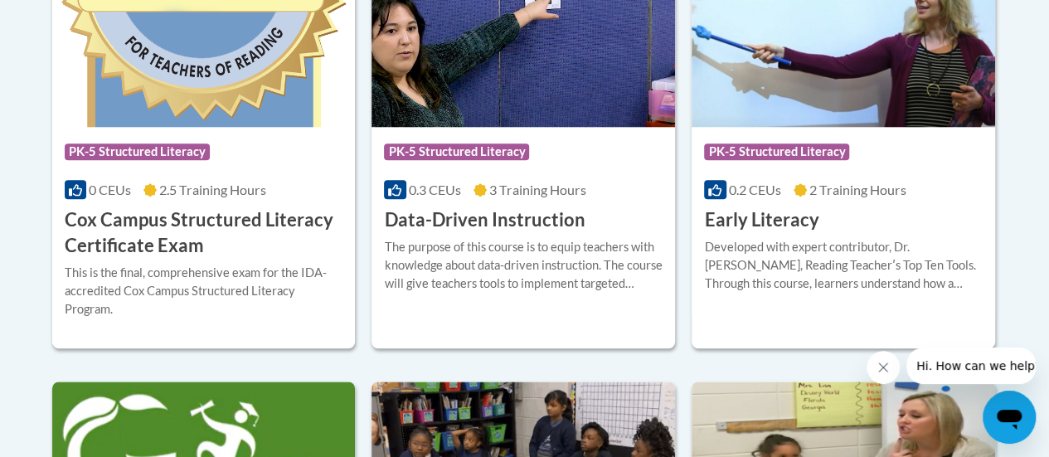
scroll to position [804, 0]
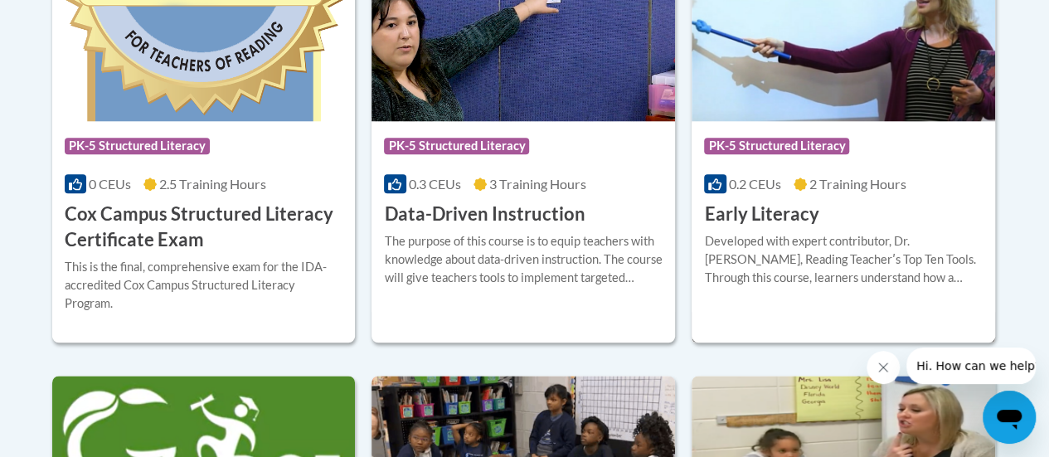
click at [761, 206] on h3 "Early Literacy" at bounding box center [761, 214] width 114 height 26
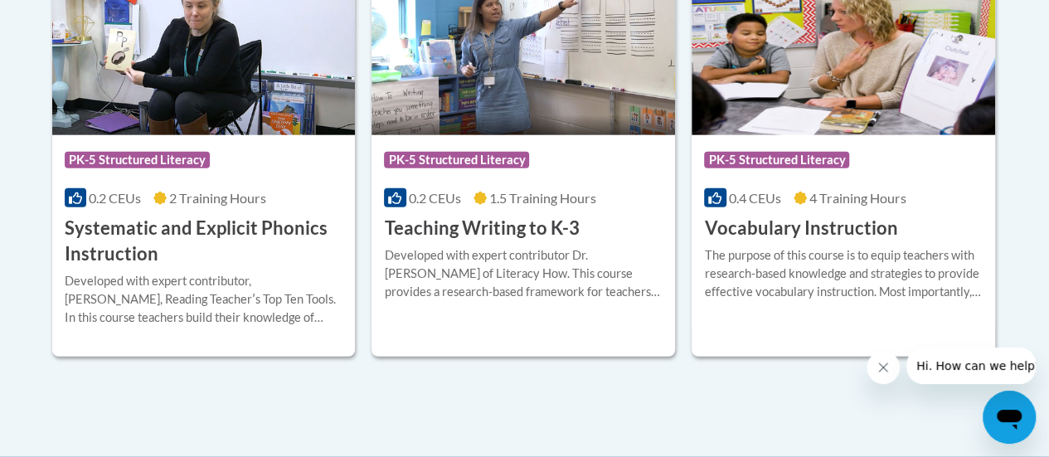
scroll to position [2062, 0]
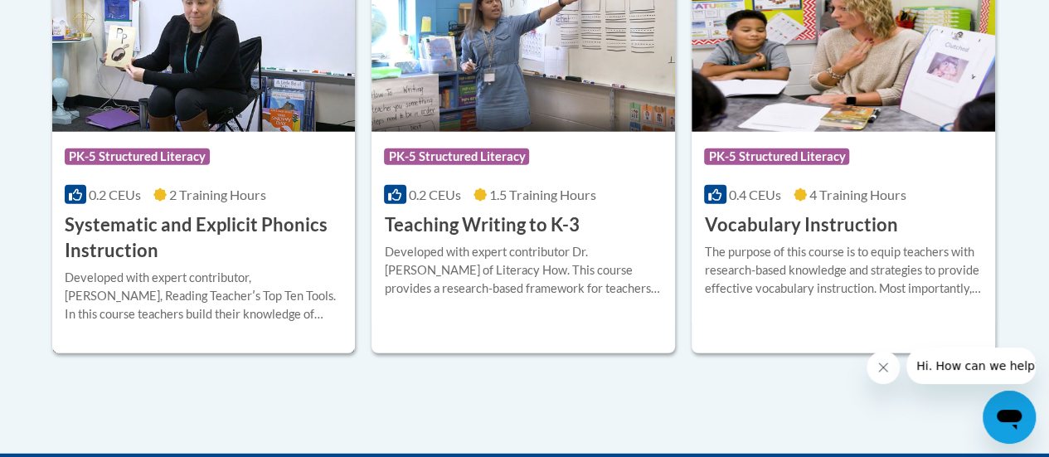
click at [185, 225] on h3 "Systematic and Explicit Phonics Instruction" at bounding box center [204, 237] width 279 height 51
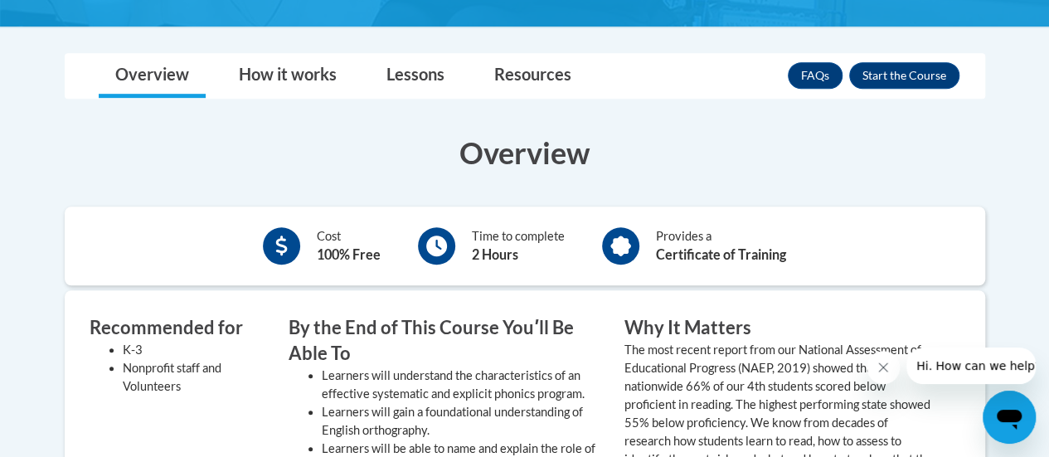
scroll to position [472, 0]
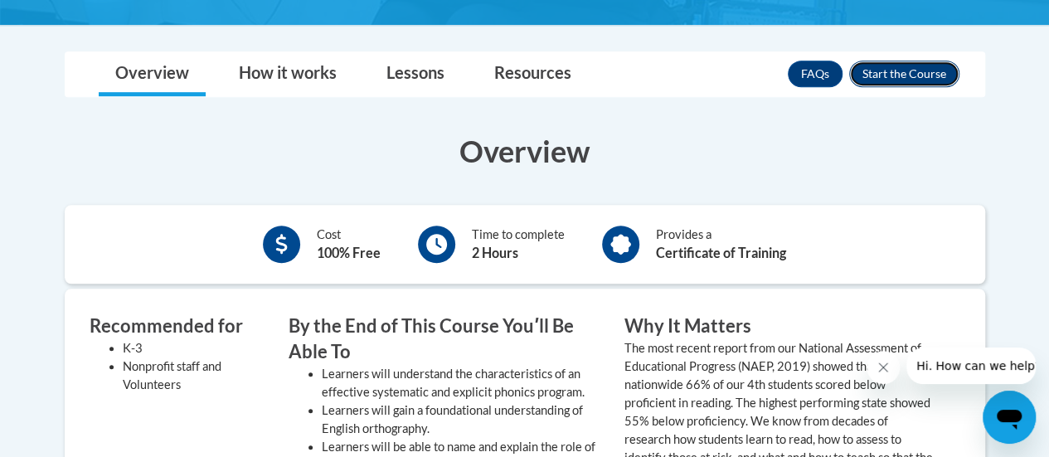
click at [905, 75] on button "Enroll" at bounding box center [904, 74] width 110 height 27
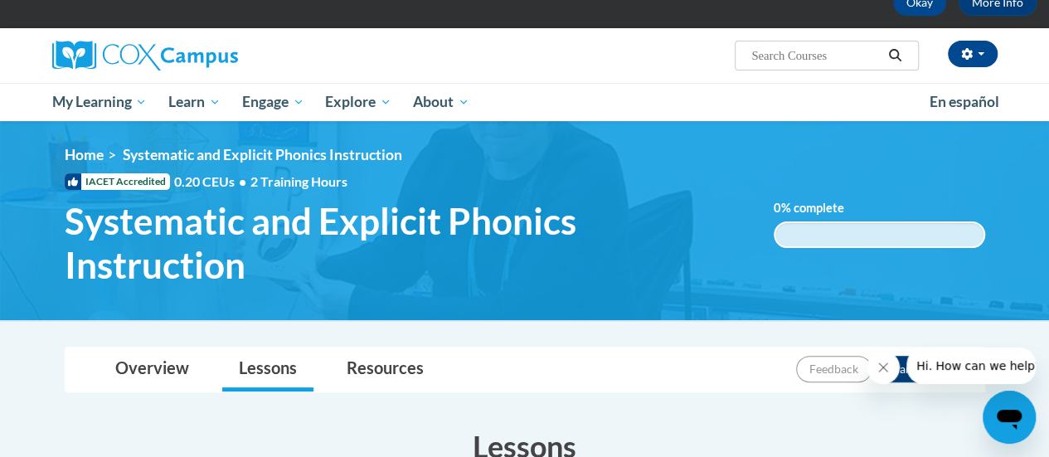
scroll to position [93, 0]
